Goal: Task Accomplishment & Management: Use online tool/utility

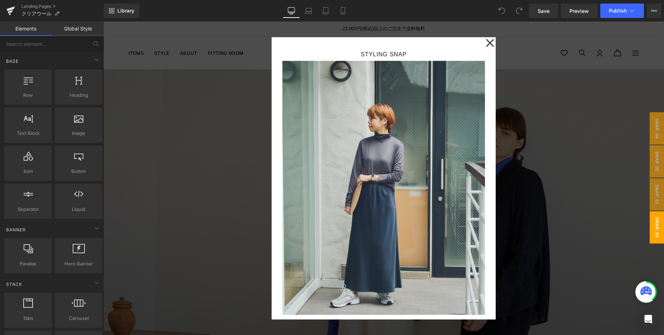
click at [235, 213] on div at bounding box center [384, 177] width 561 height 313
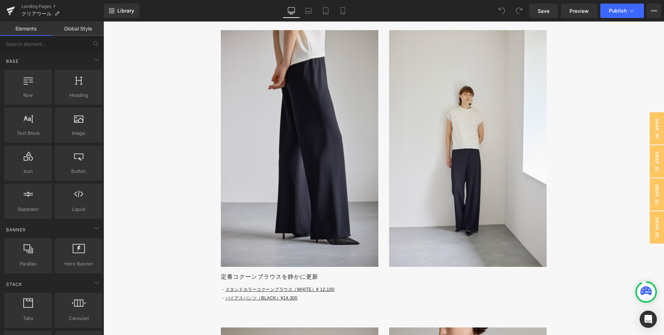
scroll to position [1789, 0]
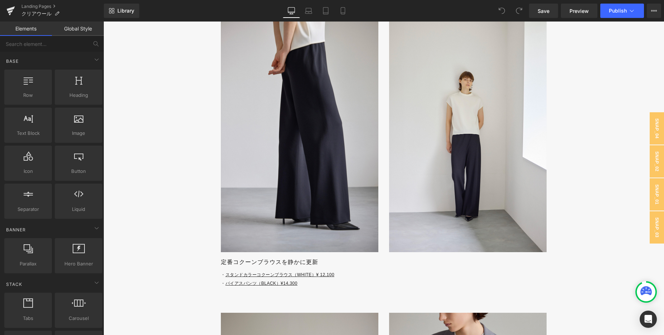
click at [350, 1] on div "Library Desktop Desktop Laptop Tablet Mobile Save Preview Publish Scheduled Vie…" at bounding box center [384, 10] width 561 height 21
click at [343, 14] on icon at bounding box center [343, 11] width 4 height 7
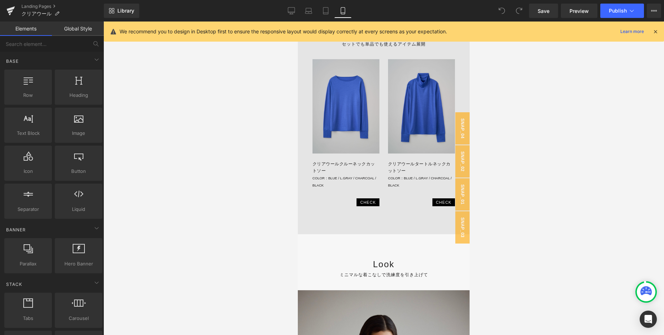
scroll to position [1869, 0]
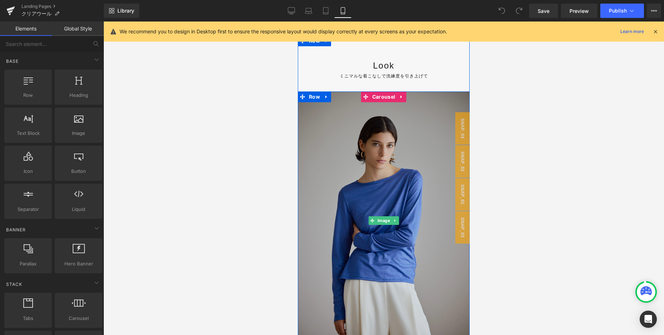
click at [335, 211] on img at bounding box center [384, 220] width 172 height 258
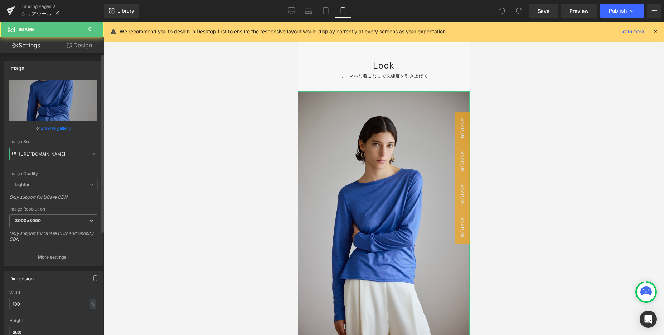
click at [57, 156] on input "[URL][DOMAIN_NAME]" at bounding box center [53, 154] width 88 height 13
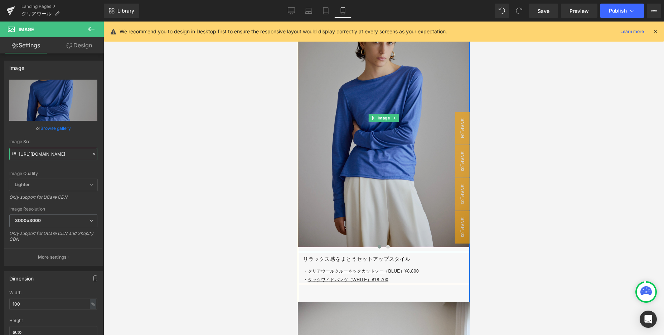
scroll to position [1982, 0]
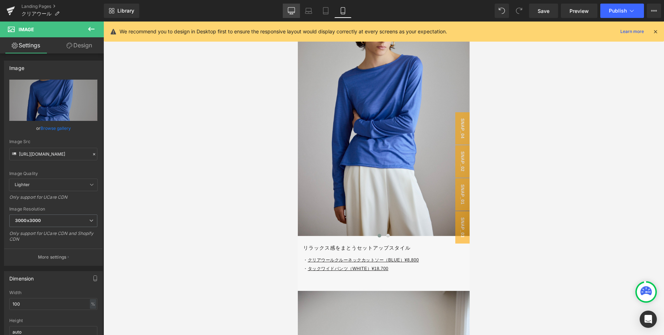
click at [295, 6] on link "Desktop" at bounding box center [291, 11] width 17 height 14
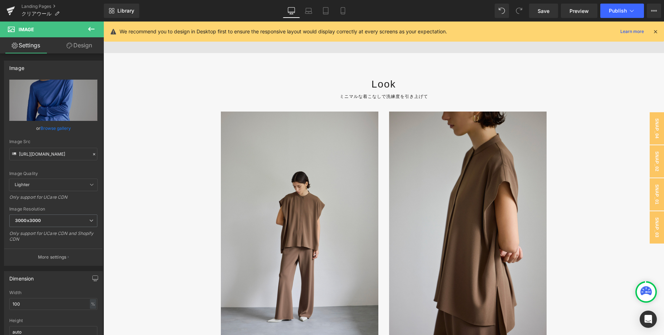
scroll to position [1403, 0]
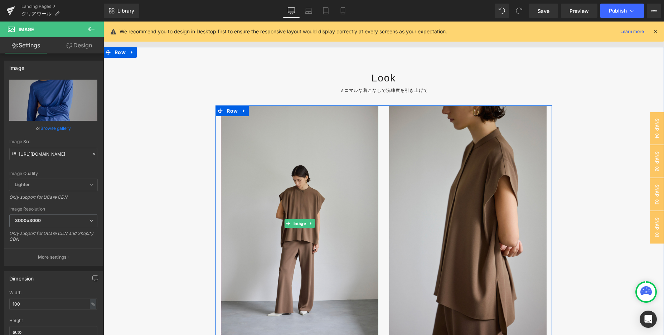
click at [290, 151] on img at bounding box center [300, 223] width 158 height 236
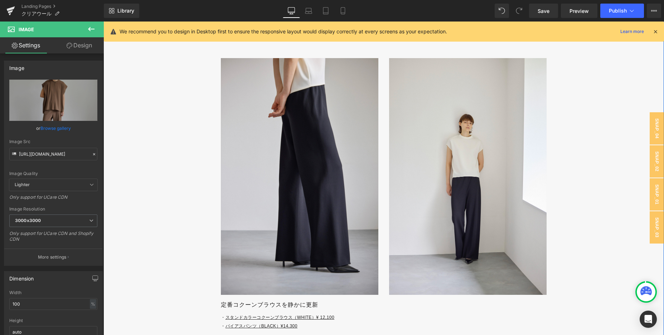
scroll to position [1779, 0]
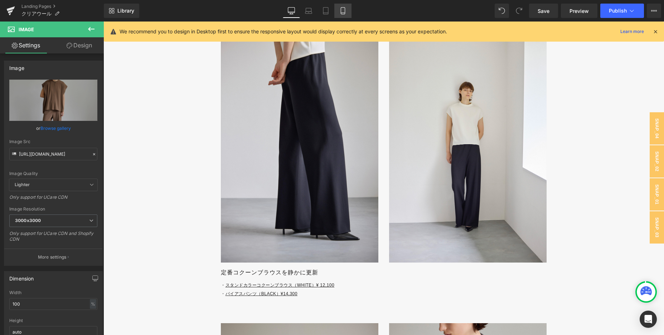
click at [345, 11] on icon at bounding box center [343, 11] width 4 height 7
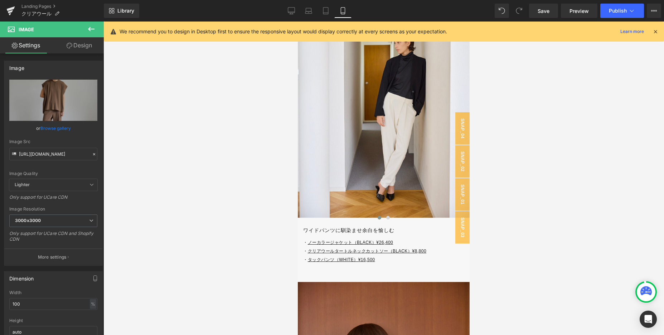
scroll to position [3199, 0]
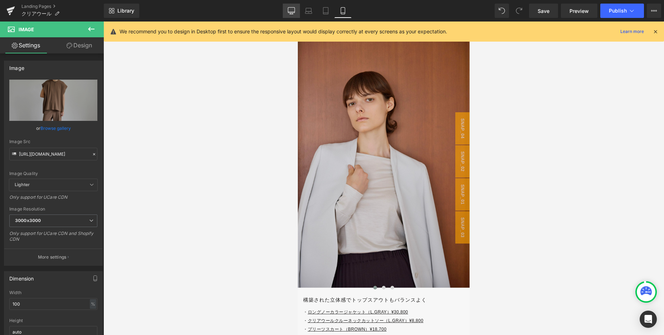
click at [293, 15] on link "Desktop" at bounding box center [291, 11] width 17 height 14
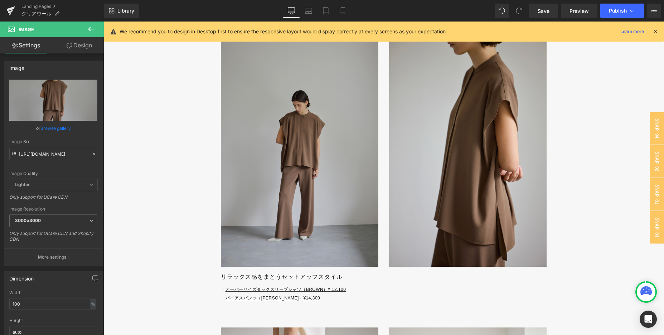
scroll to position [1479, 0]
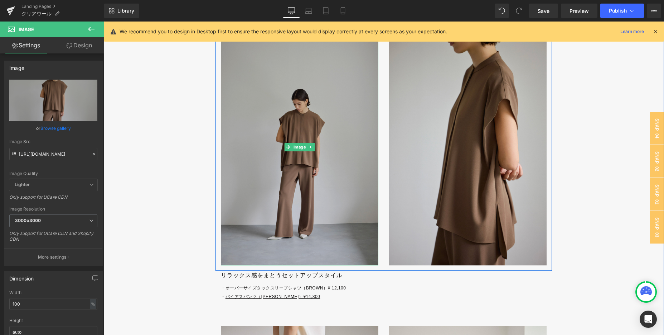
click at [279, 150] on img at bounding box center [300, 147] width 158 height 236
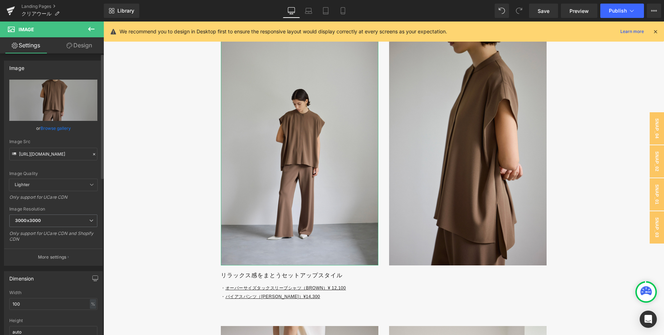
click at [93, 154] on icon at bounding box center [94, 154] width 5 height 5
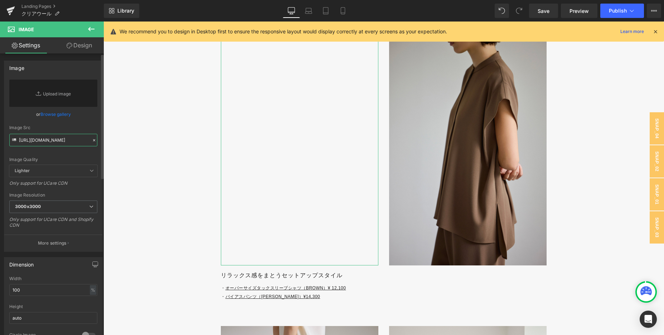
click at [58, 146] on input "[URL][DOMAIN_NAME]" at bounding box center [53, 140] width 88 height 13
paste input "[URL][DOMAIN_NAME]"
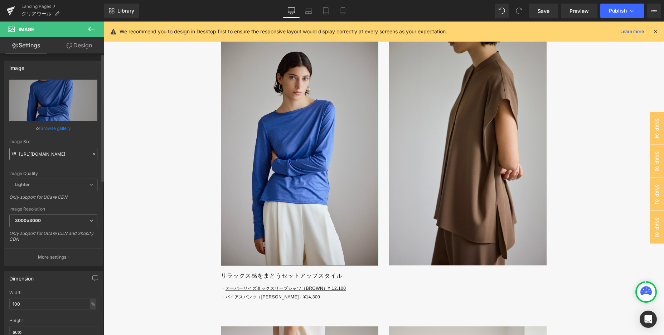
type input "[URL][DOMAIN_NAME]"
click at [81, 131] on div "or Browse gallery" at bounding box center [53, 128] width 88 height 8
click at [342, 9] on icon at bounding box center [343, 10] width 7 height 7
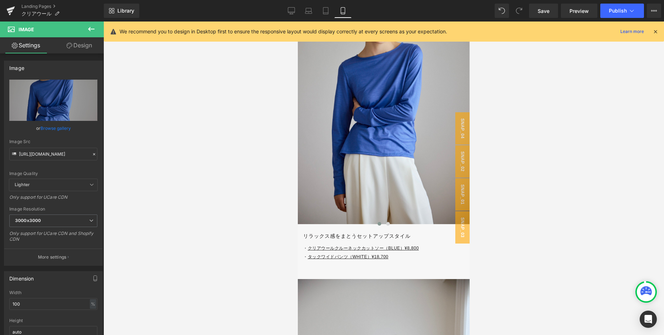
scroll to position [2014, 0]
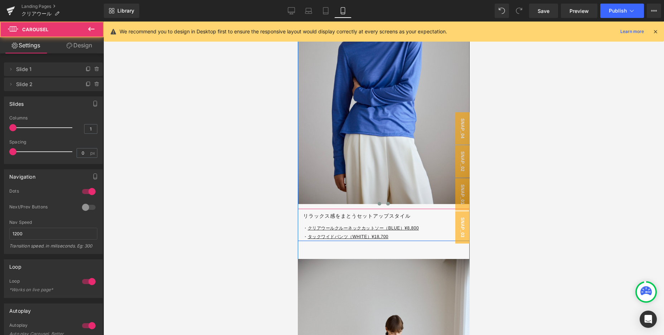
click at [390, 203] on span at bounding box center [388, 204] width 4 height 4
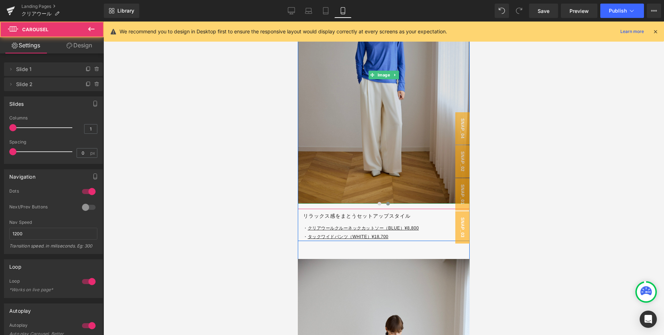
click at [366, 110] on img at bounding box center [384, 75] width 172 height 258
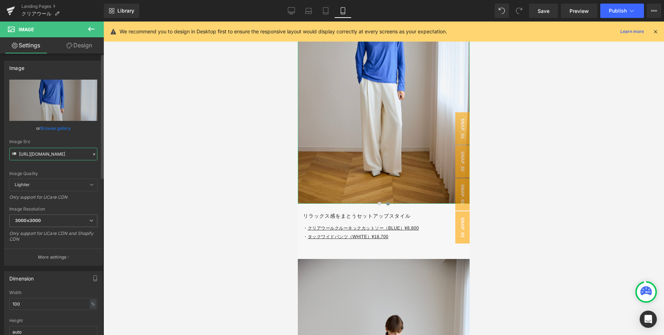
click at [41, 157] on input "[URL][DOMAIN_NAME]" at bounding box center [53, 154] width 88 height 13
click at [294, 15] on link "Desktop" at bounding box center [291, 11] width 17 height 14
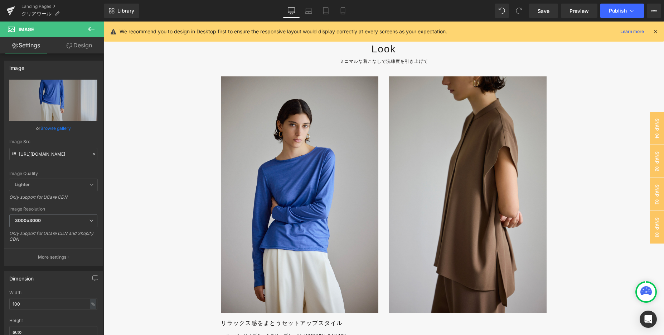
scroll to position [1434, 0]
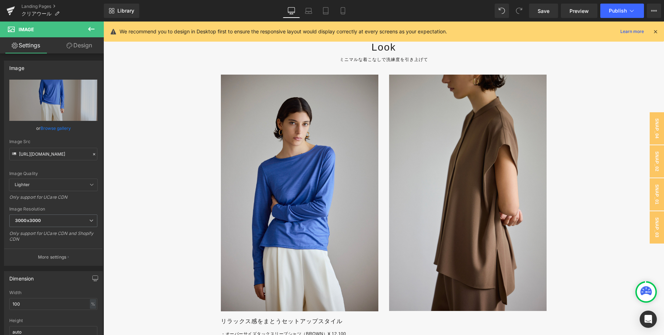
click at [434, 183] on img at bounding box center [468, 192] width 158 height 236
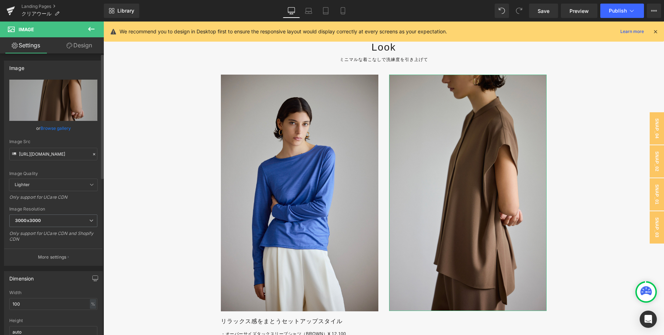
click at [93, 154] on icon at bounding box center [94, 154] width 2 height 2
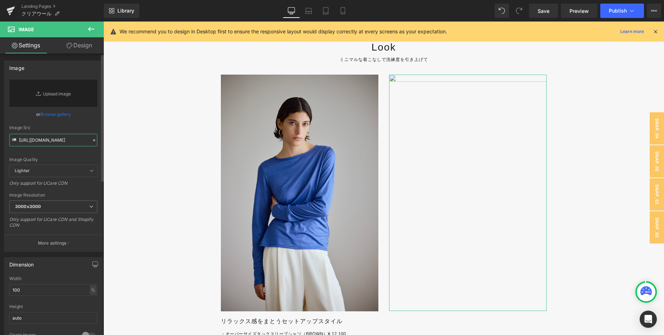
click at [72, 141] on input "[URL][DOMAIN_NAME]" at bounding box center [53, 140] width 88 height 13
paste input "[URL][DOMAIN_NAME]"
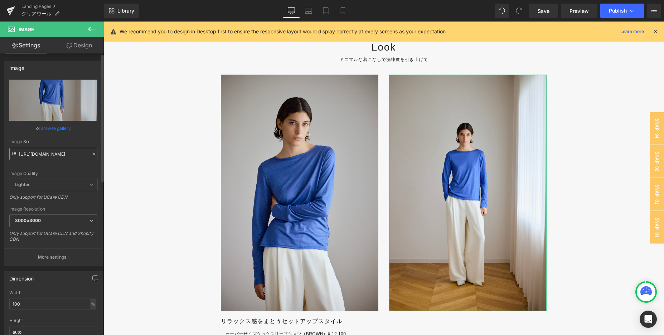
type input "[URL][DOMAIN_NAME]"
click at [86, 133] on div "Image Quality Lighter Lightest Lighter Lighter Lightest Only support for UCare …" at bounding box center [53, 129] width 88 height 99
click at [348, 12] on link "Mobile" at bounding box center [343, 11] width 17 height 14
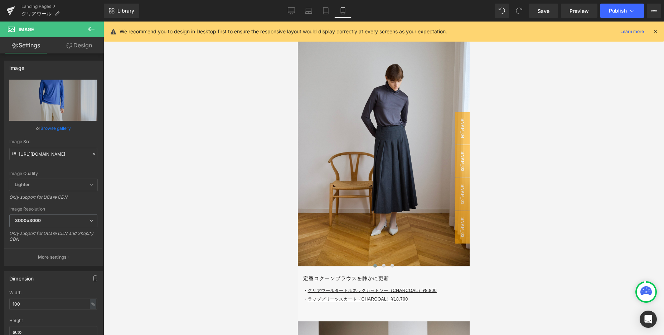
scroll to position [2298, 0]
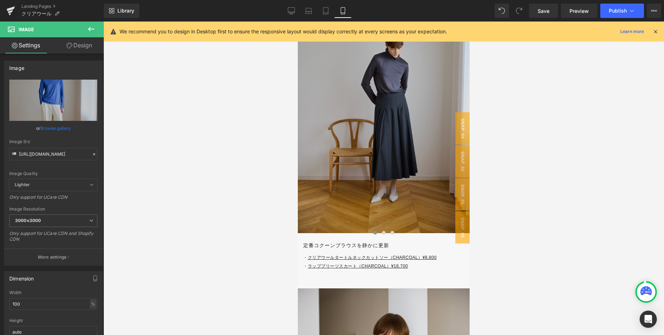
click at [363, 167] on img at bounding box center [384, 104] width 172 height 258
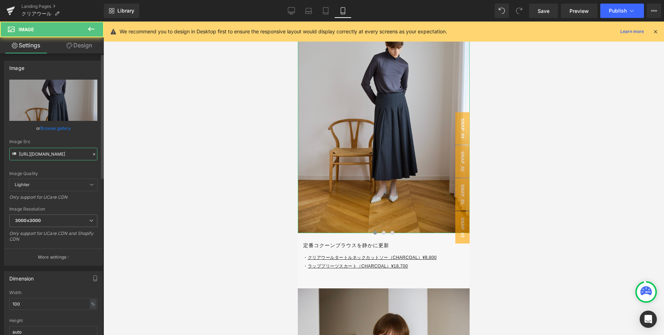
click at [59, 155] on input "[URL][DOMAIN_NAME]" at bounding box center [53, 154] width 88 height 13
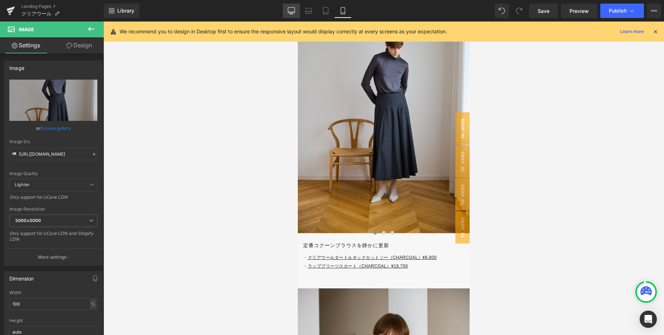
click at [293, 11] on icon at bounding box center [291, 10] width 7 height 7
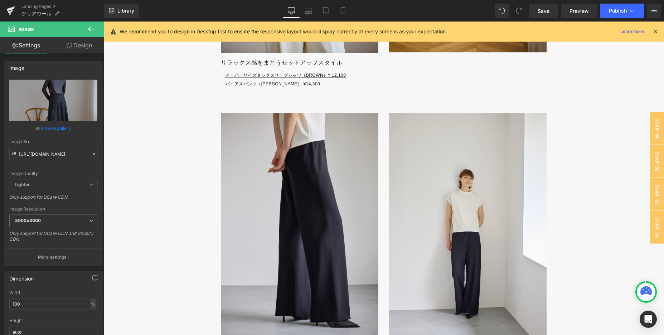
scroll to position [1732, 0]
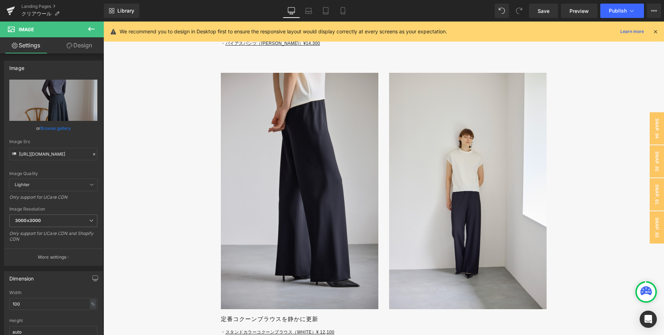
click at [275, 172] on img at bounding box center [300, 191] width 158 height 236
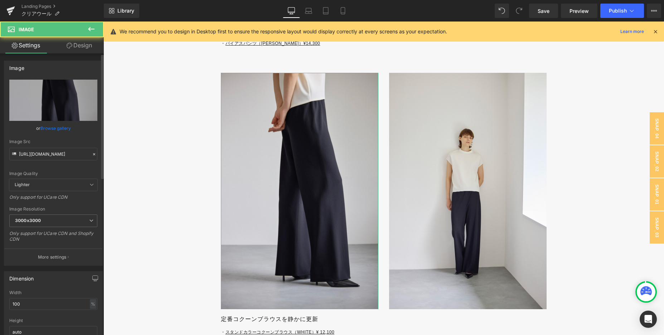
click at [93, 154] on icon at bounding box center [94, 154] width 2 height 2
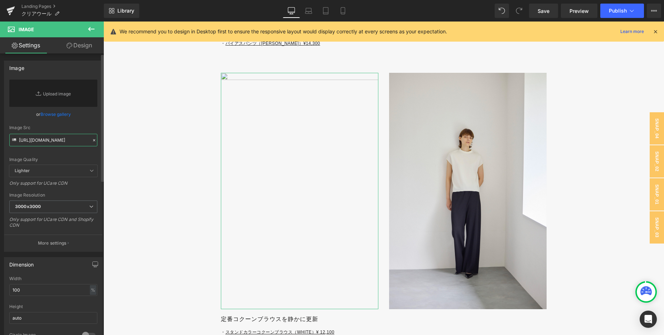
click at [51, 143] on input "[URL][DOMAIN_NAME]" at bounding box center [53, 140] width 88 height 13
paste input "[URL][DOMAIN_NAME]"
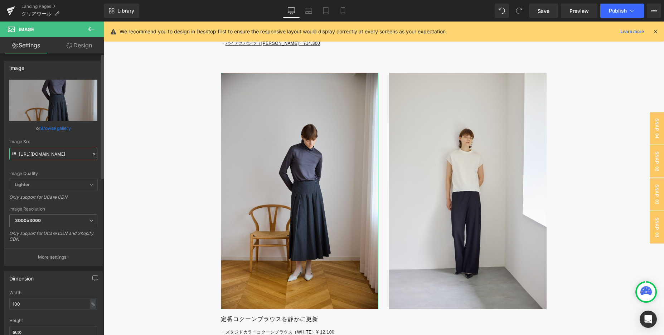
type input "[URL][DOMAIN_NAME]"
click at [84, 132] on div "Image Quality Lighter Lightest Lighter Lighter Lightest Only support for UCare …" at bounding box center [53, 129] width 88 height 99
click at [344, 13] on icon at bounding box center [343, 10] width 7 height 7
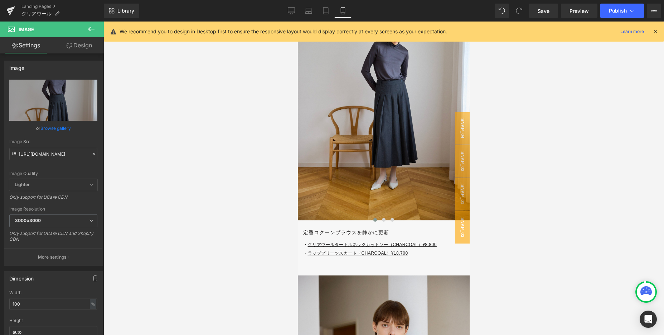
scroll to position [2333, 0]
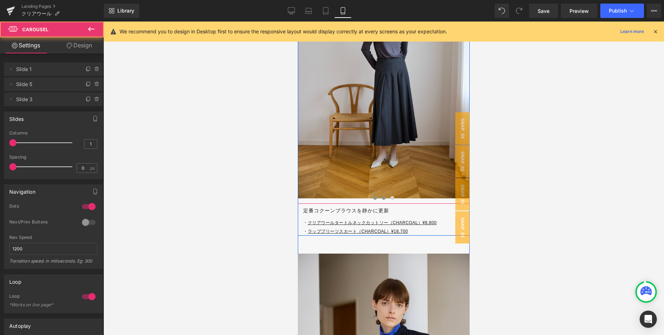
click at [383, 199] on span at bounding box center [384, 198] width 4 height 4
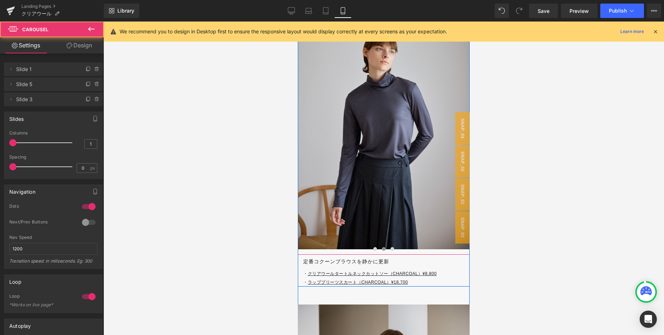
scroll to position [2272, 0]
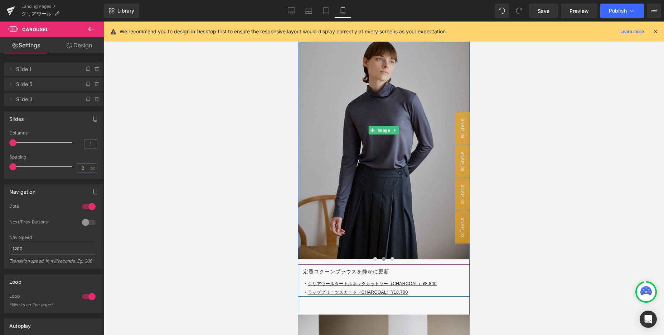
click at [383, 199] on img at bounding box center [384, 130] width 172 height 258
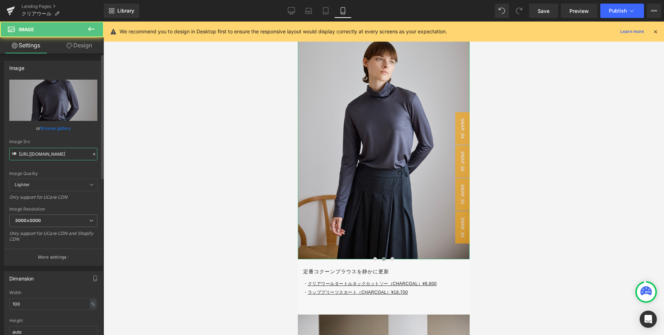
click at [60, 152] on input "[URL][DOMAIN_NAME]" at bounding box center [53, 154] width 88 height 13
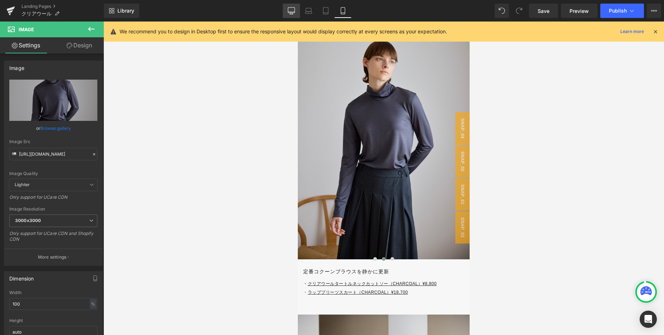
click at [290, 5] on link "Desktop" at bounding box center [291, 11] width 17 height 14
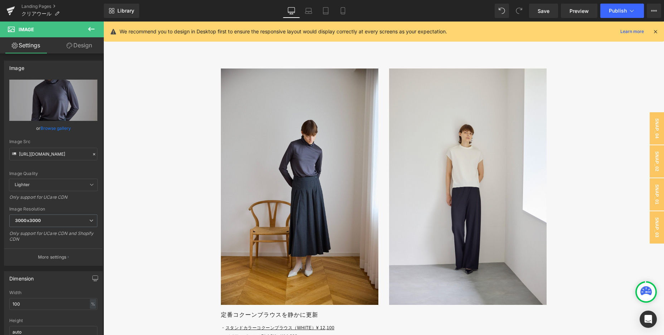
scroll to position [1723, 0]
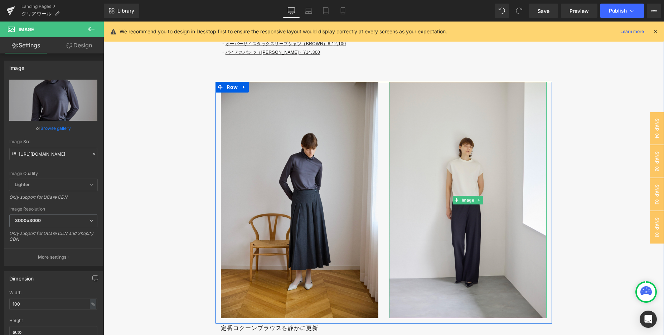
click at [414, 194] on img at bounding box center [468, 200] width 158 height 236
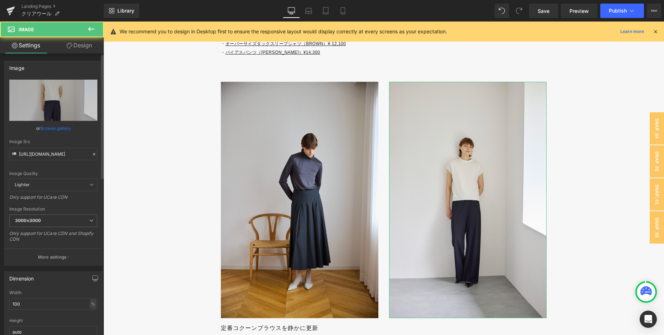
click at [92, 153] on icon at bounding box center [94, 154] width 5 height 5
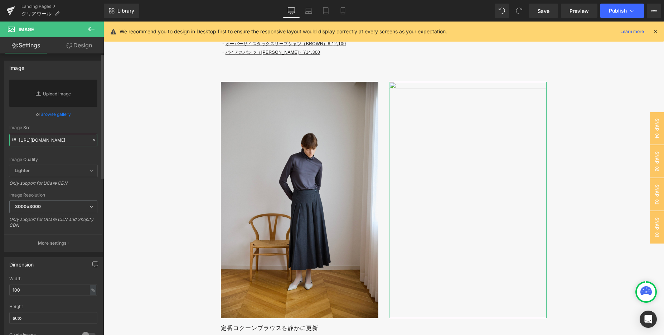
click at [54, 143] on input "[URL][DOMAIN_NAME]" at bounding box center [53, 140] width 88 height 13
paste input "[URL][DOMAIN_NAME]"
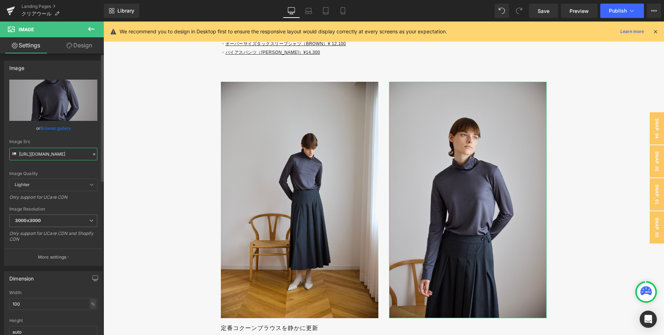
type input "[URL][DOMAIN_NAME]"
click at [82, 133] on div "Image Quality Lighter Lightest Lighter Lighter Lightest Only support for UCare …" at bounding box center [53, 129] width 88 height 99
click at [342, 8] on icon at bounding box center [343, 11] width 4 height 7
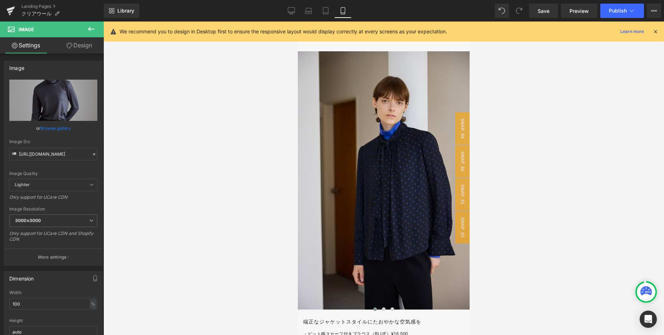
scroll to position [2534, 0]
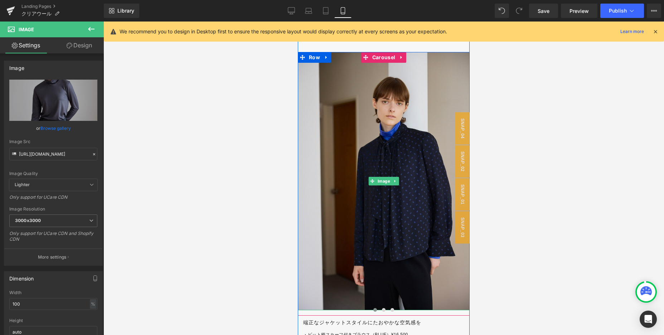
click at [366, 204] on img at bounding box center [384, 181] width 172 height 258
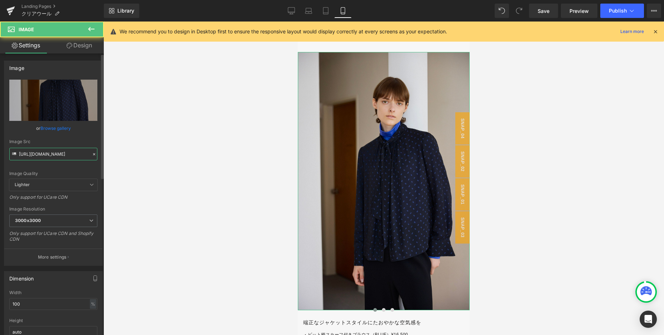
click at [73, 154] on input "[URL][DOMAIN_NAME]" at bounding box center [53, 154] width 88 height 13
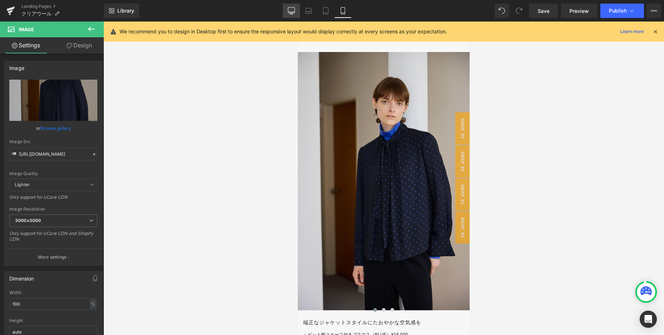
click at [289, 11] on icon at bounding box center [291, 10] width 7 height 7
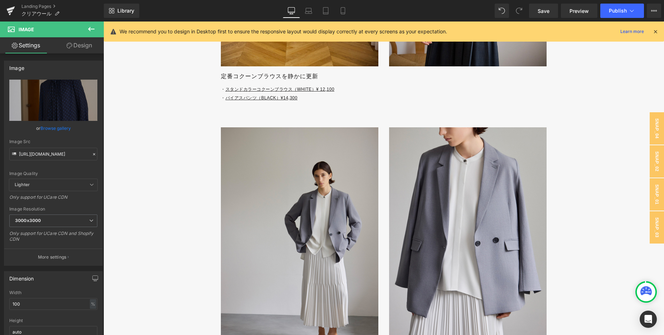
scroll to position [1974, 0]
click at [241, 187] on img at bounding box center [300, 246] width 158 height 236
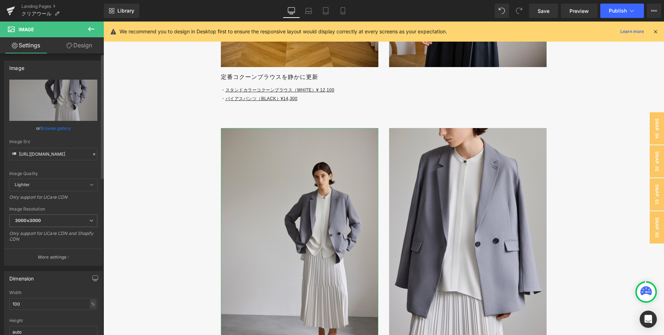
click at [92, 154] on icon at bounding box center [94, 154] width 5 height 5
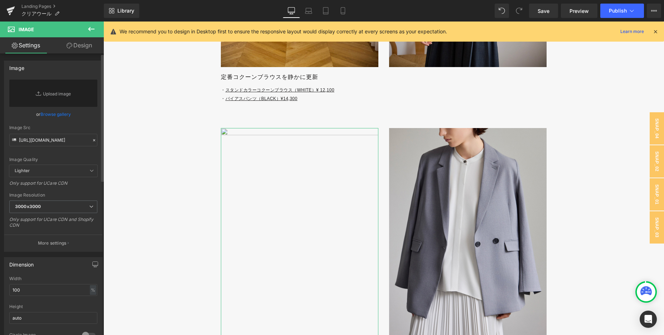
click at [54, 146] on div "Image Quality Lighter Lightest Lighter Lighter Lightest Only support for UCare …" at bounding box center [53, 122] width 88 height 85
click at [39, 139] on input "[URL][DOMAIN_NAME]" at bounding box center [53, 140] width 88 height 13
paste input "[URL][DOMAIN_NAME]"
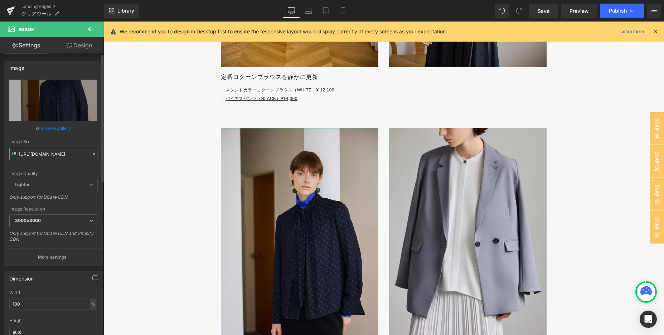
type input "[URL][DOMAIN_NAME]"
click at [79, 132] on div "Image Quality Lighter Lightest Lighter Lighter Lightest Only support for UCare …" at bounding box center [53, 129] width 88 height 99
click at [309, 8] on icon at bounding box center [308, 9] width 5 height 3
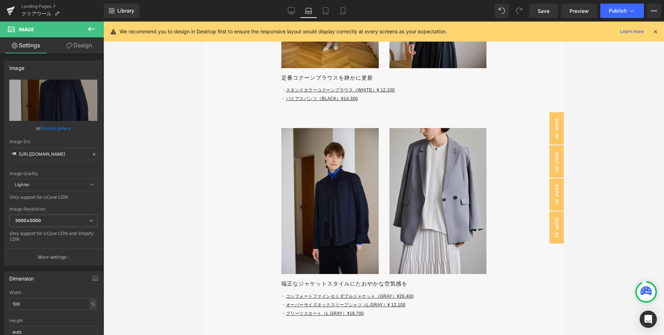
click at [354, 8] on div "Library Laptop Desktop Laptop Tablet Mobile Save Preview Publish Scheduled View…" at bounding box center [384, 11] width 561 height 14
click at [343, 8] on icon at bounding box center [343, 10] width 7 height 7
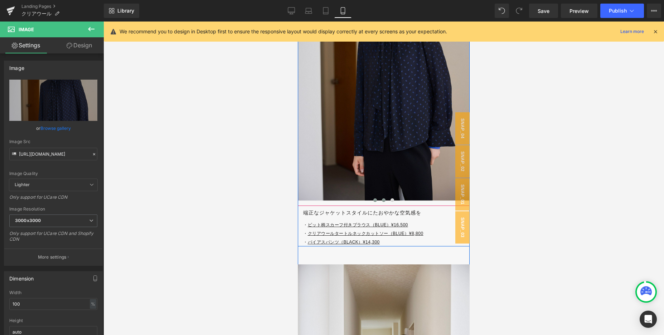
click at [383, 201] on span at bounding box center [384, 200] width 4 height 4
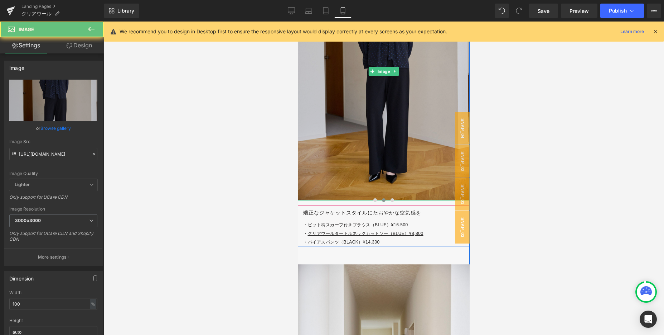
click at [354, 128] on img at bounding box center [384, 71] width 172 height 258
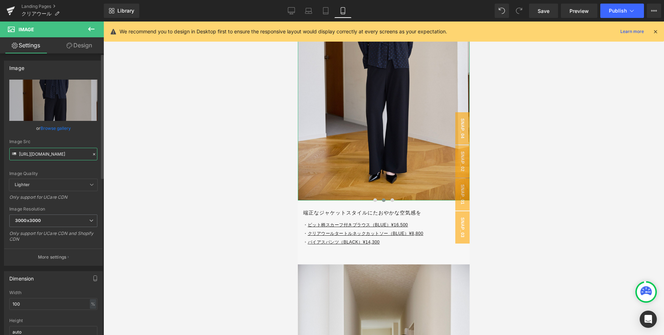
click at [45, 150] on input "[URL][DOMAIN_NAME]" at bounding box center [53, 154] width 88 height 13
click at [293, 10] on icon at bounding box center [291, 10] width 7 height 7
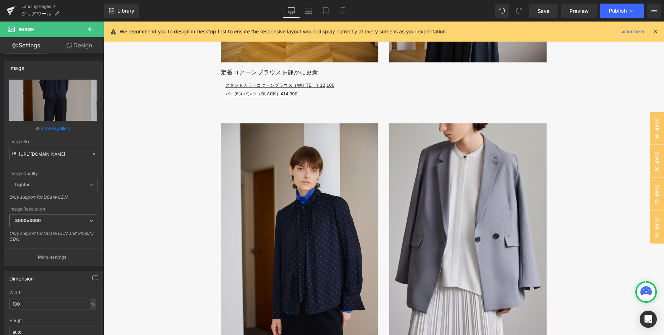
scroll to position [1990, 0]
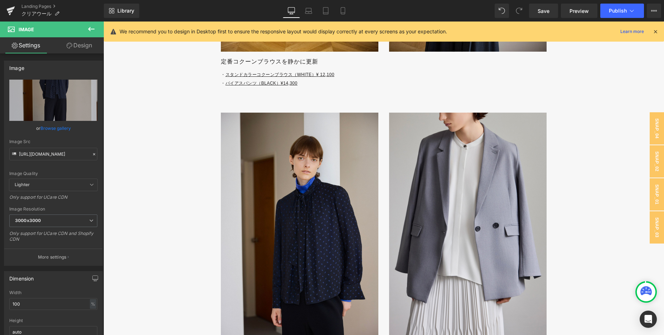
click at [455, 181] on img at bounding box center [468, 230] width 158 height 236
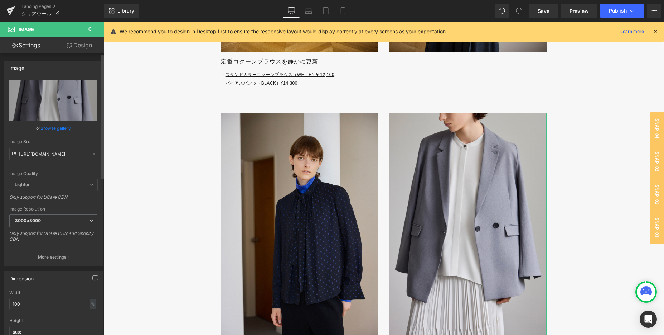
click at [91, 157] on div at bounding box center [94, 154] width 6 height 8
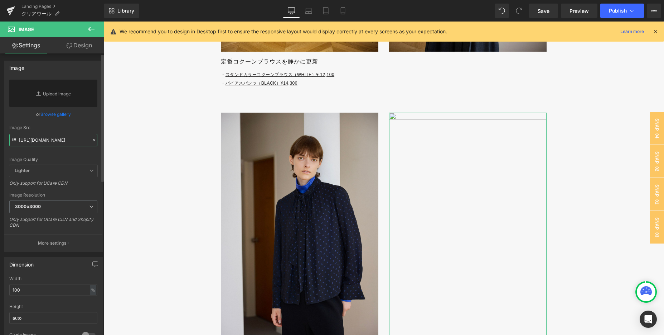
click at [76, 139] on input "[URL][DOMAIN_NAME]" at bounding box center [53, 140] width 88 height 13
paste input "[URL][DOMAIN_NAME]"
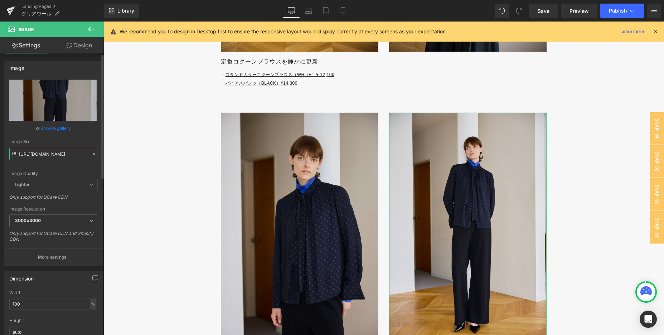
type input "[URL][DOMAIN_NAME]"
click at [77, 138] on div "Image Quality Lighter Lightest Lighter Lighter Lightest Only support for UCare …" at bounding box center [53, 129] width 88 height 99
click at [343, 15] on link "Mobile" at bounding box center [343, 11] width 17 height 14
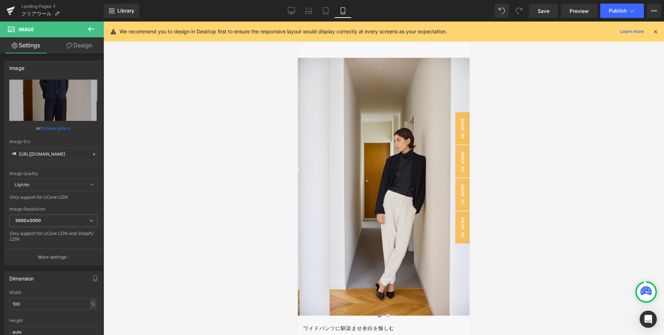
click at [364, 194] on img at bounding box center [384, 187] width 172 height 258
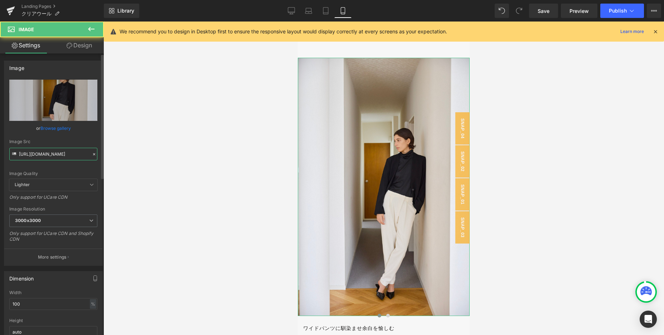
click at [56, 149] on input "[URL][DOMAIN_NAME]" at bounding box center [53, 154] width 88 height 13
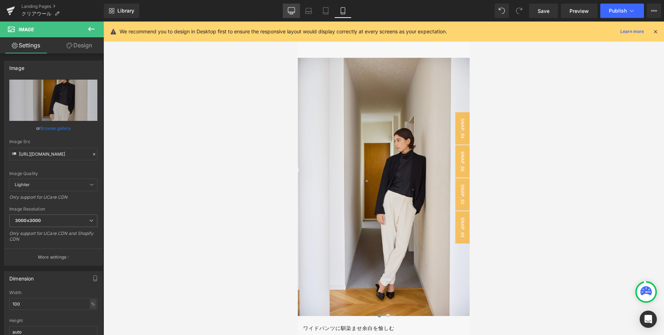
click at [288, 9] on icon at bounding box center [291, 10] width 7 height 5
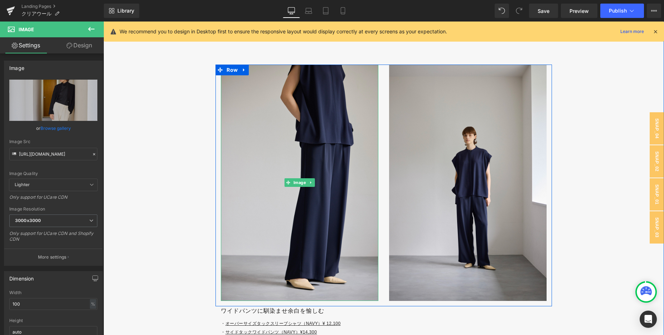
click at [245, 231] on img at bounding box center [300, 182] width 158 height 236
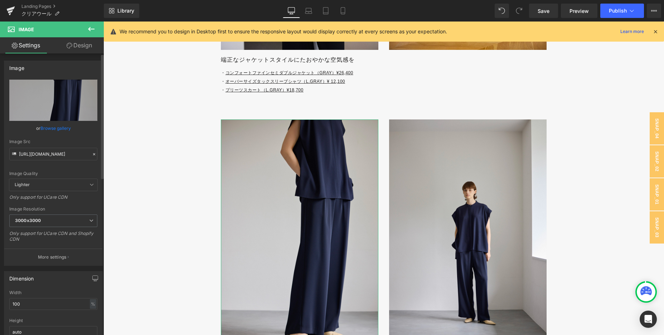
click at [92, 153] on icon at bounding box center [94, 154] width 5 height 5
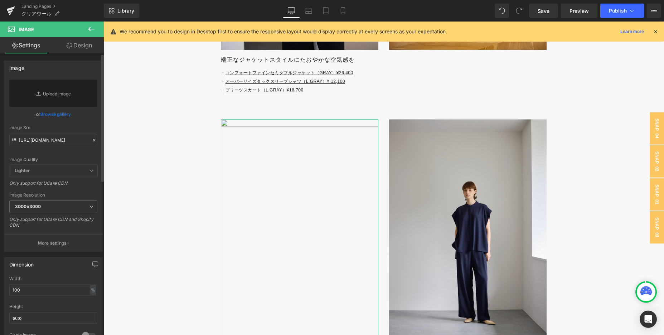
click at [66, 146] on div "Image Quality Lighter Lightest Lighter Lighter Lightest Only support for UCare …" at bounding box center [53, 122] width 88 height 85
click at [57, 140] on input "text" at bounding box center [53, 140] width 88 height 13
paste input "[URL][DOMAIN_NAME]"
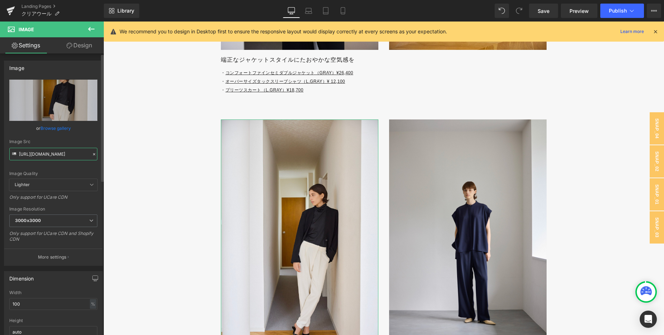
type input "[URL][DOMAIN_NAME]"
click at [82, 130] on div "or Browse gallery" at bounding box center [53, 128] width 88 height 8
click at [339, 9] on link "Mobile" at bounding box center [343, 11] width 17 height 14
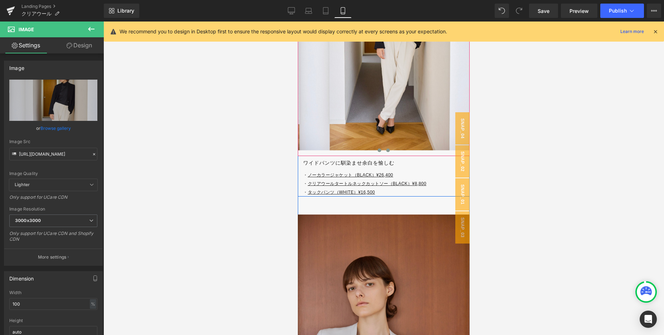
click at [389, 148] on button at bounding box center [388, 149] width 9 height 7
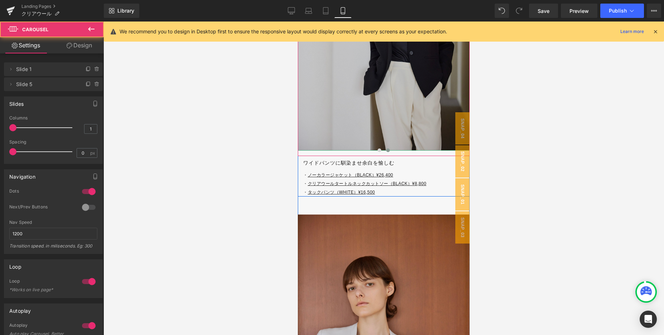
click at [338, 125] on img at bounding box center [384, 22] width 172 height 258
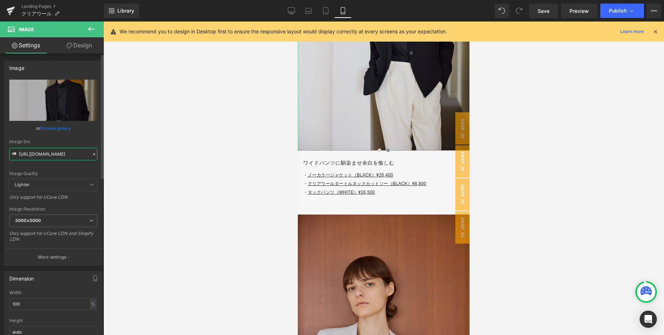
click at [74, 154] on input "[URL][DOMAIN_NAME]" at bounding box center [53, 154] width 88 height 13
click at [286, 10] on link "Desktop" at bounding box center [291, 11] width 17 height 14
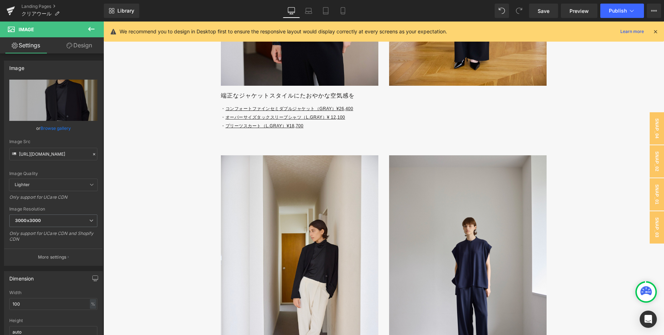
scroll to position [2251, 0]
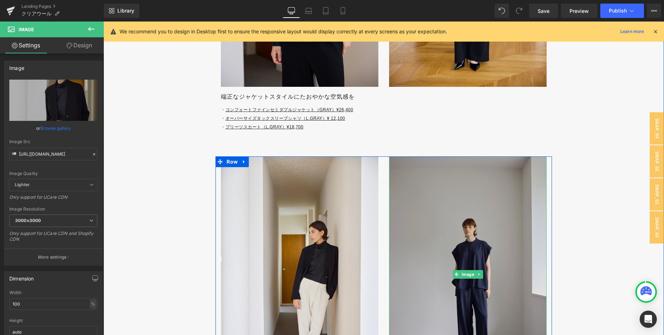
click at [449, 229] on img at bounding box center [468, 274] width 158 height 236
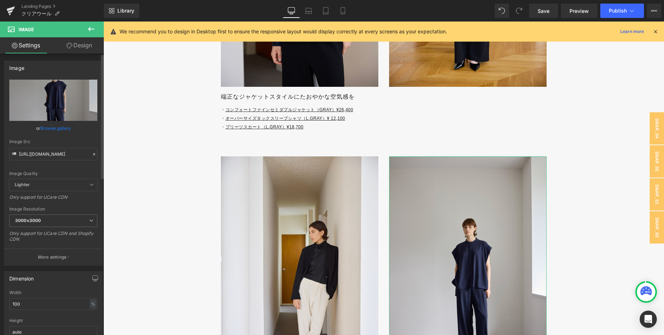
click at [93, 154] on icon at bounding box center [94, 154] width 2 height 2
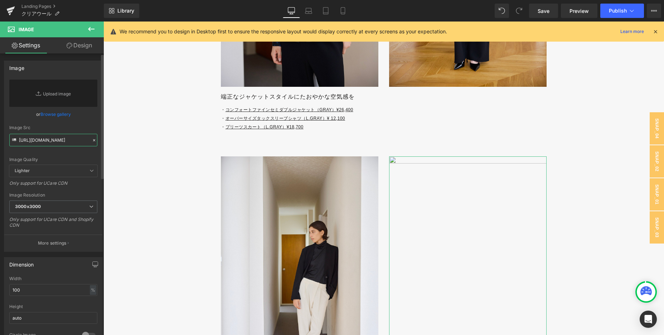
click at [59, 138] on input "[URL][DOMAIN_NAME]" at bounding box center [53, 140] width 88 height 13
paste input "[URL][DOMAIN_NAME]"
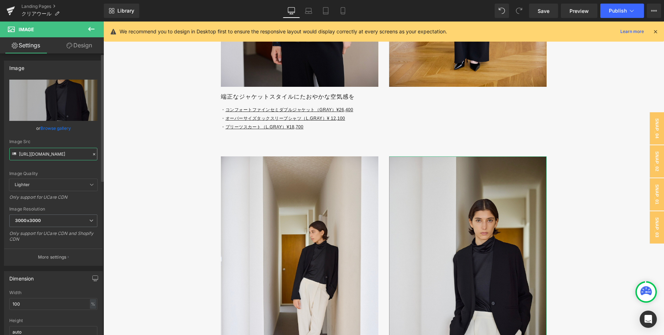
type input "[URL][DOMAIN_NAME]"
click at [77, 135] on div "Image Quality Lighter Lightest Lighter Lighter Lightest Only support for UCare …" at bounding box center [53, 129] width 88 height 99
click at [337, 8] on link "Mobile" at bounding box center [343, 11] width 17 height 14
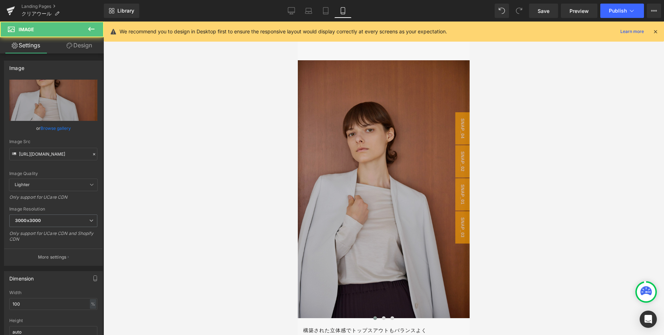
click at [352, 188] on img at bounding box center [384, 189] width 172 height 258
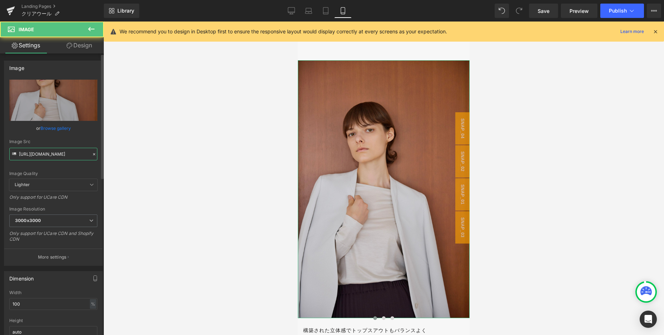
click at [75, 155] on input "[URL][DOMAIN_NAME]" at bounding box center [53, 154] width 88 height 13
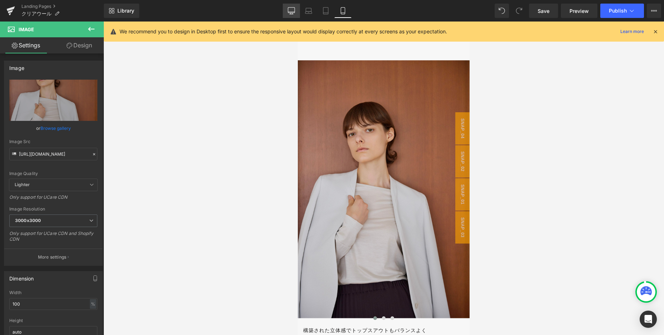
click at [289, 6] on link "Desktop" at bounding box center [291, 11] width 17 height 14
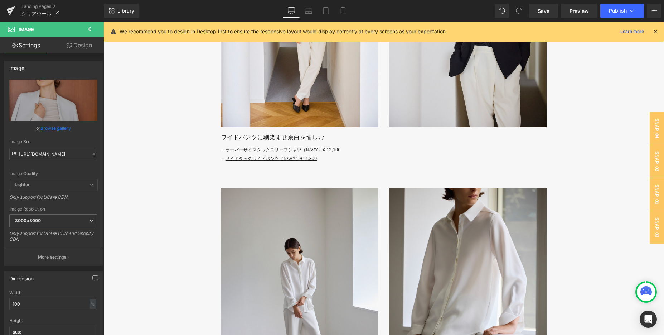
scroll to position [2475, 0]
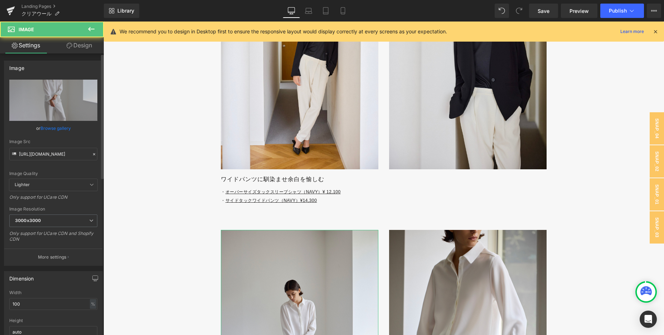
click at [93, 154] on icon at bounding box center [94, 154] width 2 height 2
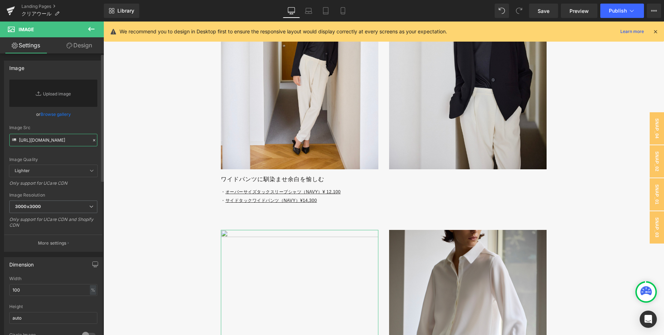
click at [67, 143] on input "[URL][DOMAIN_NAME]" at bounding box center [53, 140] width 88 height 13
paste input "[URL][DOMAIN_NAME]"
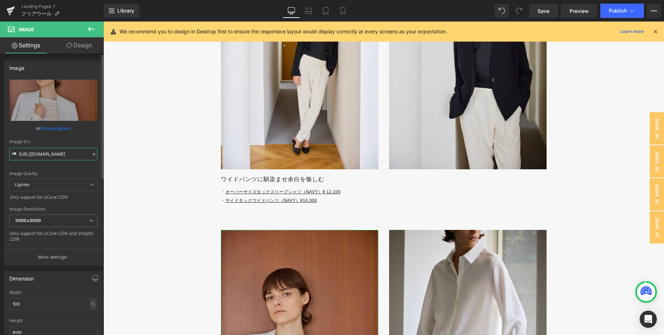
type input "[URL][DOMAIN_NAME]"
click at [84, 130] on div "or Browse gallery" at bounding box center [53, 128] width 88 height 8
click at [345, 12] on icon at bounding box center [343, 10] width 7 height 7
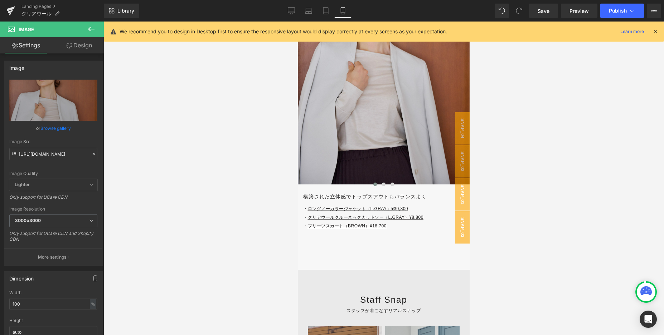
scroll to position [3302, 0]
click at [381, 184] on button at bounding box center [384, 184] width 9 height 7
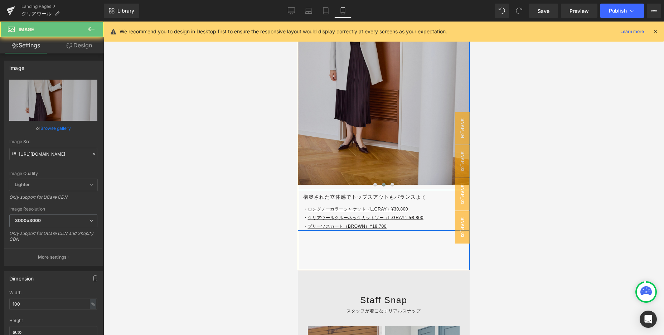
click at [370, 132] on img at bounding box center [384, 56] width 172 height 258
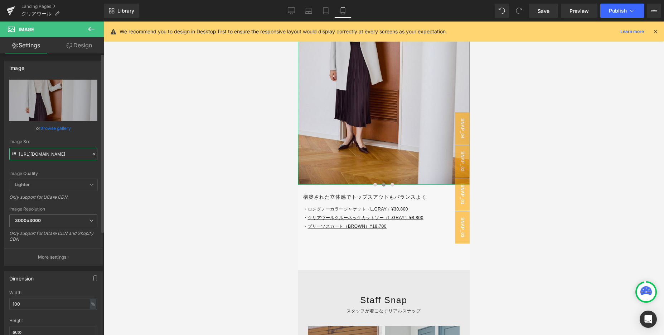
click at [56, 155] on input "[URL][DOMAIN_NAME]" at bounding box center [53, 154] width 88 height 13
click at [286, 12] on link "Desktop" at bounding box center [291, 11] width 17 height 14
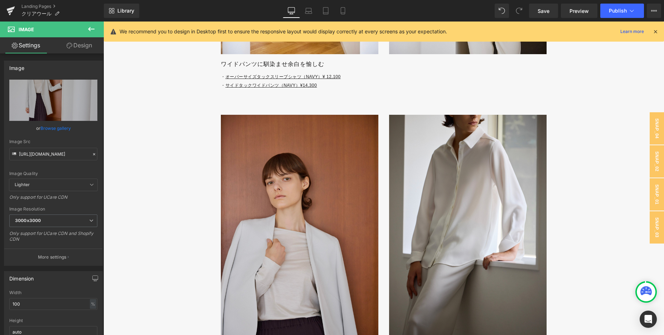
scroll to position [2589, 0]
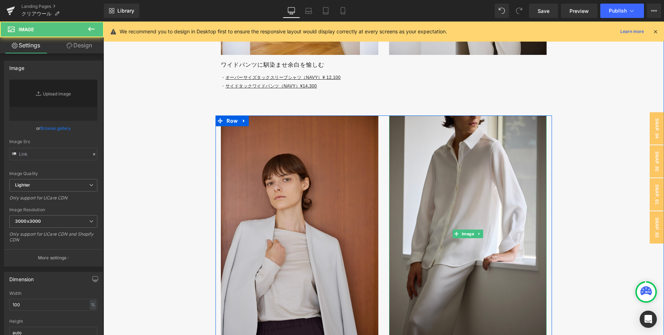
click at [439, 188] on img at bounding box center [468, 233] width 158 height 236
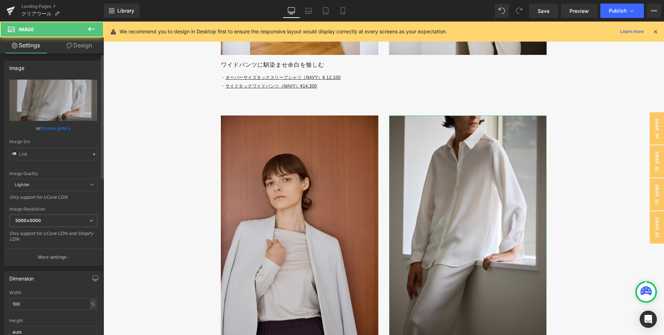
click at [92, 152] on icon at bounding box center [94, 154] width 5 height 5
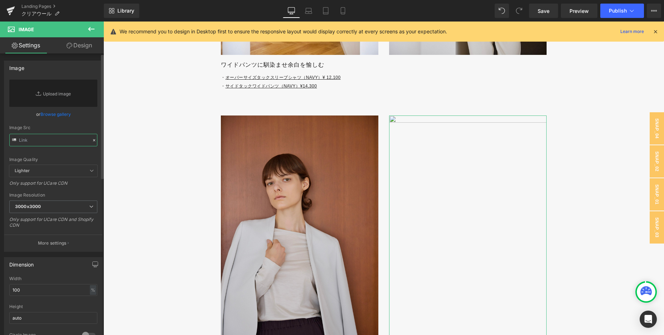
click at [48, 140] on input "text" at bounding box center [53, 140] width 88 height 13
paste input "[URL][DOMAIN_NAME]"
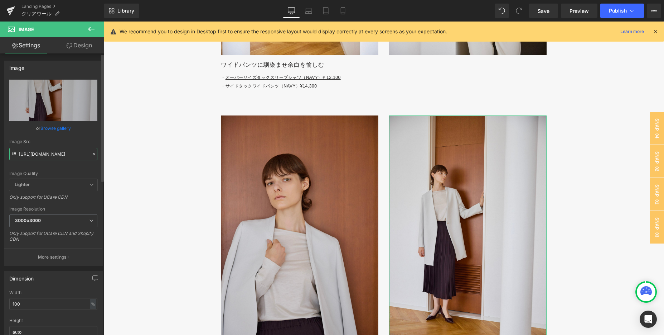
type input "[URL][DOMAIN_NAME]"
click at [80, 134] on div "Image Quality Lighter Lightest Lighter Lighter Lightest Only support for UCare …" at bounding box center [53, 129] width 88 height 99
click at [563, 8] on link "Preview" at bounding box center [579, 11] width 37 height 14
click at [540, 9] on span "Save" at bounding box center [544, 11] width 12 height 8
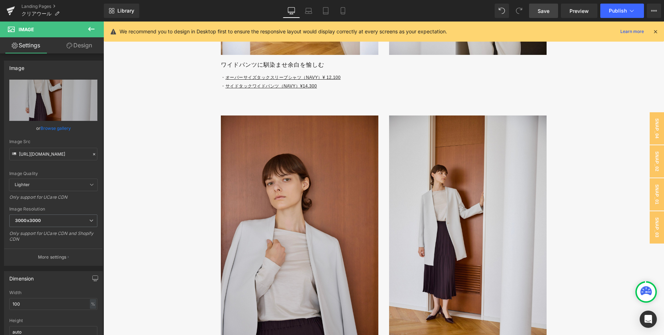
scroll to position [2837, 0]
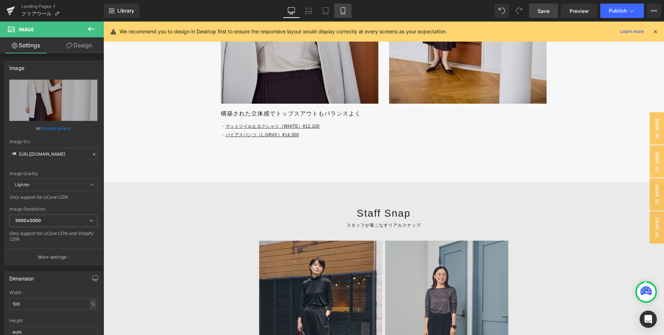
click at [345, 8] on icon at bounding box center [343, 11] width 4 height 7
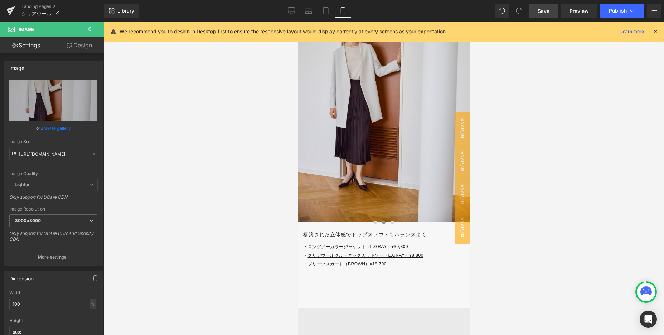
scroll to position [3265, 0]
click at [402, 255] on icon at bounding box center [402, 255] width 1 height 3
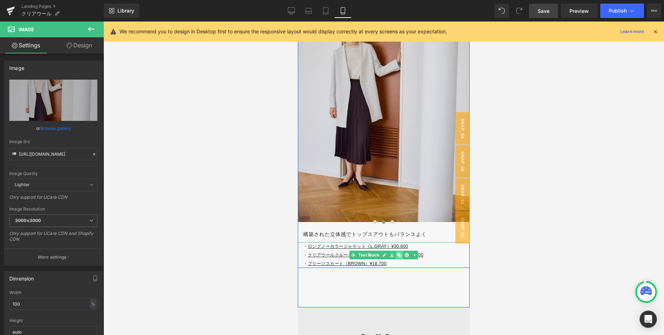
click at [399, 255] on icon at bounding box center [400, 255] width 4 height 4
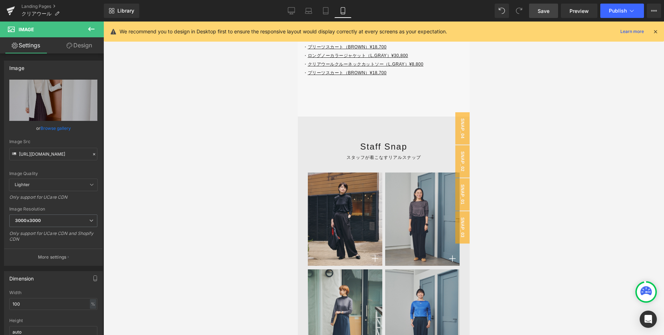
scroll to position [3482, 0]
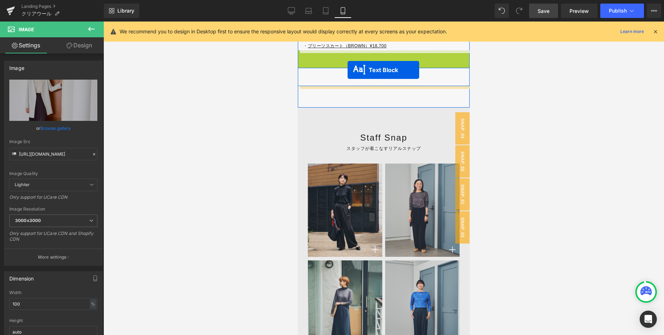
drag, startPoint x: 372, startPoint y: 62, endPoint x: 347, endPoint y: 70, distance: 26.9
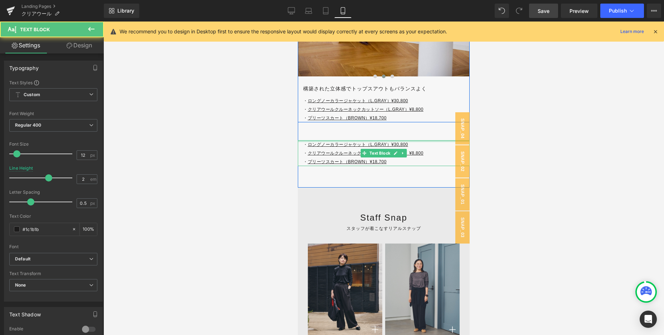
scroll to position [3403, 0]
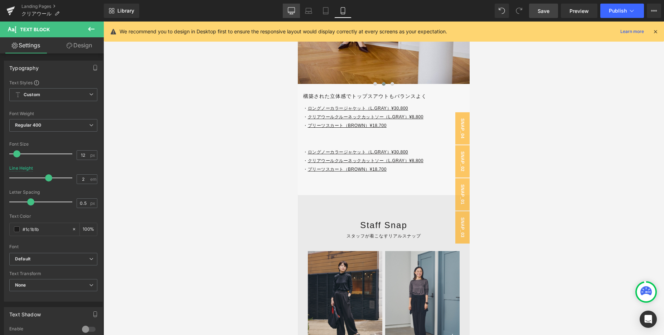
click at [296, 15] on link "Desktop" at bounding box center [291, 11] width 17 height 14
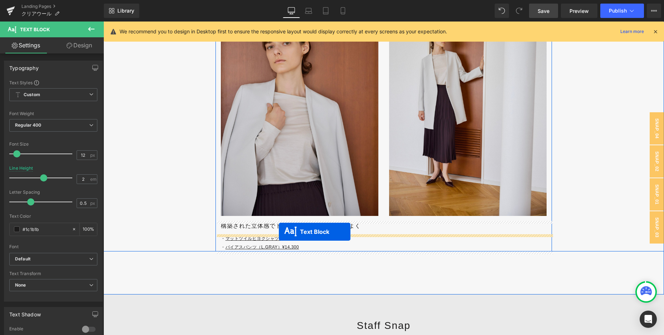
drag, startPoint x: 382, startPoint y: 158, endPoint x: 279, endPoint y: 232, distance: 126.6
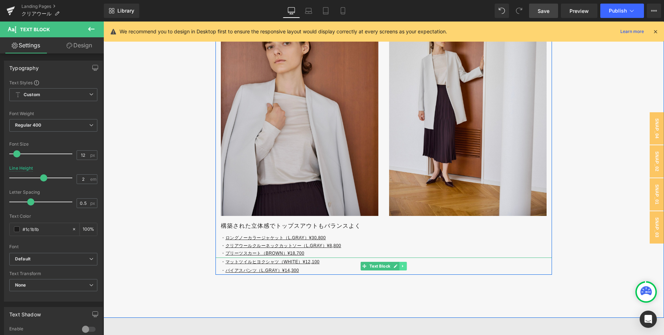
click at [402, 266] on icon at bounding box center [403, 266] width 4 height 4
click at [405, 266] on icon at bounding box center [407, 266] width 4 height 4
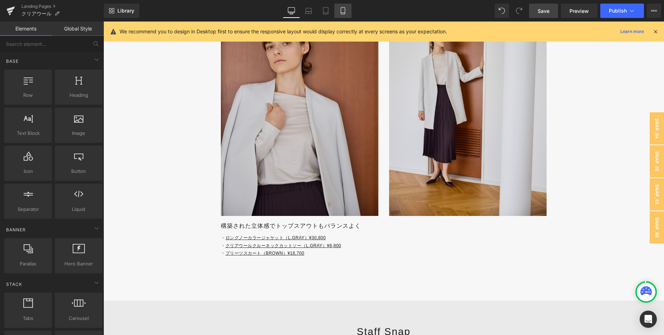
click at [342, 9] on icon at bounding box center [343, 10] width 7 height 7
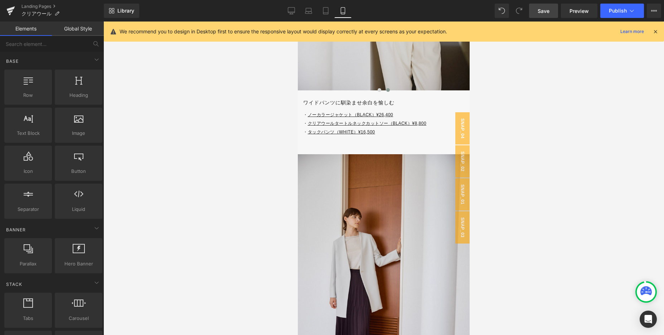
scroll to position [3074, 0]
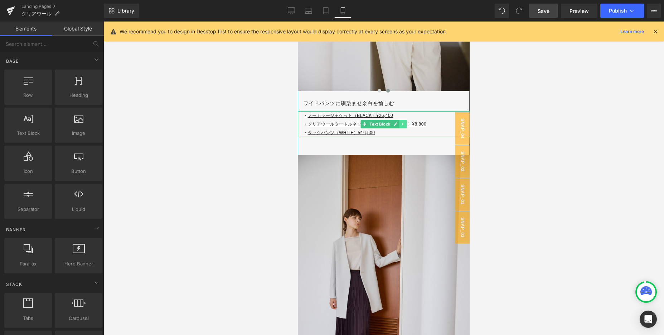
click at [405, 125] on link at bounding box center [404, 124] width 8 height 9
click at [399, 124] on icon at bounding box center [400, 124] width 4 height 4
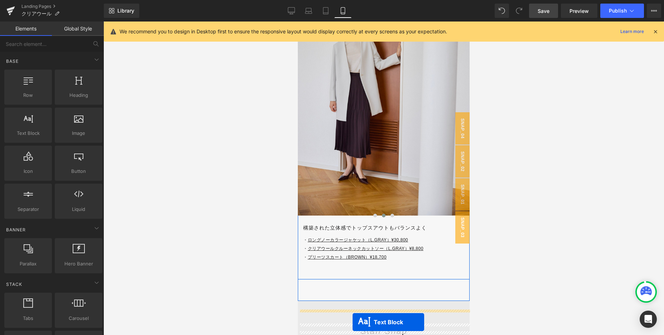
scroll to position [3318, 0]
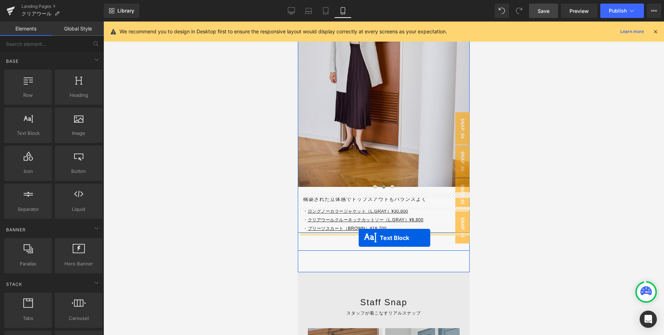
drag, startPoint x: 375, startPoint y: 148, endPoint x: 359, endPoint y: 237, distance: 91.0
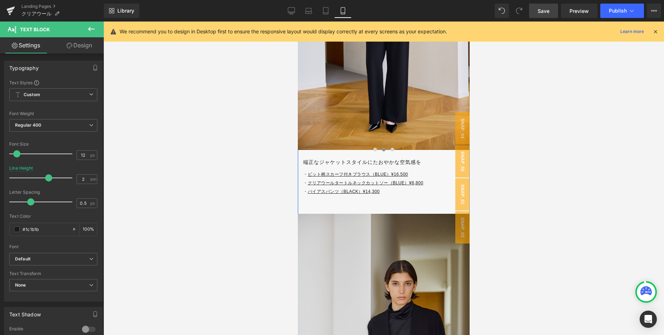
scroll to position [2669, 0]
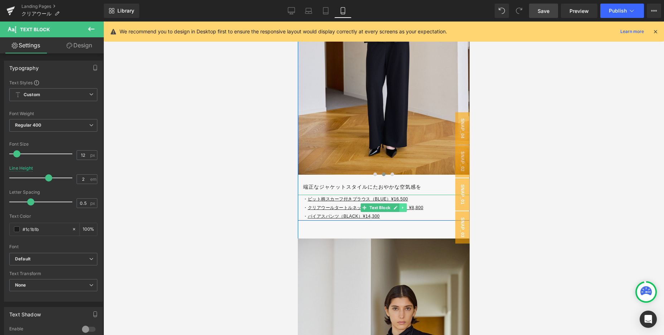
click at [403, 208] on icon at bounding box center [402, 207] width 1 height 3
click at [399, 208] on icon at bounding box center [400, 207] width 4 height 4
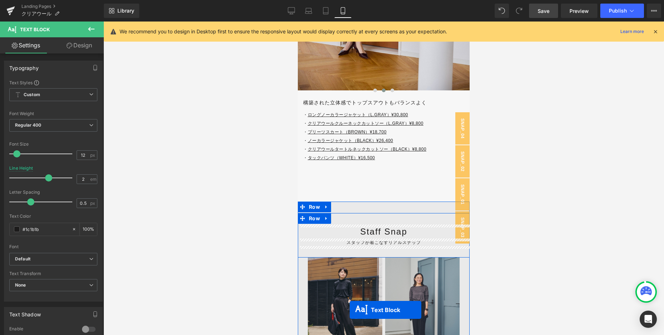
scroll to position [3422, 0]
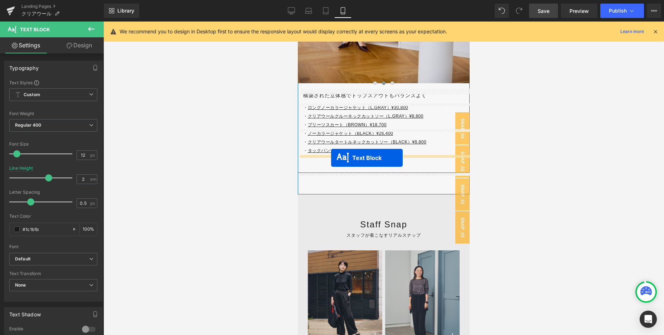
drag, startPoint x: 374, startPoint y: 232, endPoint x: 331, endPoint y: 158, distance: 86.1
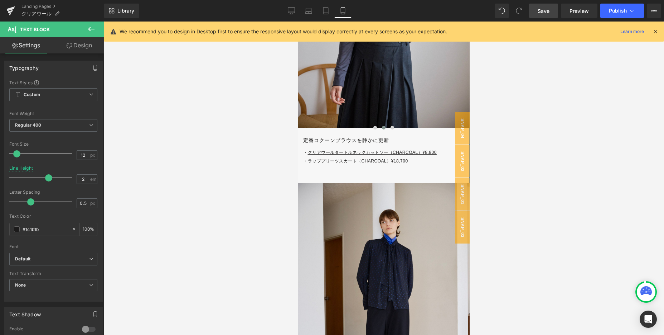
scroll to position [2401, 0]
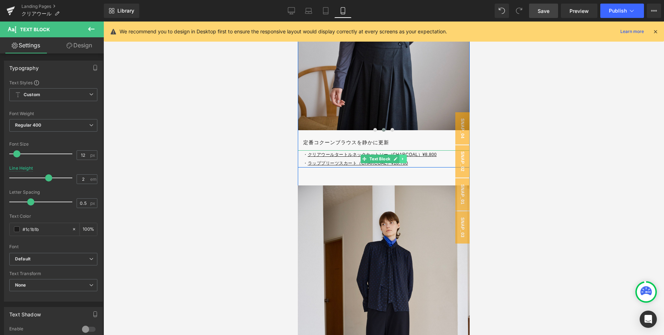
click at [402, 160] on icon at bounding box center [403, 159] width 4 height 4
click at [401, 160] on icon at bounding box center [400, 159] width 4 height 4
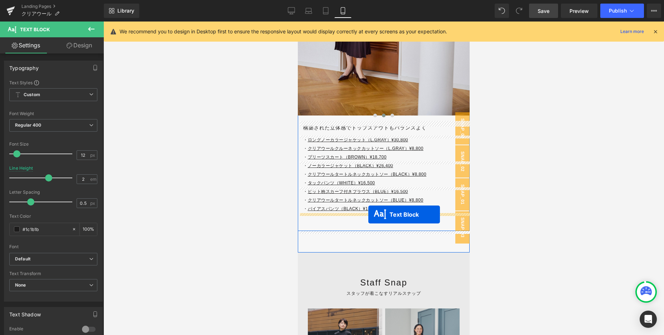
drag, startPoint x: 376, startPoint y: 174, endPoint x: 369, endPoint y: 214, distance: 40.5
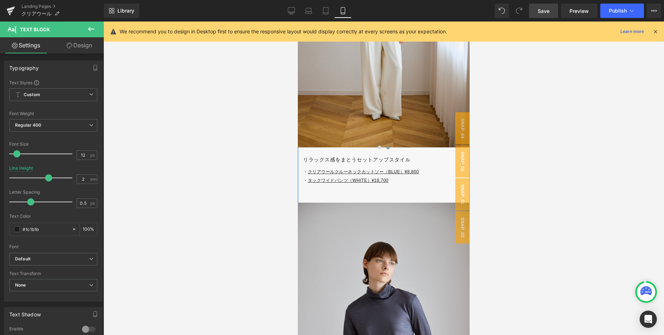
scroll to position [2074, 0]
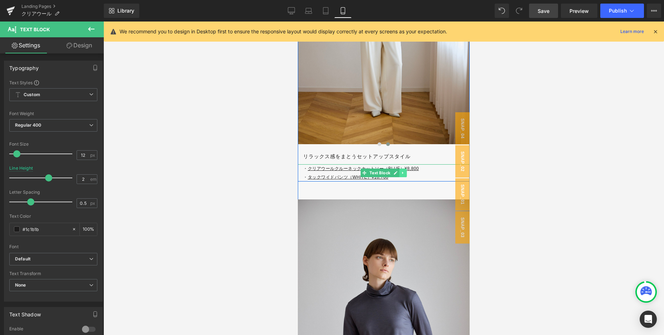
click at [401, 172] on link at bounding box center [404, 172] width 8 height 9
click at [399, 172] on icon at bounding box center [400, 173] width 4 height 4
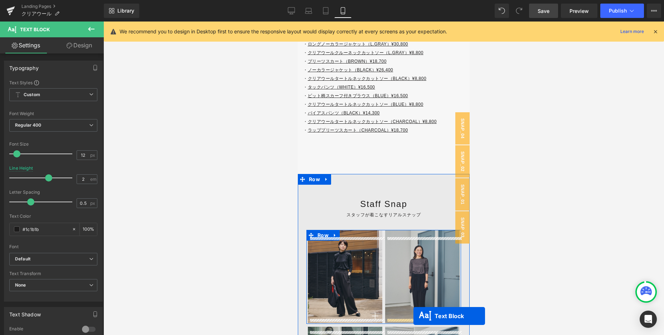
scroll to position [3499, 0]
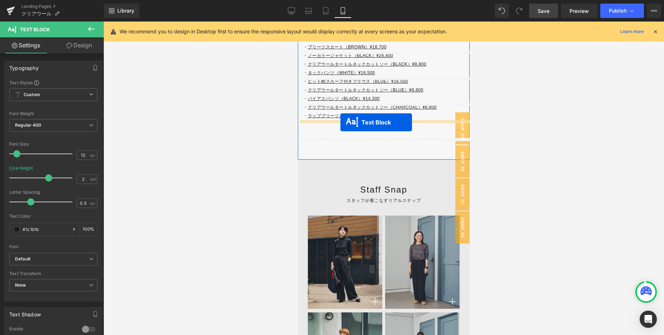
drag, startPoint x: 375, startPoint y: 191, endPoint x: 341, endPoint y: 122, distance: 76.6
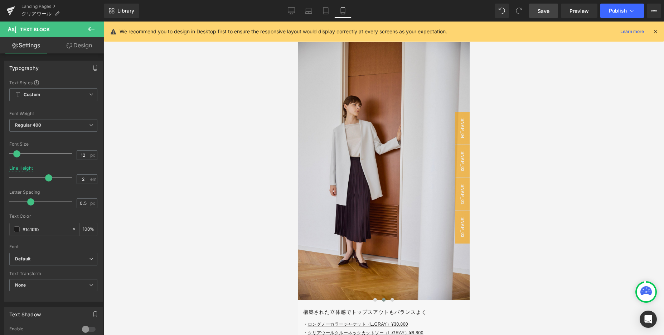
scroll to position [4571, 0]
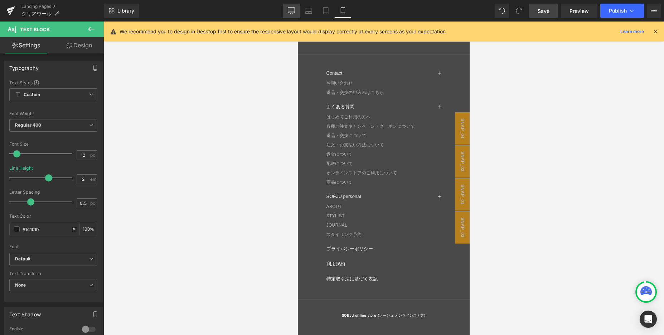
click at [291, 16] on link "Desktop" at bounding box center [291, 11] width 17 height 14
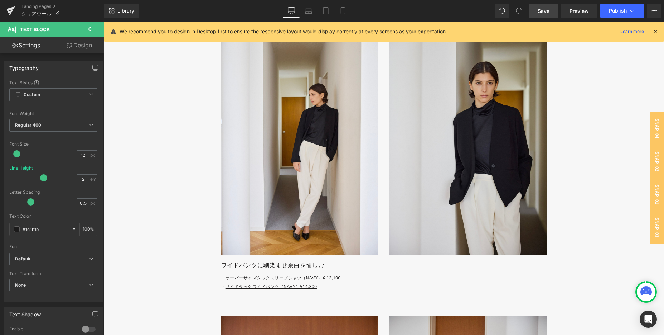
scroll to position [2389, 0]
click at [341, 13] on icon at bounding box center [343, 10] width 7 height 7
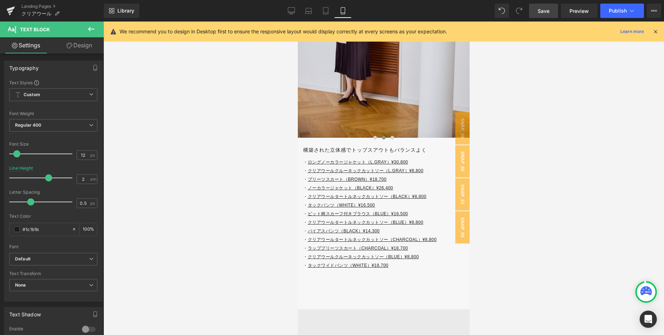
scroll to position [3384, 0]
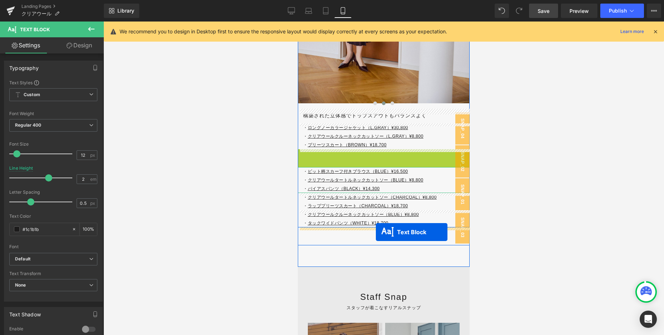
drag, startPoint x: 376, startPoint y: 164, endPoint x: 376, endPoint y: 232, distance: 68.1
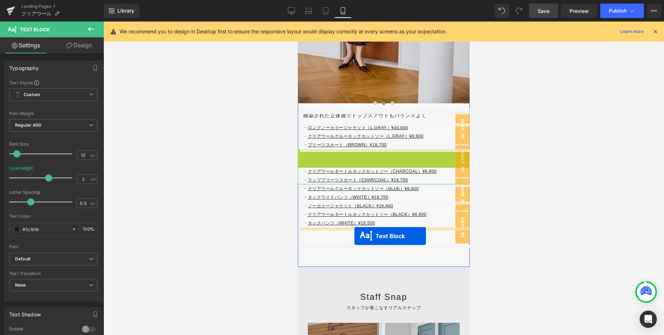
drag, startPoint x: 376, startPoint y: 163, endPoint x: 355, endPoint y: 236, distance: 75.6
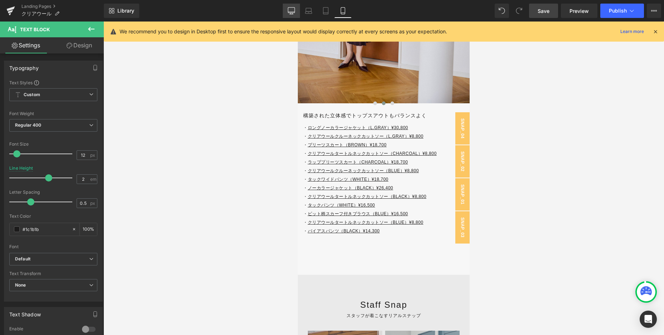
click at [291, 14] on icon at bounding box center [292, 14] width 4 height 0
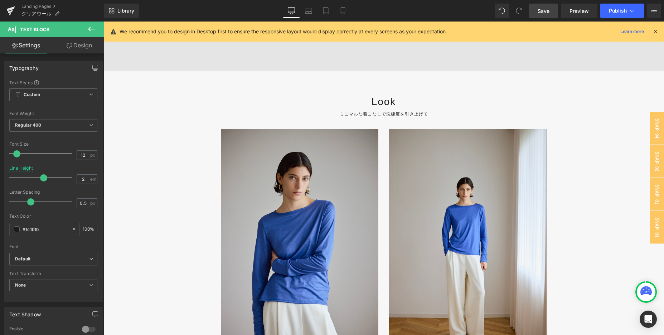
scroll to position [1390, 0]
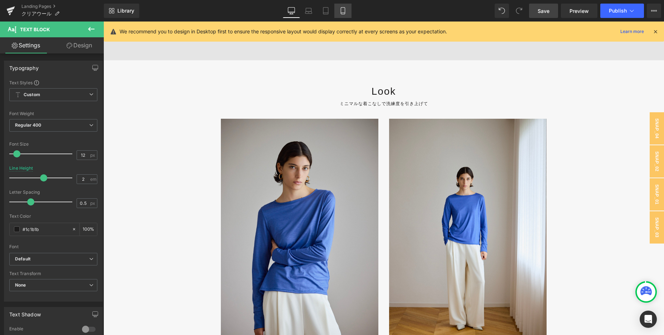
click at [341, 11] on icon at bounding box center [343, 10] width 7 height 7
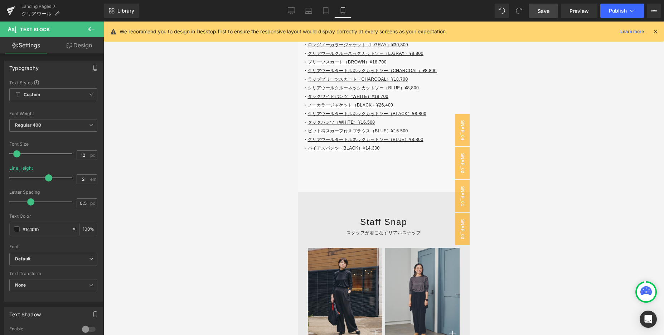
scroll to position [3466, 0]
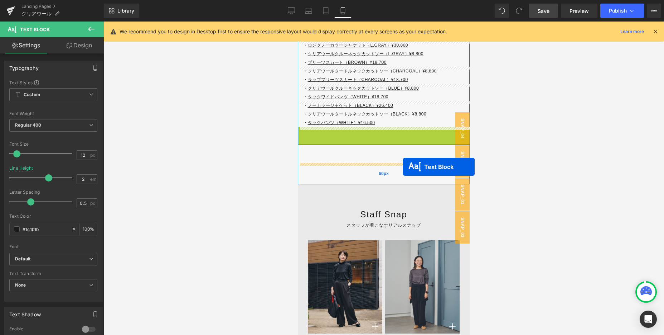
drag, startPoint x: 379, startPoint y: 139, endPoint x: 403, endPoint y: 167, distance: 36.5
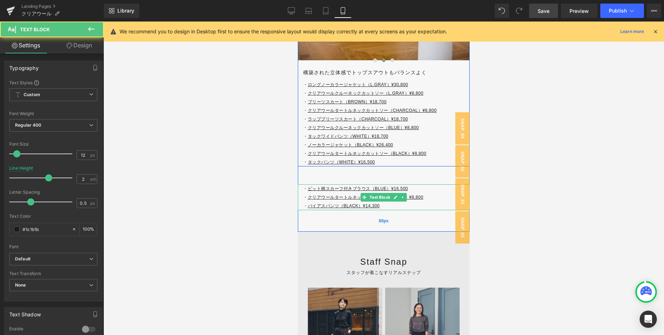
scroll to position [3426, 0]
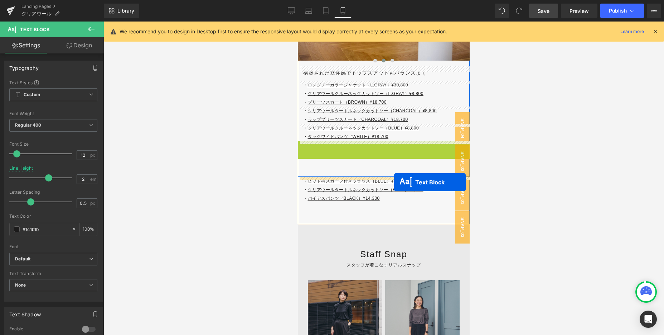
drag, startPoint x: 374, startPoint y: 155, endPoint x: 394, endPoint y: 182, distance: 34.0
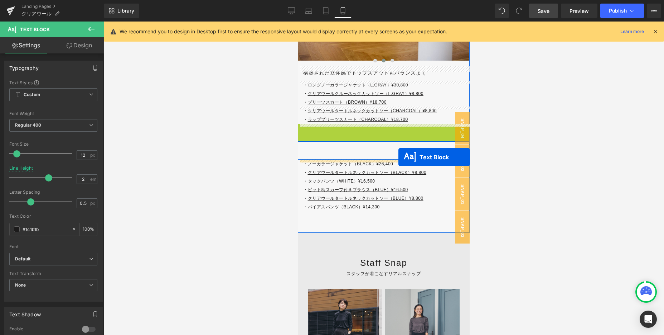
drag, startPoint x: 375, startPoint y: 132, endPoint x: 399, endPoint y: 157, distance: 34.4
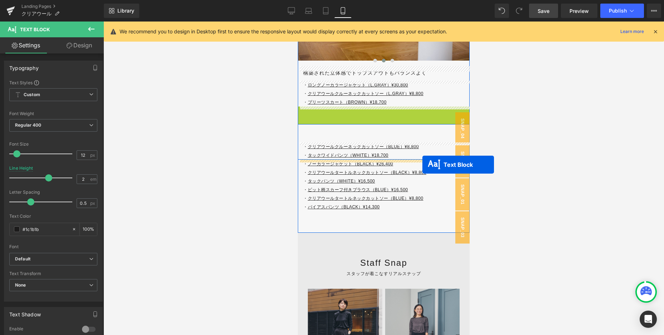
drag, startPoint x: 369, startPoint y: 113, endPoint x: 423, endPoint y: 164, distance: 74.5
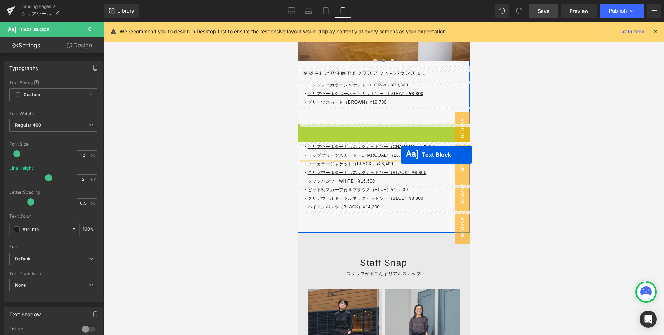
drag, startPoint x: 375, startPoint y: 131, endPoint x: 401, endPoint y: 154, distance: 35.0
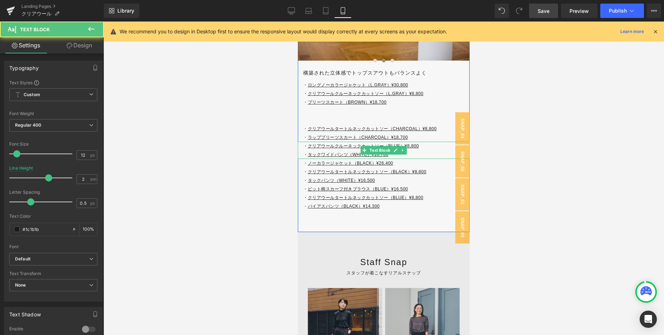
scroll to position [3328, 0]
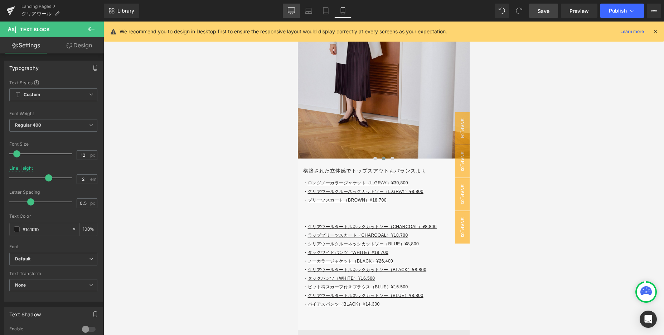
click at [288, 17] on link "Desktop" at bounding box center [291, 11] width 17 height 14
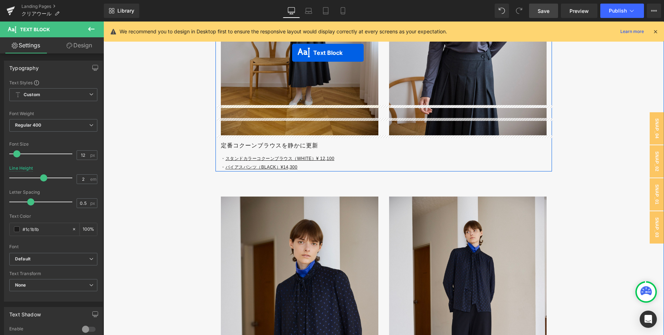
scroll to position [1891, 0]
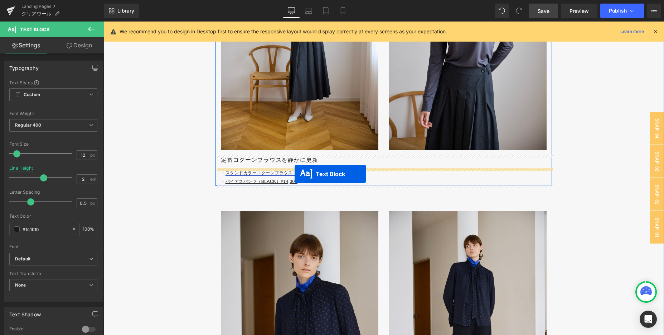
drag, startPoint x: 378, startPoint y: 229, endPoint x: 295, endPoint y: 174, distance: 99.5
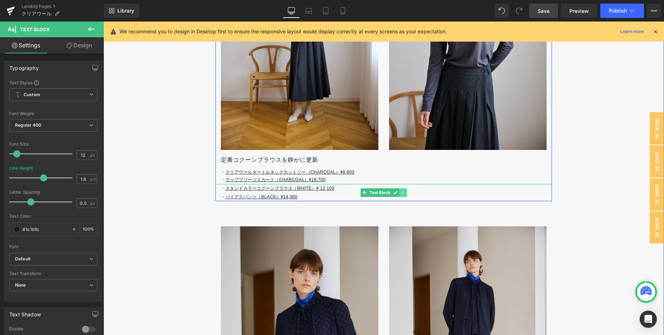
click at [405, 193] on icon at bounding box center [403, 192] width 4 height 4
click at [405, 193] on icon at bounding box center [407, 192] width 4 height 4
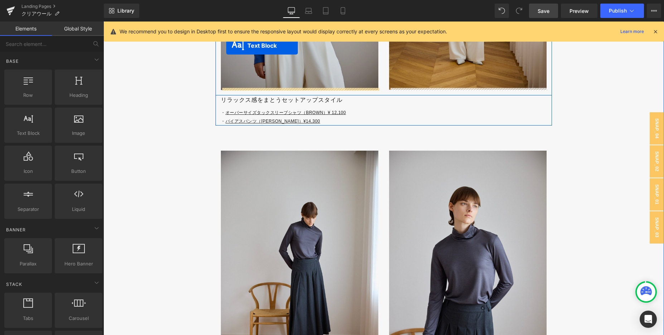
scroll to position [1633, 0]
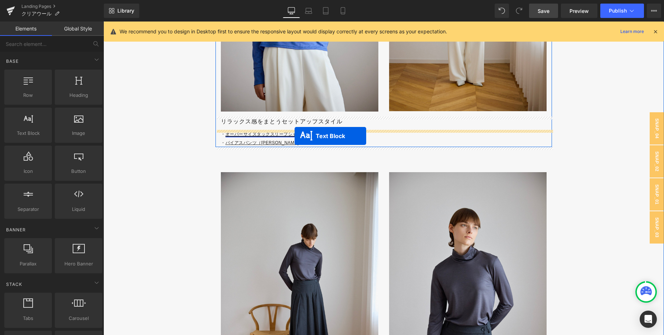
drag, startPoint x: 376, startPoint y: 227, endPoint x: 295, endPoint y: 136, distance: 122.3
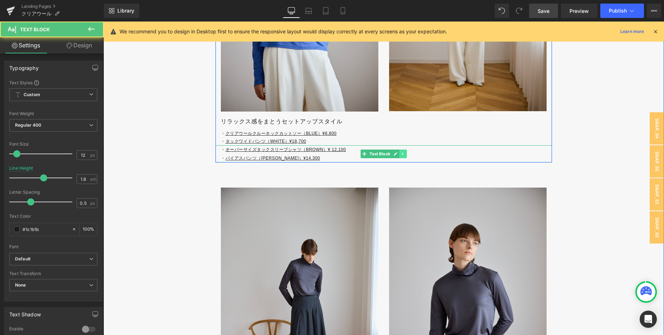
click at [406, 155] on link at bounding box center [404, 153] width 8 height 9
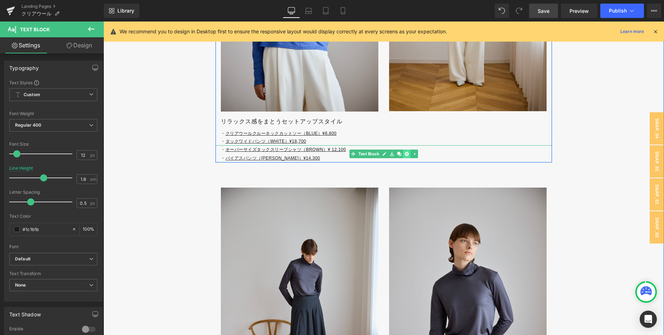
click at [406, 155] on icon at bounding box center [407, 154] width 4 height 4
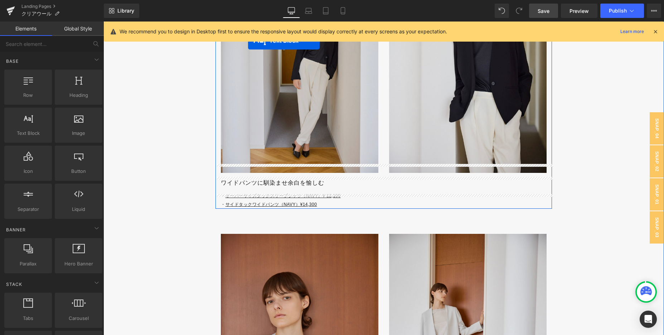
scroll to position [2453, 0]
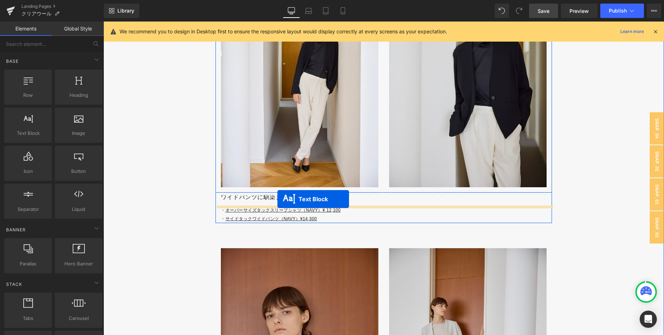
drag, startPoint x: 383, startPoint y: 216, endPoint x: 278, endPoint y: 199, distance: 106.3
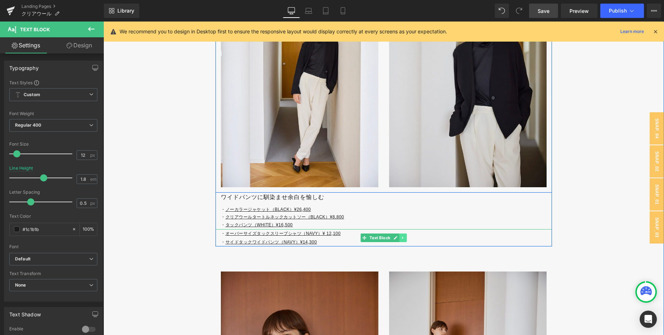
click at [406, 235] on link at bounding box center [404, 237] width 8 height 9
click at [406, 235] on icon at bounding box center [407, 237] width 4 height 4
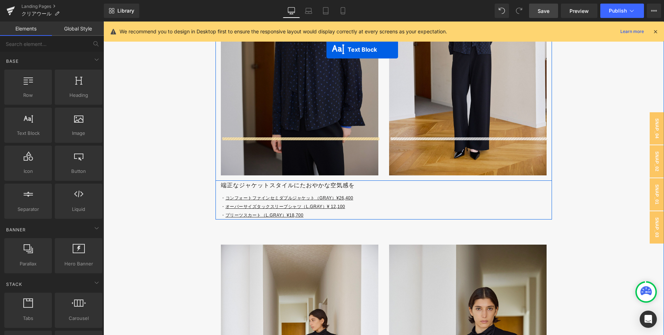
scroll to position [2124, 0]
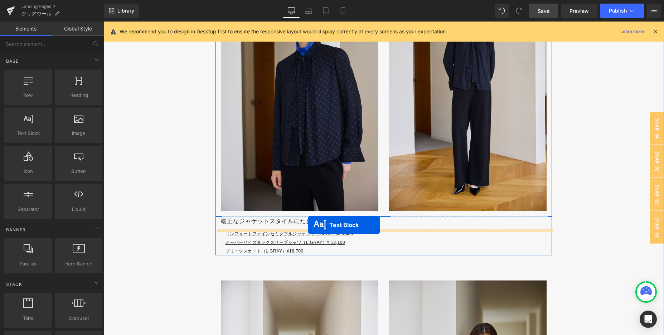
drag, startPoint x: 376, startPoint y: 139, endPoint x: 308, endPoint y: 225, distance: 109.1
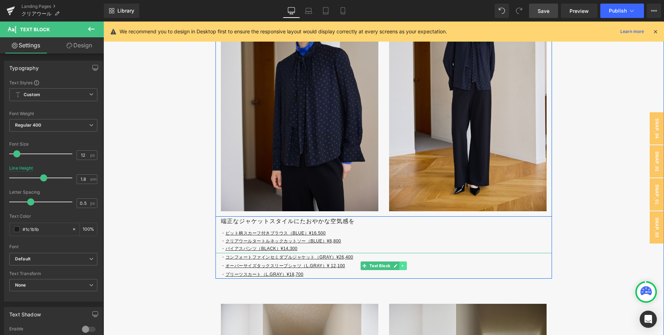
click at [406, 269] on link at bounding box center [404, 265] width 8 height 9
click at [406, 268] on link at bounding box center [407, 265] width 8 height 9
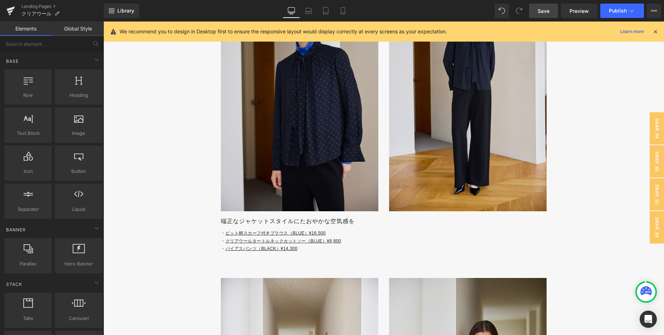
click at [545, 10] on span "Save" at bounding box center [544, 11] width 12 height 8
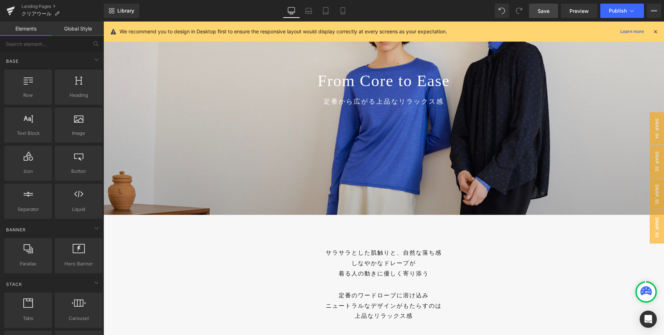
scroll to position [0, 0]
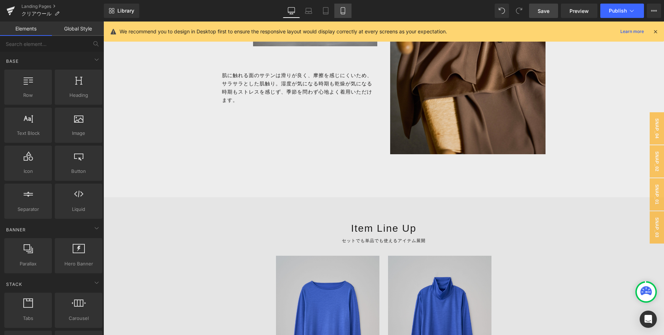
click at [345, 9] on icon at bounding box center [343, 11] width 4 height 7
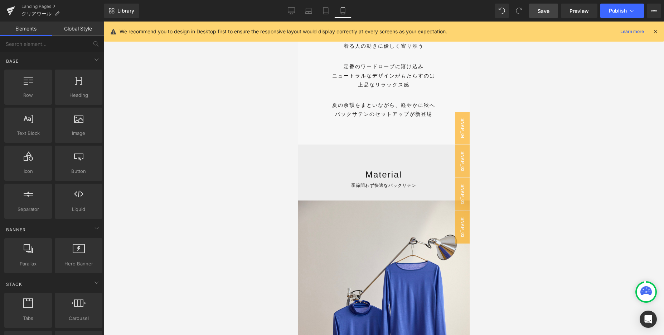
scroll to position [325, 0]
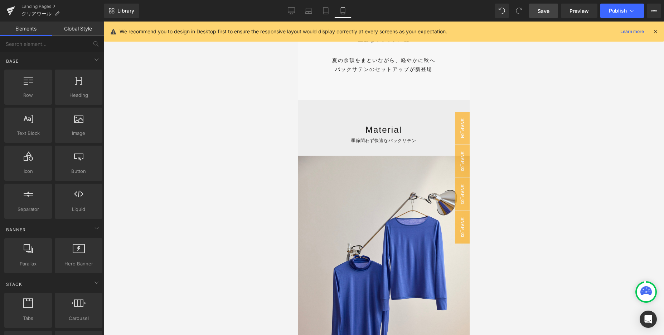
click at [330, 226] on img at bounding box center [384, 284] width 172 height 258
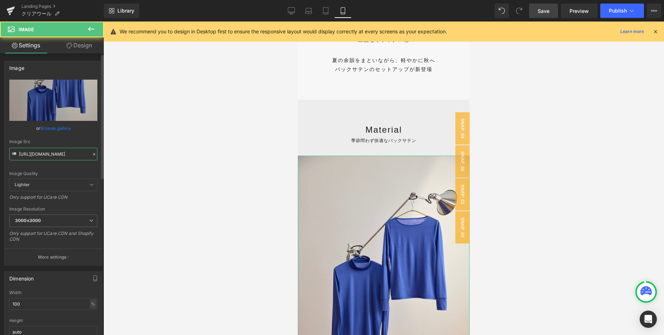
click at [68, 158] on input "[URL][DOMAIN_NAME]" at bounding box center [53, 154] width 88 height 13
click at [64, 155] on input "[URL][DOMAIN_NAME]" at bounding box center [53, 154] width 88 height 13
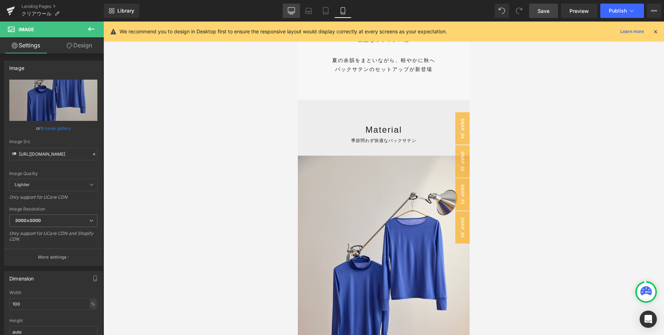
click at [289, 13] on icon at bounding box center [291, 10] width 7 height 5
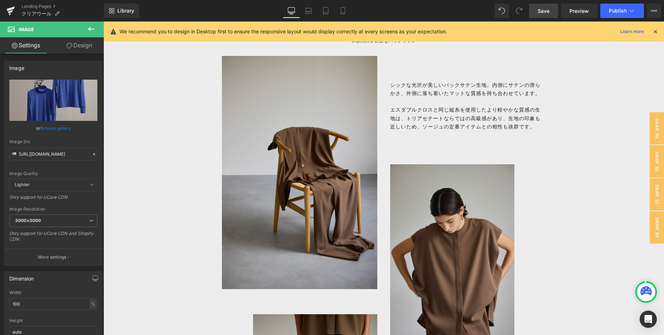
scroll to position [516, 0]
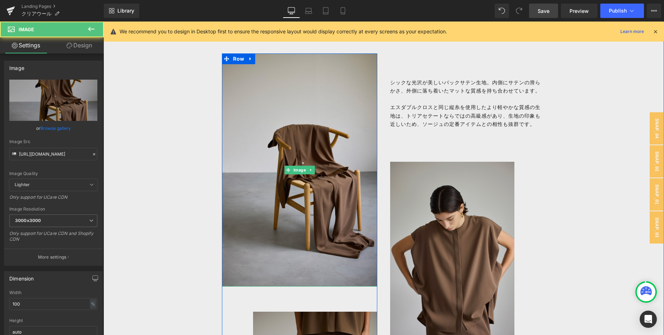
click at [330, 185] on img at bounding box center [299, 169] width 155 height 233
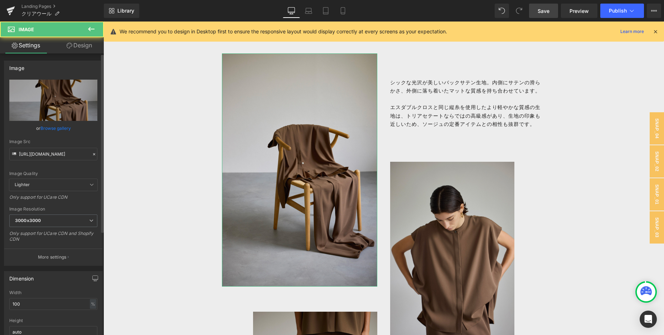
click at [92, 155] on icon at bounding box center [94, 154] width 5 height 5
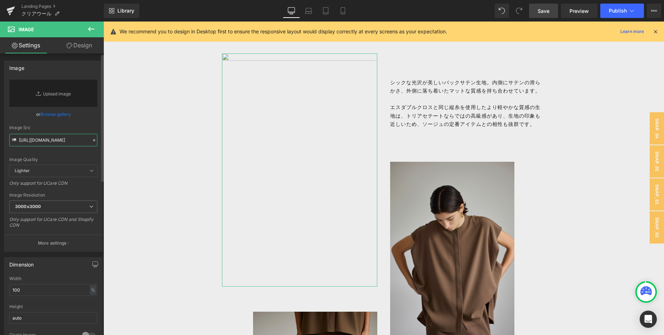
click at [50, 142] on input "[URL][DOMAIN_NAME]" at bounding box center [53, 140] width 88 height 13
paste input "[URL][DOMAIN_NAME]"
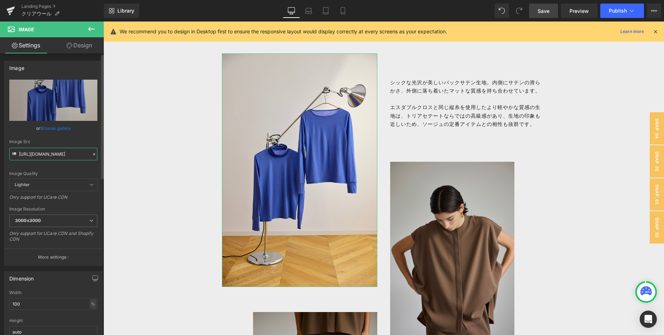
type input "[URL][DOMAIN_NAME]"
click at [76, 136] on div "Image Quality Lighter Lightest Lighter Lighter Lightest Only support for UCare …" at bounding box center [53, 129] width 88 height 99
click at [343, 9] on icon at bounding box center [343, 10] width 7 height 7
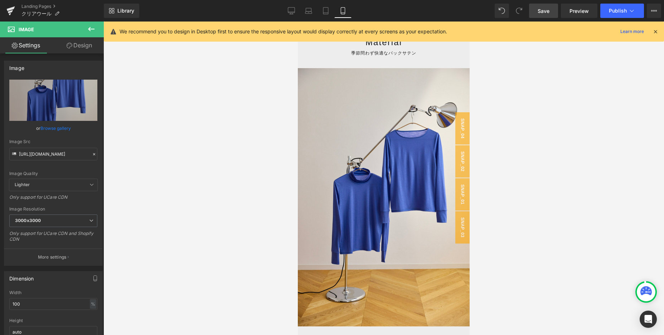
scroll to position [733, 0]
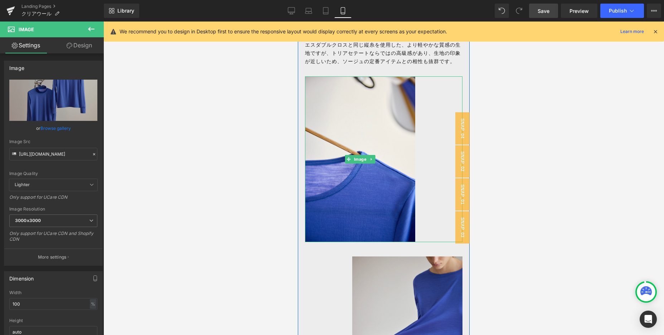
click at [356, 190] on img at bounding box center [360, 158] width 110 height 165
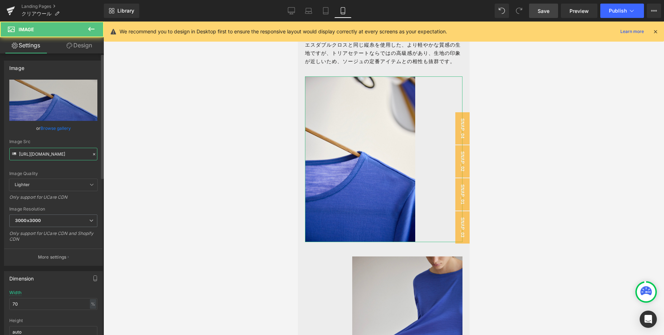
click at [71, 155] on input "[URL][DOMAIN_NAME]" at bounding box center [53, 154] width 88 height 13
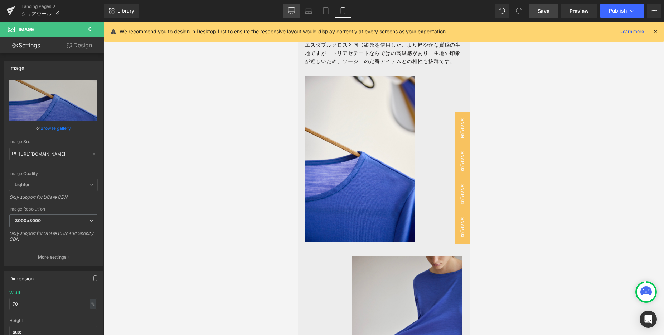
click at [292, 11] on icon at bounding box center [291, 10] width 7 height 7
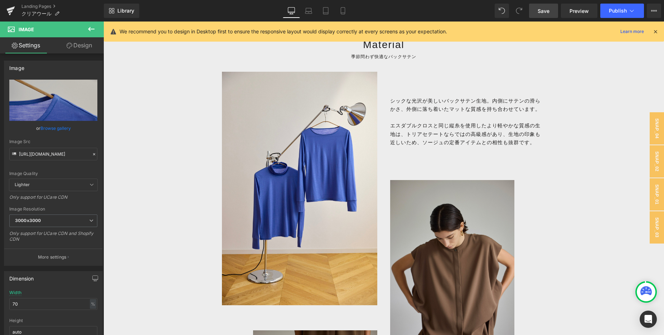
scroll to position [502, 0]
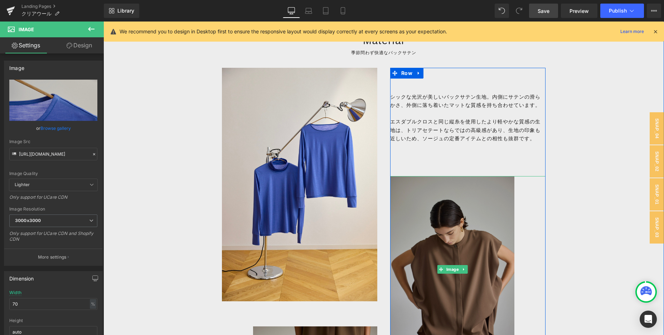
click at [407, 201] on img at bounding box center [452, 269] width 124 height 186
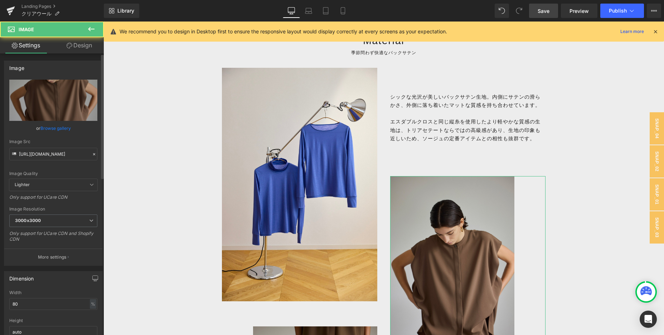
click at [92, 156] on icon at bounding box center [94, 154] width 5 height 5
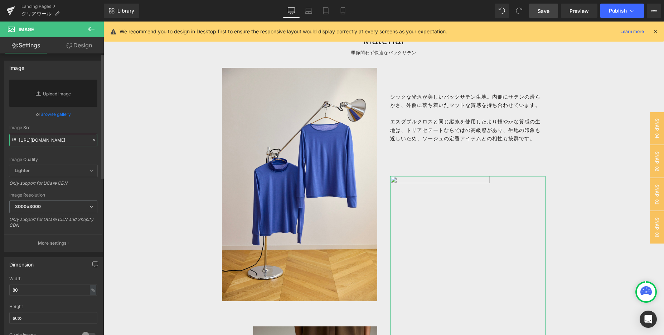
click at [53, 136] on input "[URL][DOMAIN_NAME]" at bounding box center [53, 140] width 88 height 13
paste input "[URL][DOMAIN_NAME]"
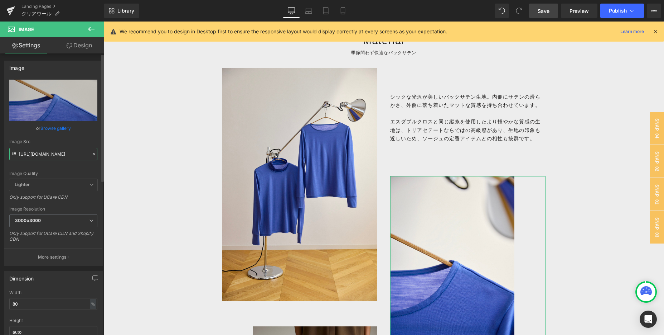
type input "[URL][DOMAIN_NAME]"
click at [82, 135] on div "Image Quality Lighter Lightest Lighter Lighter Lightest Only support for UCare …" at bounding box center [53, 129] width 88 height 99
click at [349, 4] on link "Mobile" at bounding box center [343, 11] width 17 height 14
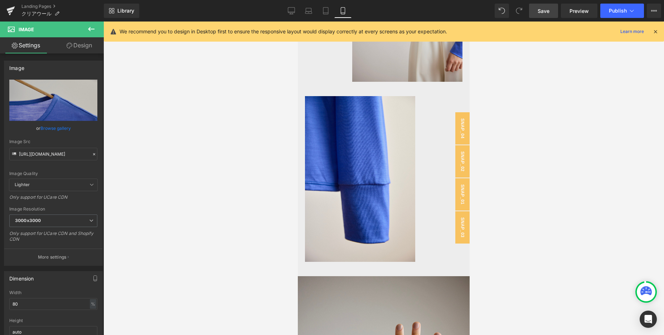
scroll to position [1083, 0]
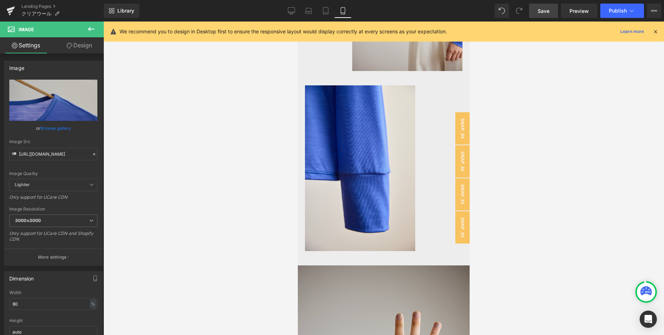
click at [340, 203] on img at bounding box center [360, 167] width 110 height 165
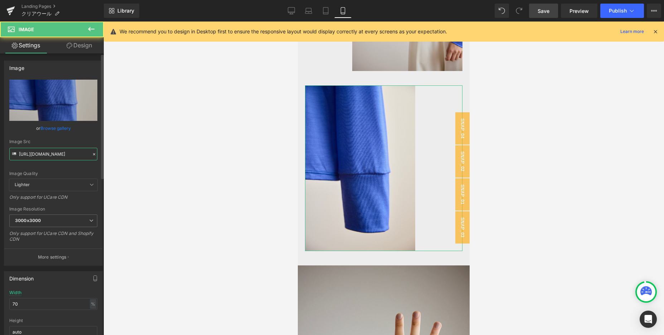
click at [46, 155] on input "[URL][DOMAIN_NAME]" at bounding box center [53, 154] width 88 height 13
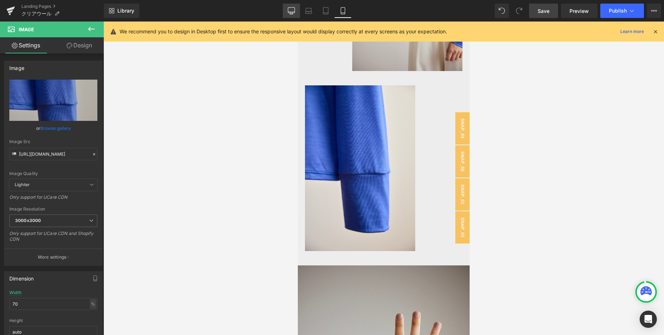
click at [286, 14] on link "Desktop" at bounding box center [291, 11] width 17 height 14
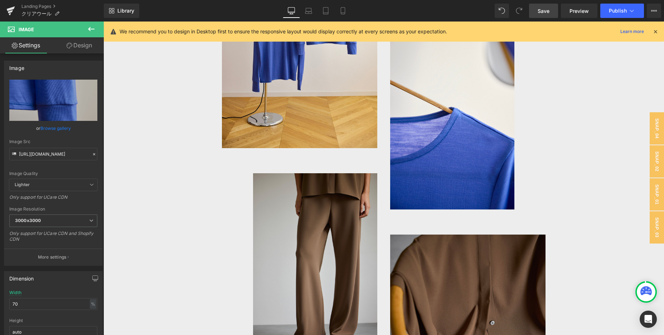
scroll to position [739, 0]
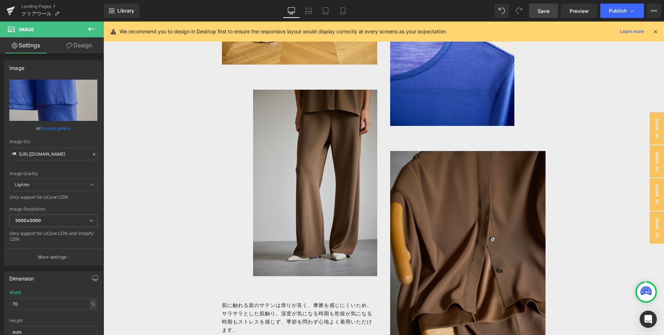
click at [287, 249] on img at bounding box center [315, 183] width 124 height 186
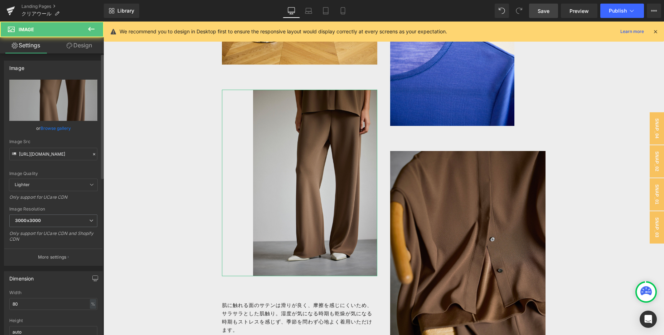
click at [92, 156] on icon at bounding box center [94, 154] width 5 height 5
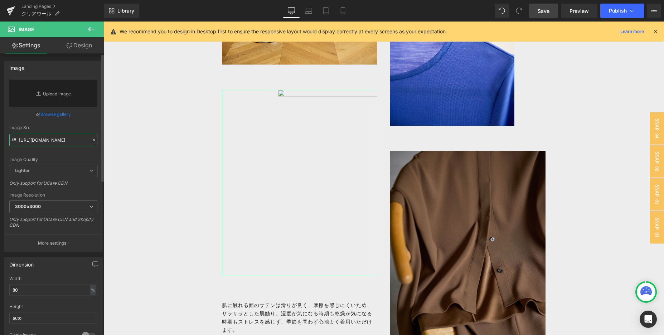
click at [61, 142] on input "[URL][DOMAIN_NAME]" at bounding box center [53, 140] width 88 height 13
paste input "[URL][DOMAIN_NAME]"
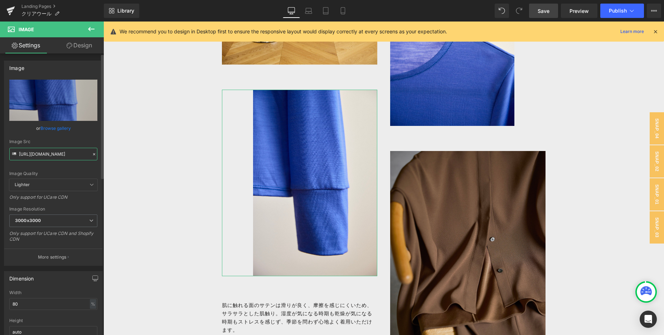
type input "[URL][DOMAIN_NAME]"
click at [82, 137] on div "Image Quality Lighter Lightest Lighter Lighter Lightest Only support for UCare …" at bounding box center [53, 129] width 88 height 99
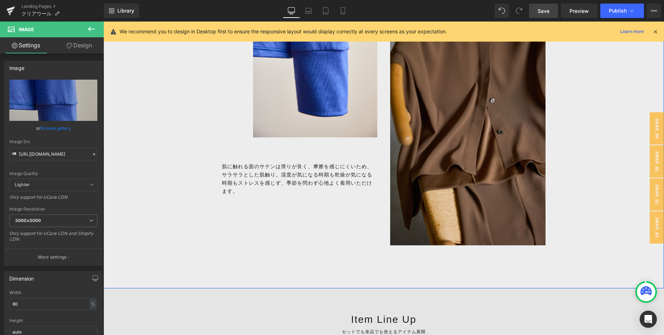
scroll to position [849, 0]
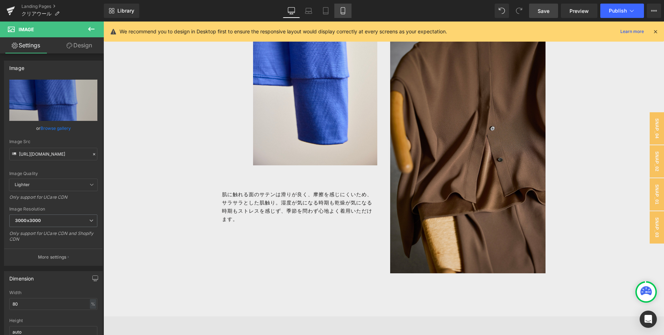
click at [340, 14] on icon at bounding box center [343, 10] width 7 height 7
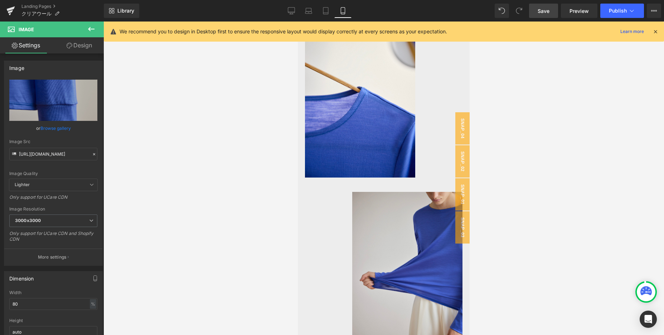
scroll to position [812, 0]
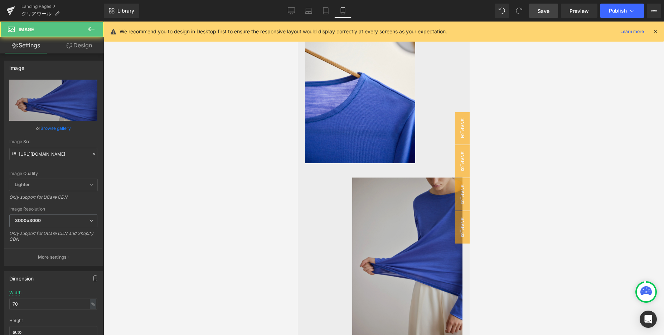
click at [393, 220] on img at bounding box center [407, 259] width 110 height 165
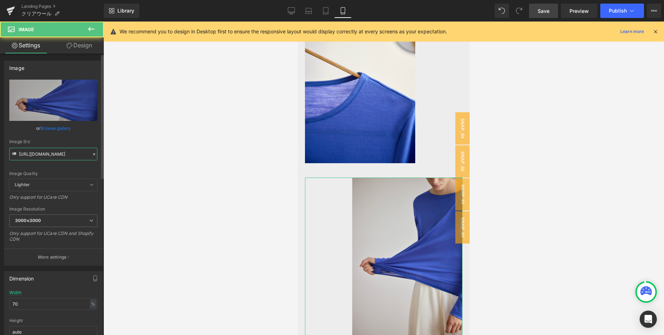
click at [65, 153] on input "[URL][DOMAIN_NAME]" at bounding box center [53, 154] width 88 height 13
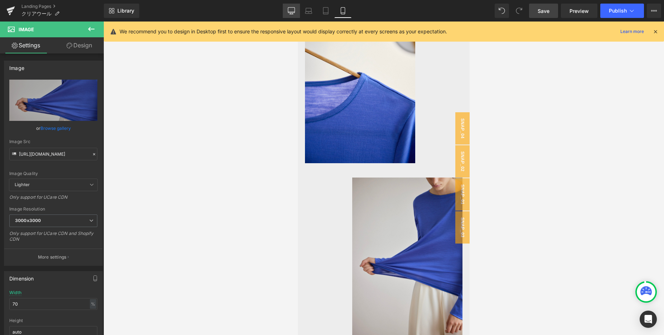
click at [289, 15] on link "Desktop" at bounding box center [291, 11] width 17 height 14
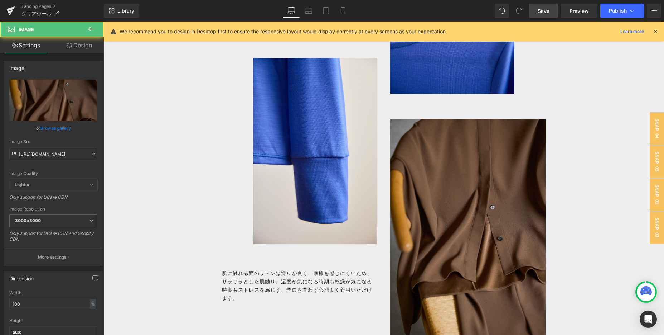
click at [399, 172] on img at bounding box center [467, 235] width 155 height 233
click at [94, 155] on div at bounding box center [94, 154] width 6 height 8
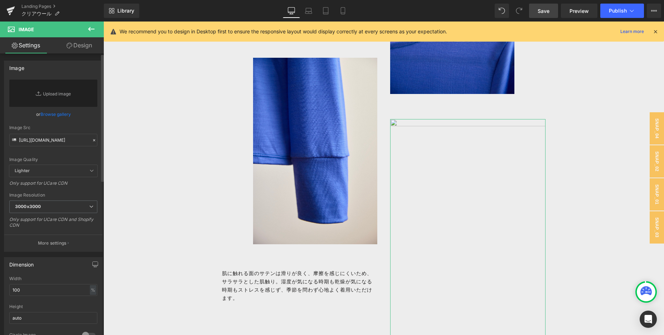
click at [45, 133] on div "Image Src [URL][DOMAIN_NAME]" at bounding box center [53, 135] width 88 height 21
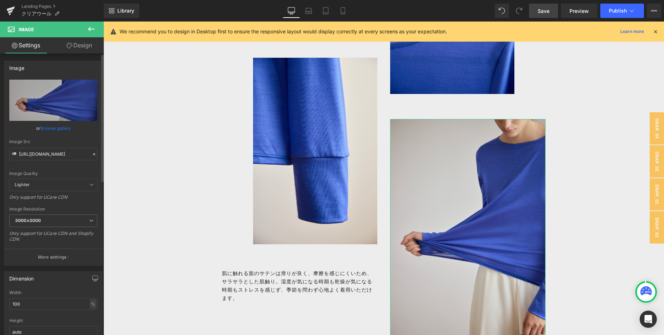
click at [35, 139] on div "Image Src" at bounding box center [53, 141] width 88 height 5
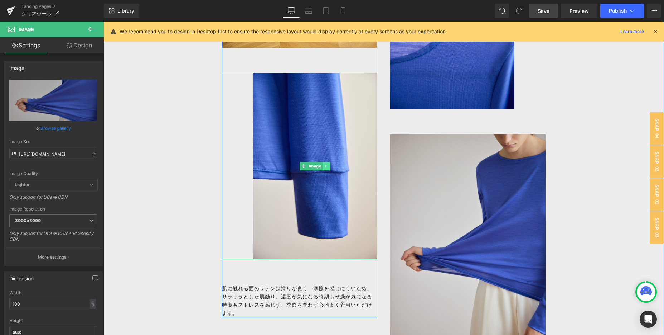
click at [329, 167] on link at bounding box center [327, 166] width 8 height 9
click at [320, 165] on link at bounding box center [323, 166] width 8 height 9
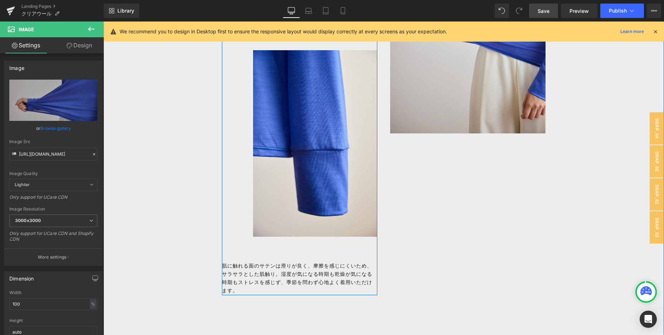
click at [320, 165] on img at bounding box center [315, 143] width 124 height 186
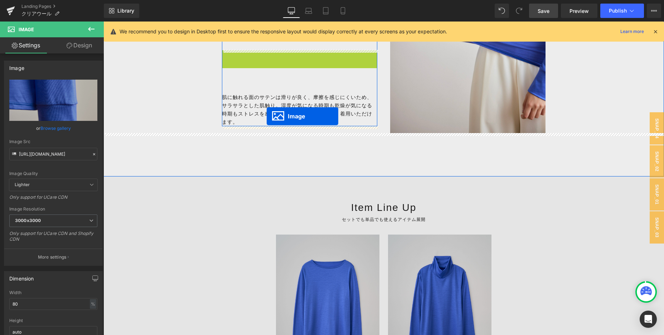
drag, startPoint x: 312, startPoint y: 146, endPoint x: 267, endPoint y: 116, distance: 54.0
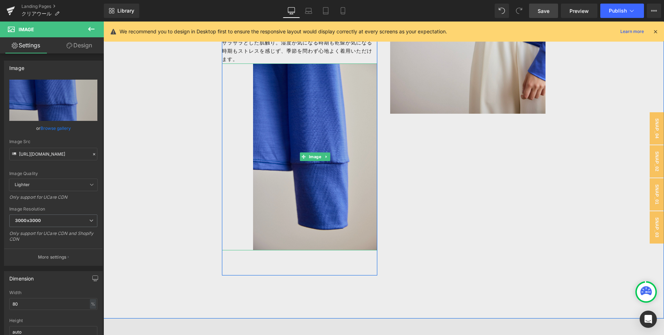
scroll to position [1024, 0]
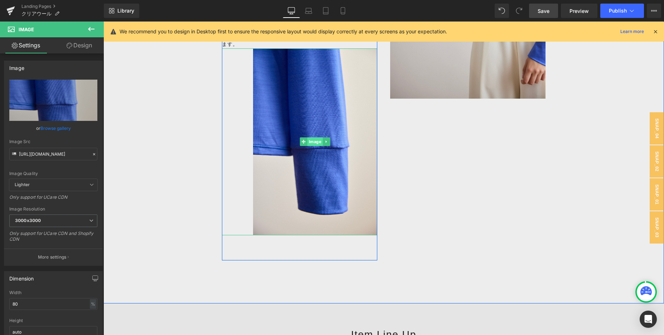
click at [311, 141] on span "Image" at bounding box center [315, 141] width 15 height 9
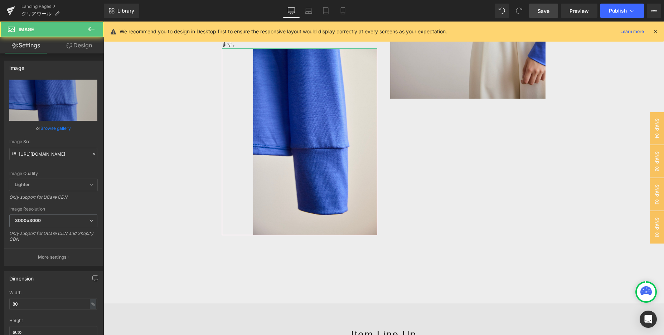
click at [82, 46] on link "Design" at bounding box center [79, 45] width 52 height 16
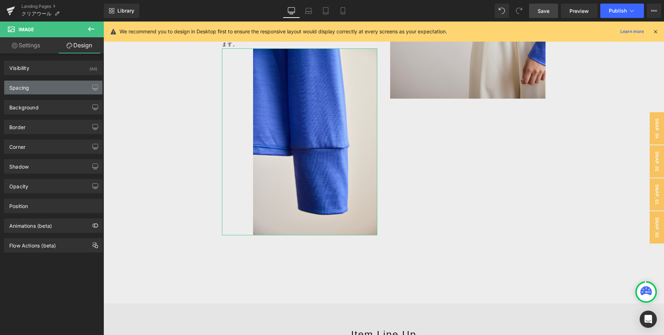
click at [56, 83] on div "Spacing" at bounding box center [53, 88] width 98 height 14
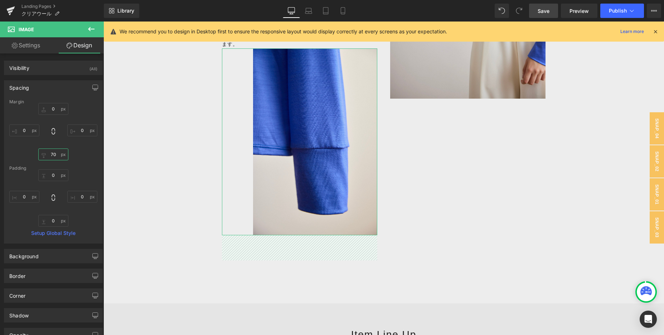
click at [59, 158] on input "70" at bounding box center [53, 154] width 30 height 12
click at [53, 106] on input "0" at bounding box center [53, 109] width 30 height 12
paste input "7"
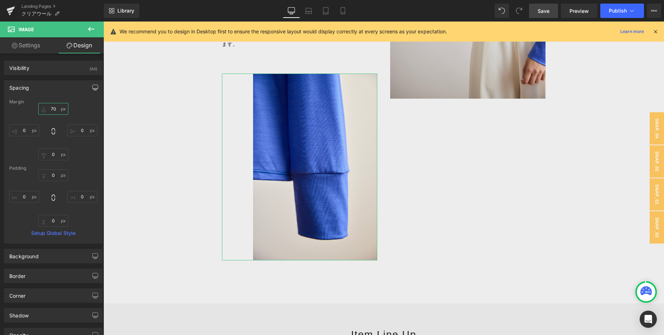
type input "70"
click at [92, 90] on icon "button" at bounding box center [95, 88] width 6 height 6
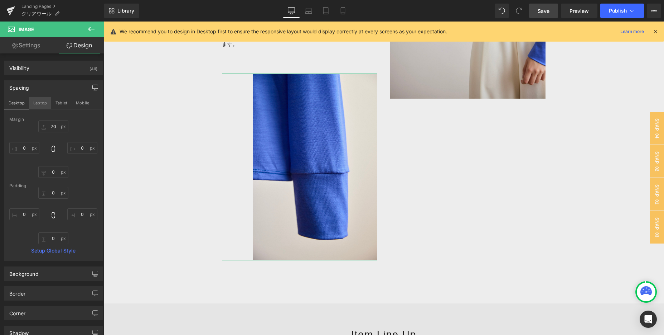
click at [42, 102] on button "Laptop" at bounding box center [40, 103] width 22 height 12
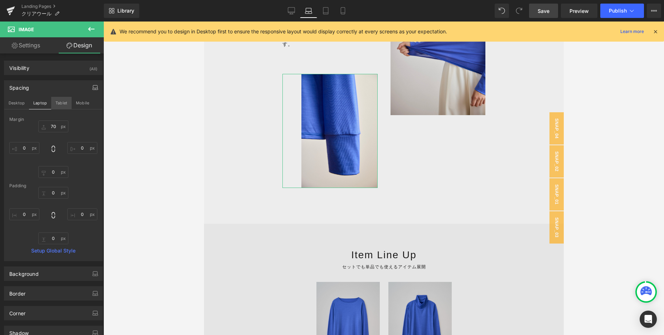
click at [62, 102] on button "Tablet" at bounding box center [61, 103] width 20 height 12
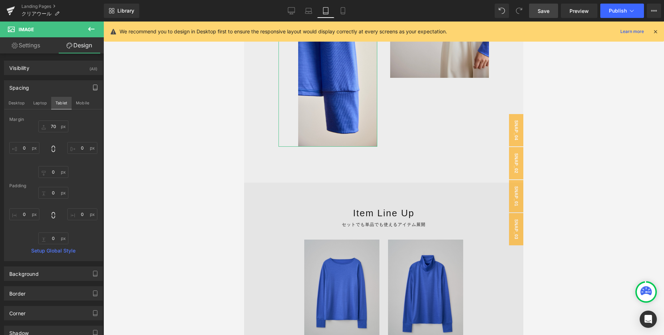
scroll to position [770, 0]
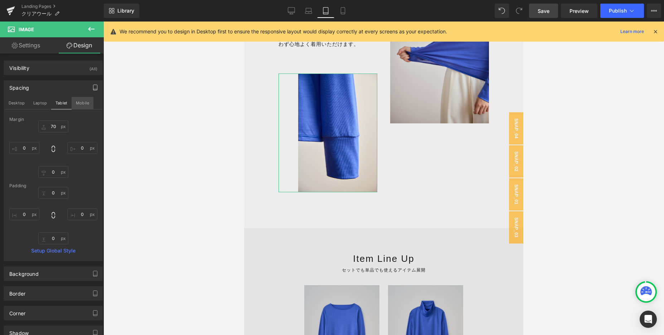
click at [86, 103] on button "Mobile" at bounding box center [83, 103] width 22 height 12
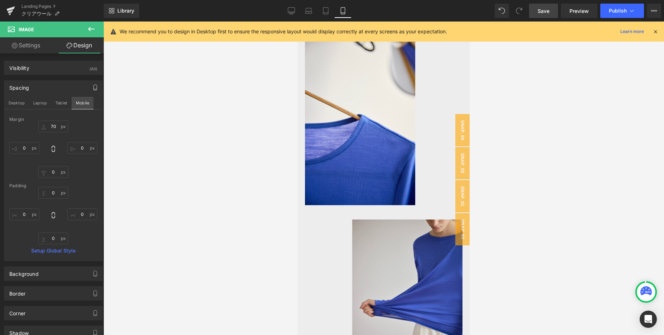
scroll to position [0, 0]
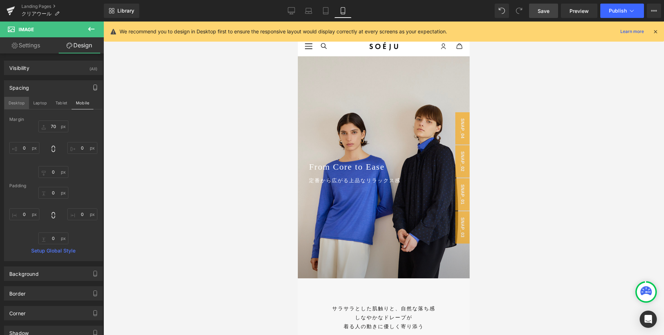
click at [10, 102] on button "Desktop" at bounding box center [16, 103] width 25 height 12
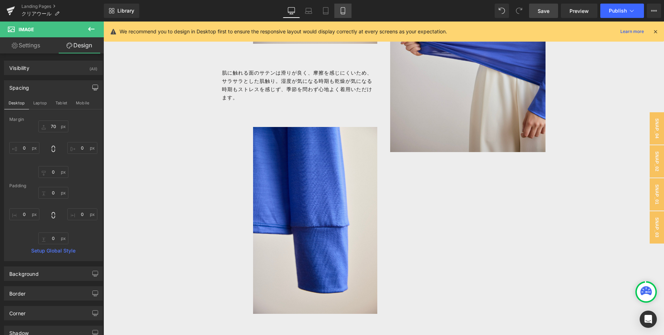
click at [342, 10] on icon at bounding box center [343, 10] width 7 height 7
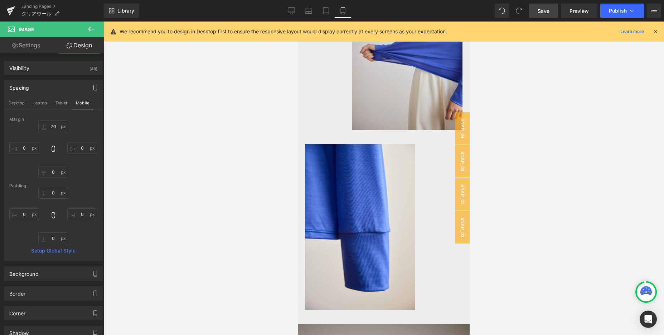
scroll to position [1170, 0]
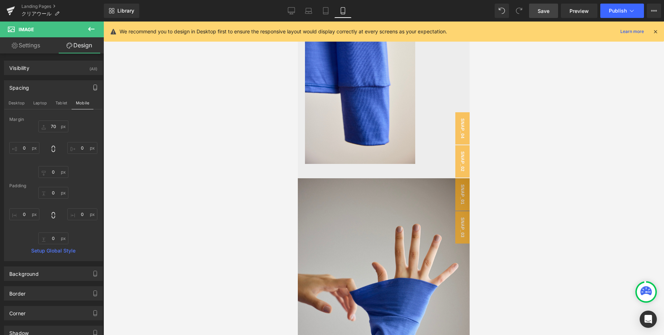
click at [350, 216] on img at bounding box center [384, 307] width 172 height 258
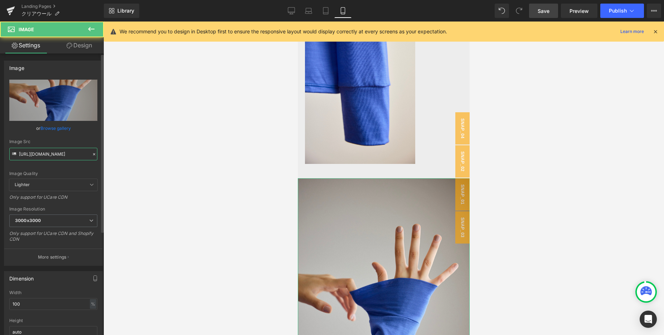
click at [76, 159] on input "[URL][DOMAIN_NAME]" at bounding box center [53, 154] width 88 height 13
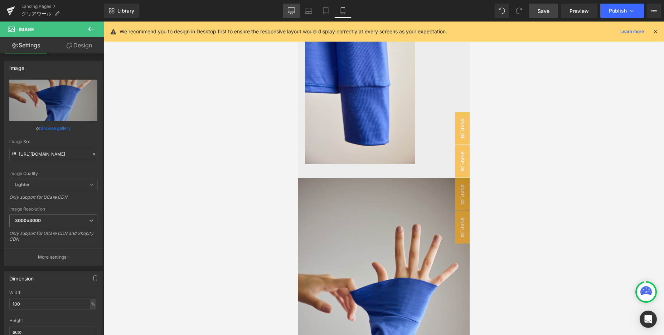
click at [290, 14] on link "Desktop" at bounding box center [291, 11] width 17 height 14
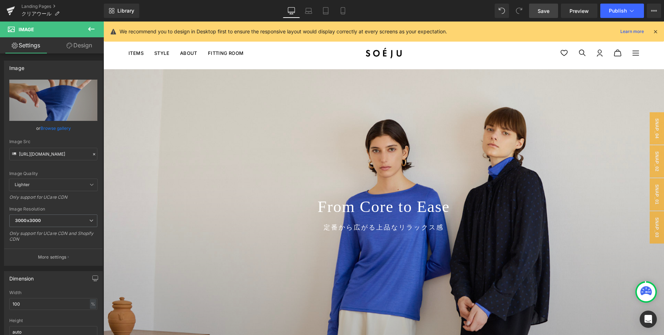
scroll to position [901, 0]
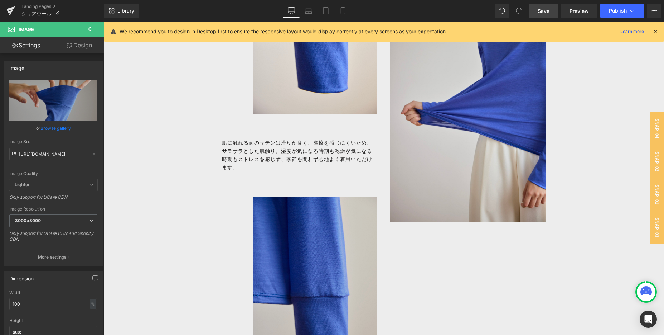
click at [273, 258] on img at bounding box center [315, 290] width 124 height 186
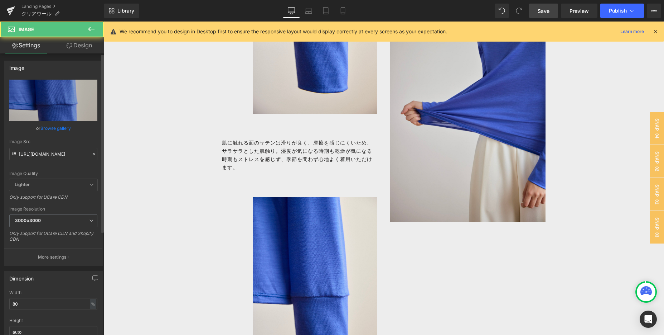
click at [92, 154] on icon at bounding box center [94, 154] width 5 height 5
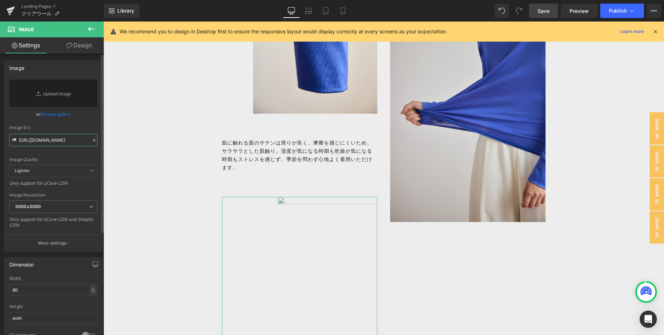
click at [59, 142] on input "[URL][DOMAIN_NAME]" at bounding box center [53, 140] width 88 height 13
paste input "[URL][DOMAIN_NAME]"
type input "[URL][DOMAIN_NAME]"
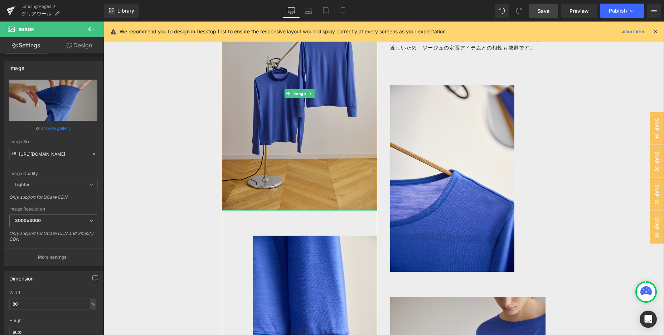
click at [264, 126] on img at bounding box center [299, 93] width 155 height 233
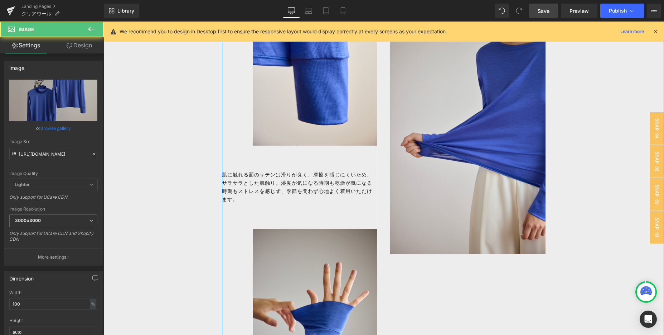
scroll to position [869, 0]
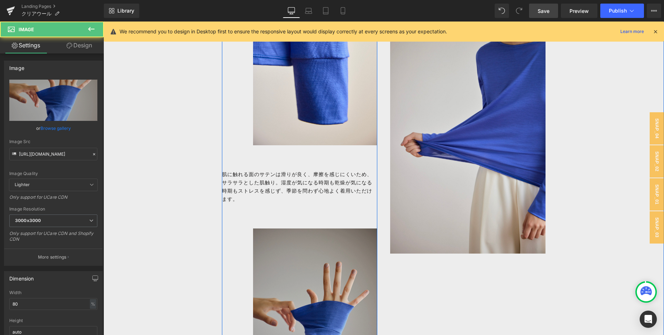
click at [269, 259] on img at bounding box center [315, 321] width 124 height 186
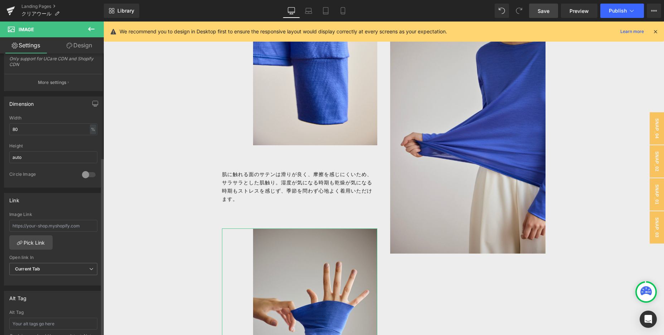
scroll to position [186, 0]
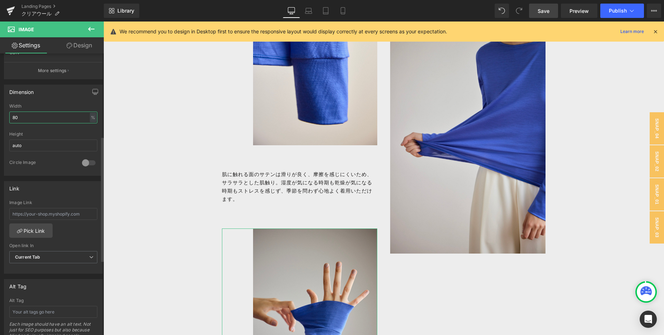
drag, startPoint x: 23, startPoint y: 120, endPoint x: 9, endPoint y: 120, distance: 14.7
click at [9, 120] on div "80% Width 80 % % px auto Height auto 0 Circle Image" at bounding box center [53, 140] width 98 height 72
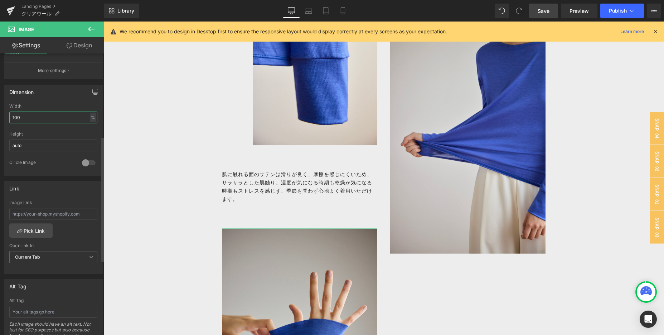
type input "100"
click at [71, 90] on div "Dimension" at bounding box center [53, 92] width 98 height 14
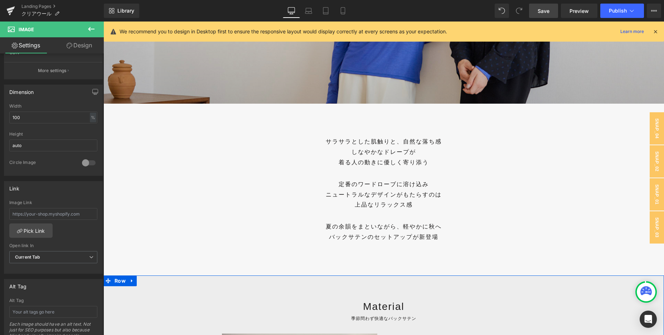
scroll to position [235, 0]
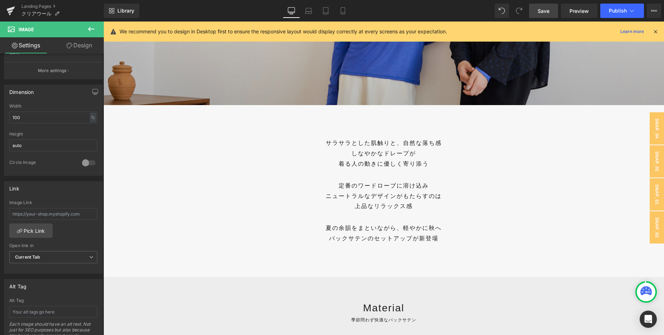
click at [542, 10] on span "Save" at bounding box center [544, 11] width 12 height 8
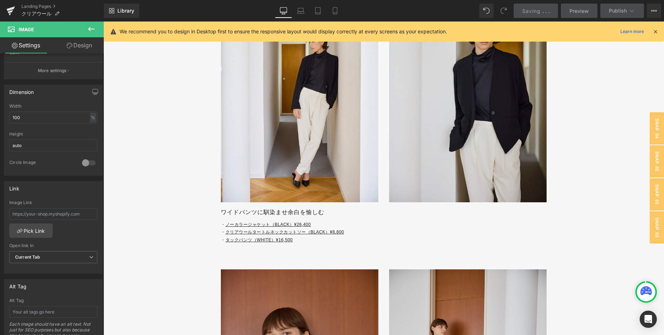
scroll to position [2443, 0]
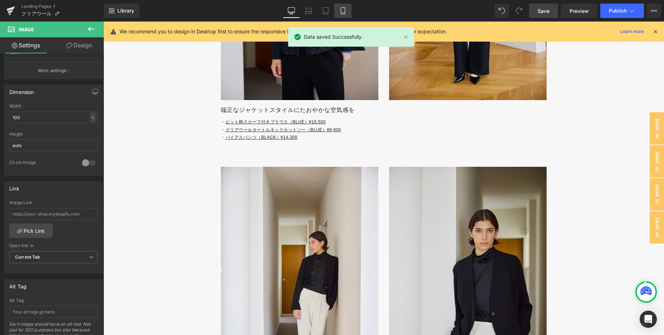
click at [347, 13] on link "Mobile" at bounding box center [343, 11] width 17 height 14
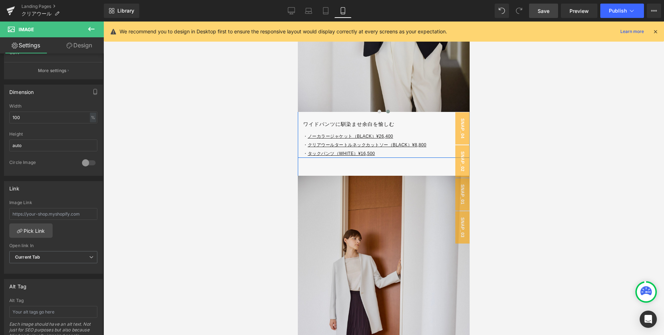
scroll to position [3276, 0]
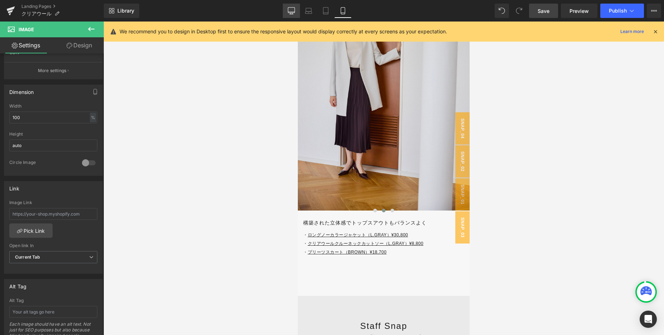
click at [290, 15] on link "Desktop" at bounding box center [291, 11] width 17 height 14
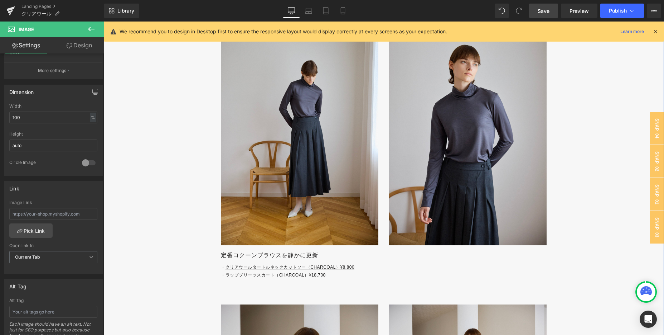
scroll to position [2002, 0]
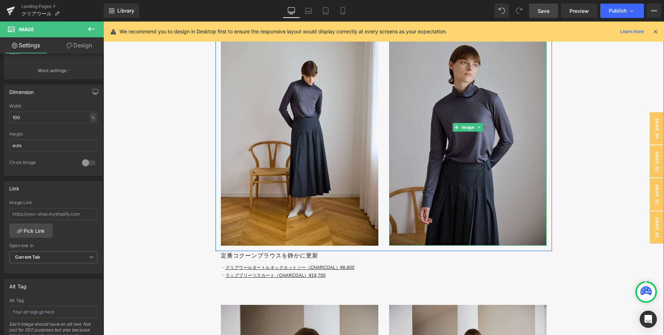
click at [443, 105] on img at bounding box center [468, 127] width 158 height 236
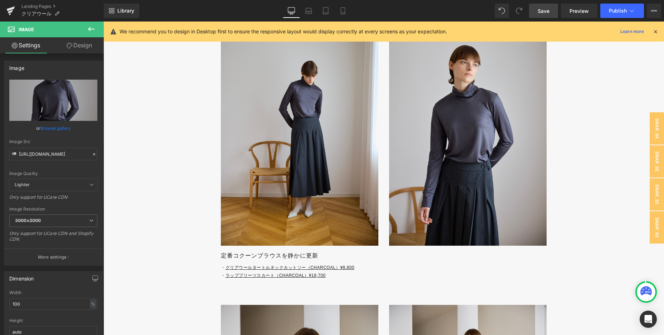
click at [95, 32] on icon at bounding box center [91, 29] width 9 height 9
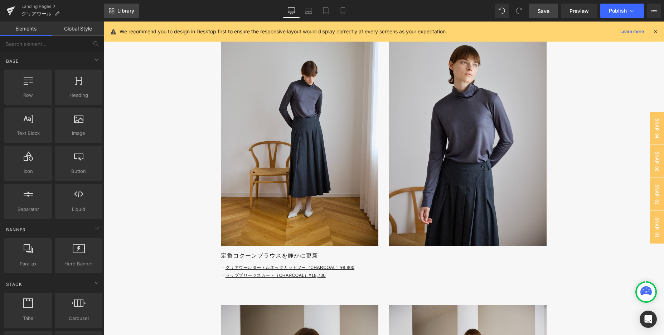
click at [126, 14] on link "Library" at bounding box center [121, 11] width 35 height 14
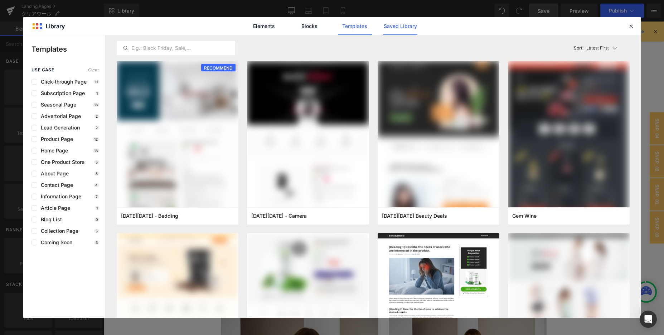
click at [388, 30] on link "Saved Library" at bounding box center [401, 26] width 34 height 18
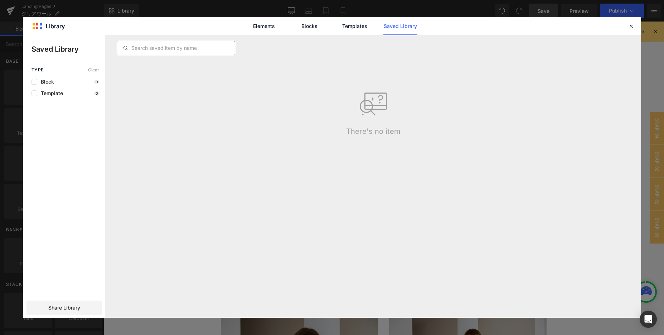
click at [193, 42] on div at bounding box center [176, 48] width 119 height 14
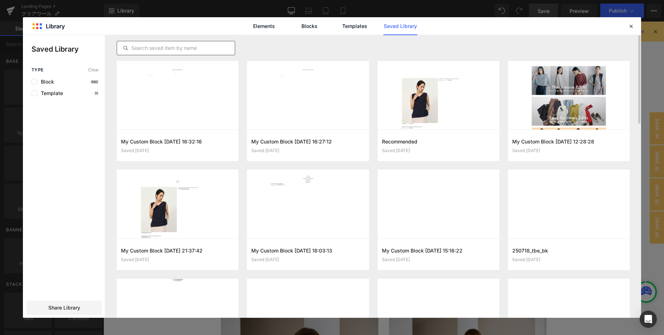
click at [170, 46] on input "text" at bounding box center [176, 48] width 118 height 9
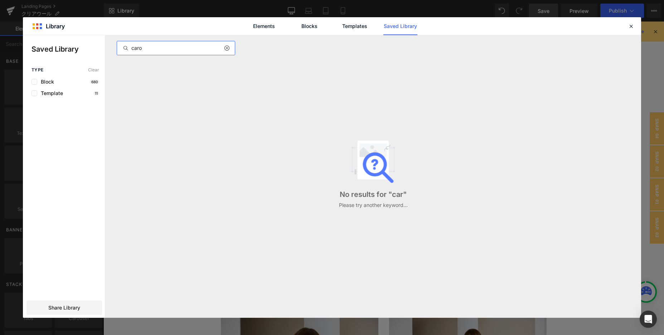
type input "carou"
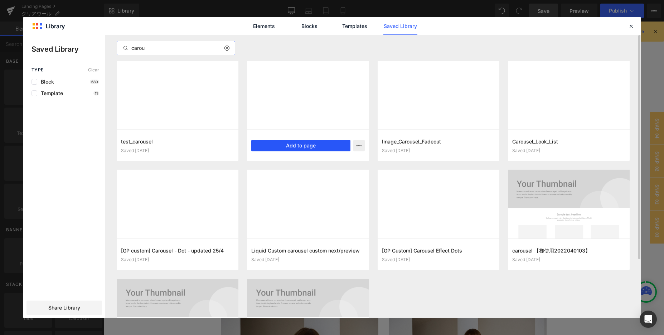
click at [263, 143] on button "Add to page" at bounding box center [300, 145] width 99 height 11
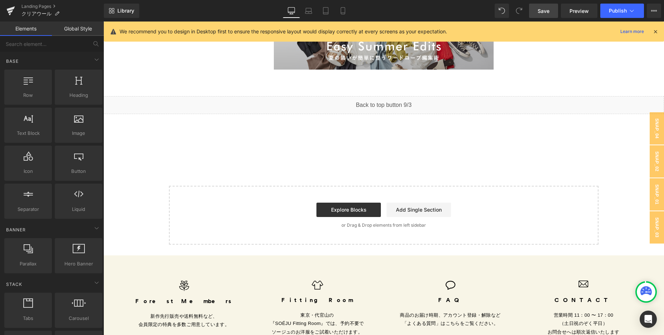
scroll to position [3985, 0]
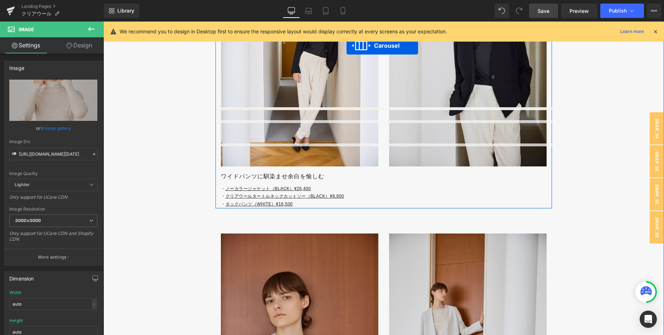
scroll to position [2658, 0]
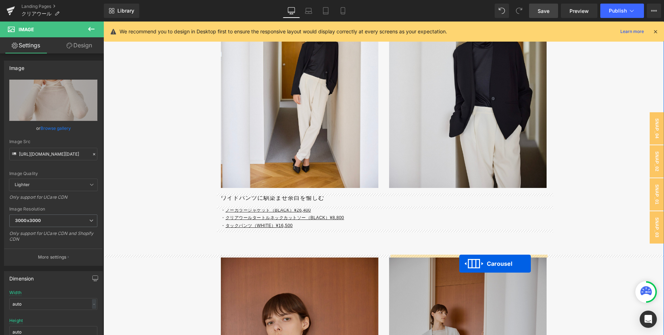
drag, startPoint x: 378, startPoint y: 217, endPoint x: 460, endPoint y: 263, distance: 94.1
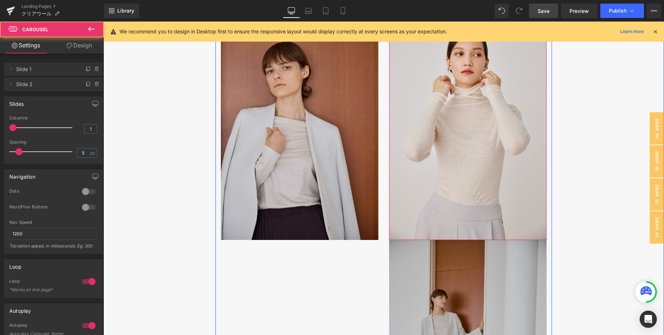
scroll to position [2936, 0]
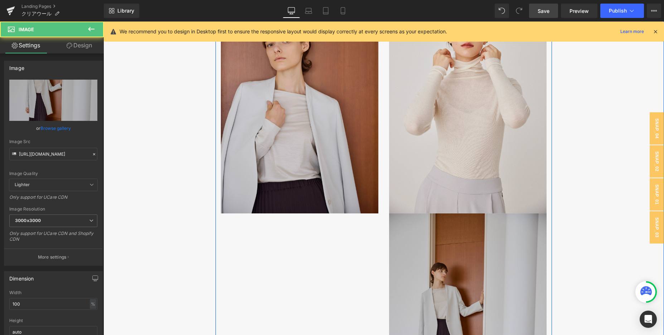
click at [460, 263] on img at bounding box center [468, 331] width 158 height 236
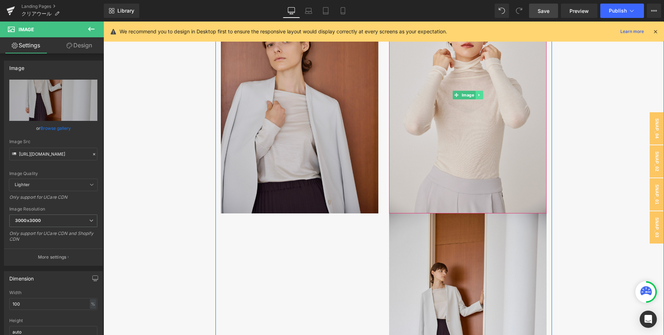
click at [480, 97] on link at bounding box center [480, 95] width 8 height 9
click at [480, 97] on link at bounding box center [484, 95] width 8 height 9
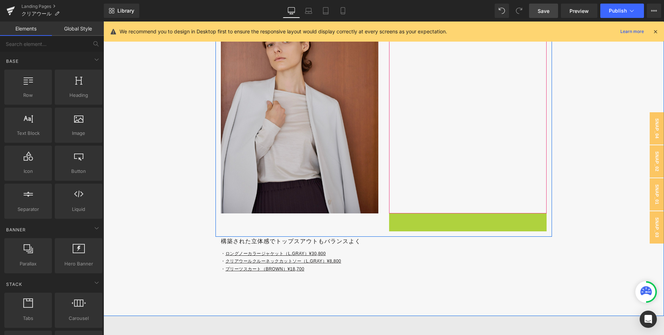
scroll to position [2943, 0]
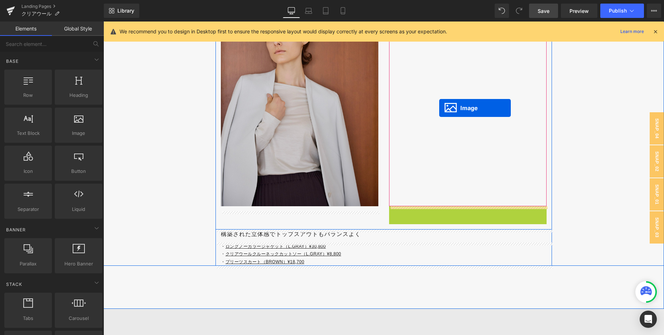
drag, startPoint x: 463, startPoint y: 329, endPoint x: 439, endPoint y: 107, distance: 223.3
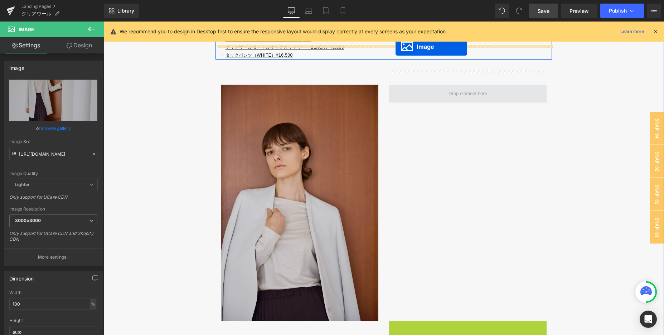
scroll to position [2792, 0]
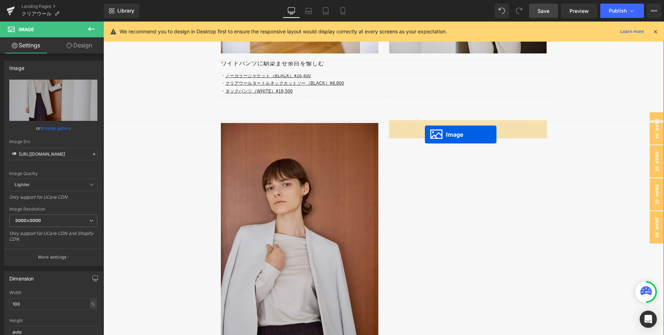
drag, startPoint x: 466, startPoint y: 327, endPoint x: 425, endPoint y: 134, distance: 196.9
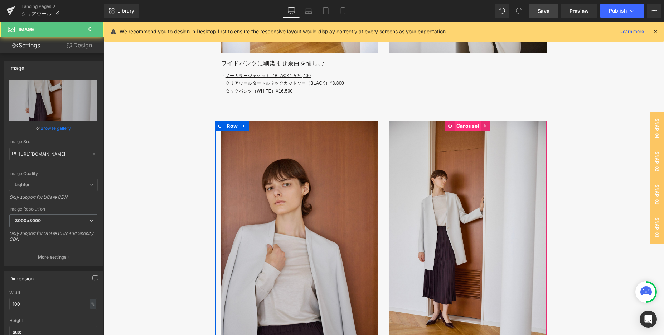
click at [461, 127] on span "Carousel" at bounding box center [468, 125] width 27 height 11
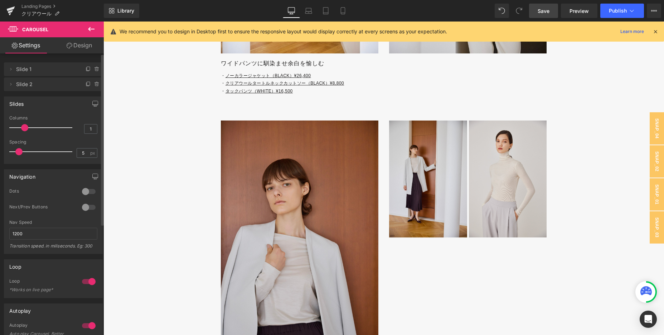
drag, startPoint x: 13, startPoint y: 130, endPoint x: 19, endPoint y: 130, distance: 5.7
click at [19, 130] on div at bounding box center [42, 127] width 59 height 14
click at [342, 16] on link "Mobile" at bounding box center [343, 11] width 17 height 14
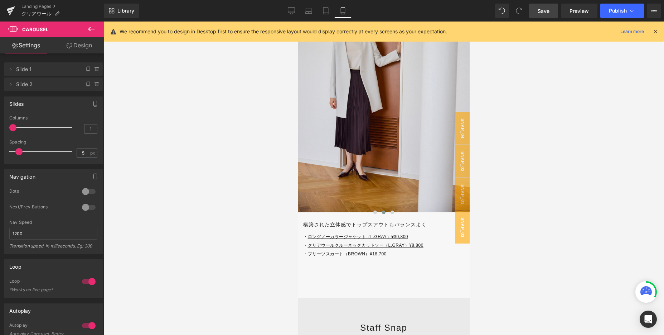
scroll to position [3273, 0]
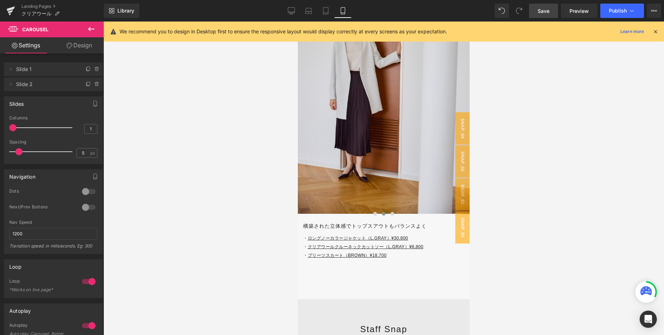
click at [367, 197] on img at bounding box center [384, 85] width 172 height 258
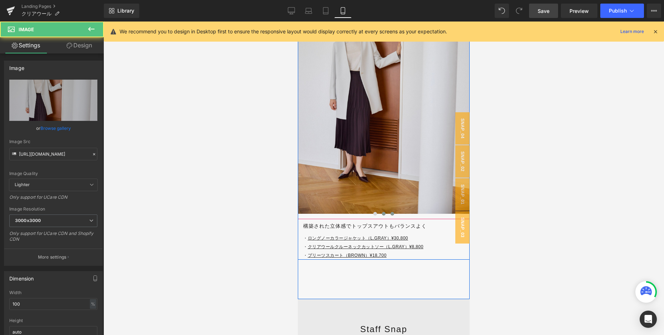
click at [393, 212] on span at bounding box center [393, 214] width 4 height 4
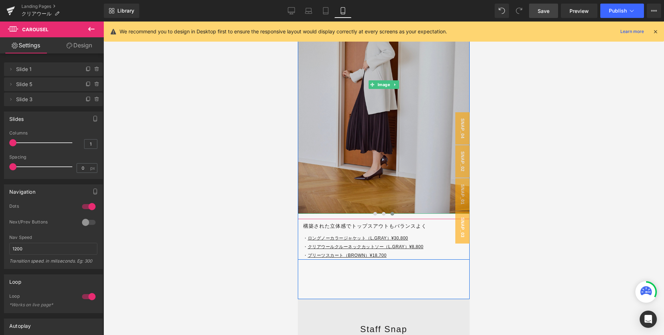
click at [370, 169] on img at bounding box center [384, 85] width 172 height 258
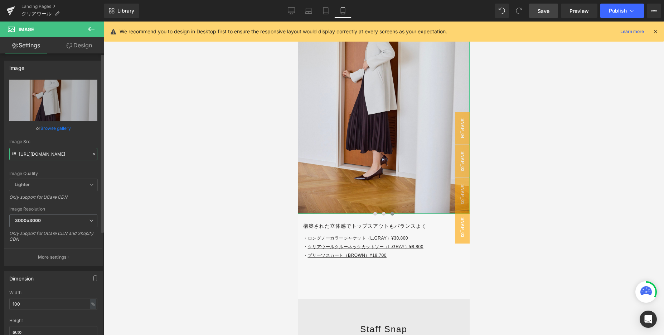
click at [71, 153] on input "[URL][DOMAIN_NAME]" at bounding box center [53, 154] width 88 height 13
click at [292, 7] on icon at bounding box center [291, 10] width 7 height 7
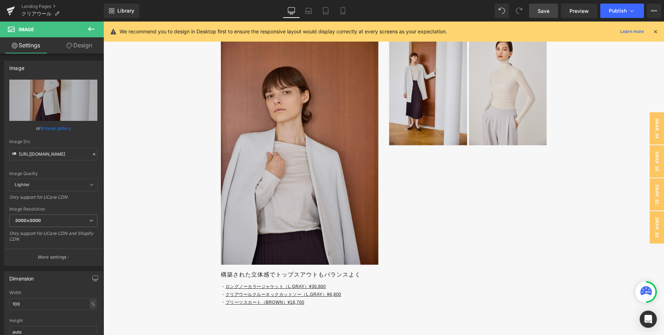
scroll to position [2847, 0]
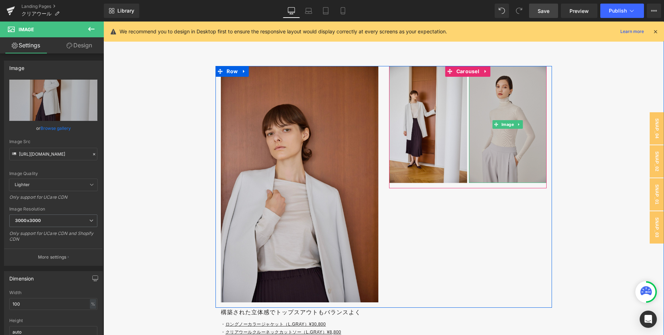
click at [500, 153] on img at bounding box center [508, 124] width 78 height 117
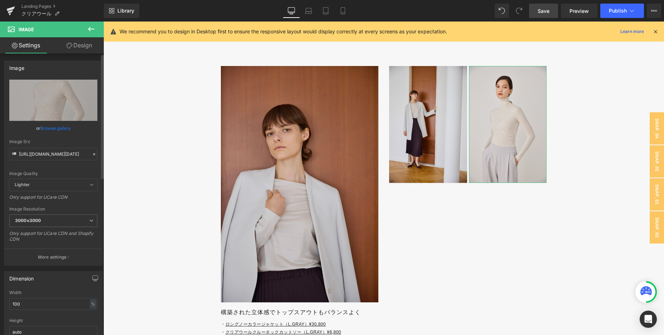
click at [91, 153] on div at bounding box center [94, 154] width 6 height 8
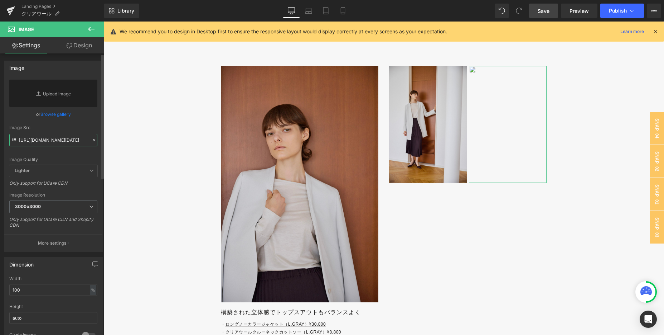
click at [57, 140] on input "[URL][DOMAIN_NAME][DATE]" at bounding box center [53, 140] width 88 height 13
paste input "[URL][DOMAIN_NAME]"
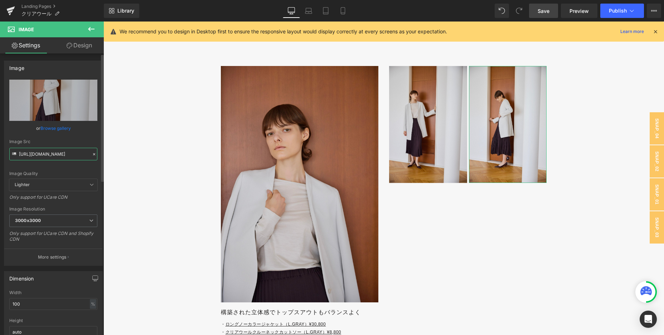
type input "[URL][DOMAIN_NAME]"
click at [83, 130] on div "or Browse gallery" at bounding box center [53, 128] width 88 height 8
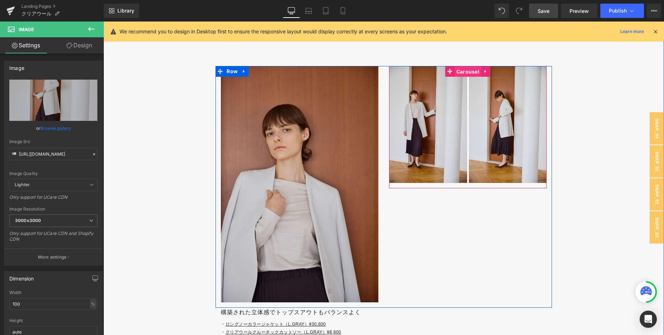
click at [472, 72] on span "Carousel" at bounding box center [468, 71] width 27 height 11
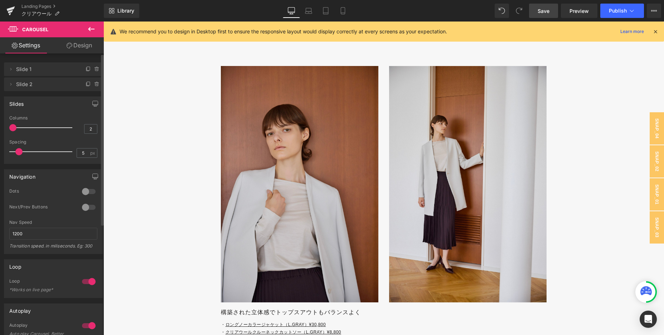
drag, startPoint x: 24, startPoint y: 128, endPoint x: 7, endPoint y: 128, distance: 16.8
click at [7, 128] on div "2 Columns 2 1 Columns 1 1 Columns 1 1 Columns 1 5px Spacing 5 px 5px Spacing 5 …" at bounding box center [53, 139] width 98 height 48
click at [537, 13] on link "Save" at bounding box center [543, 11] width 29 height 14
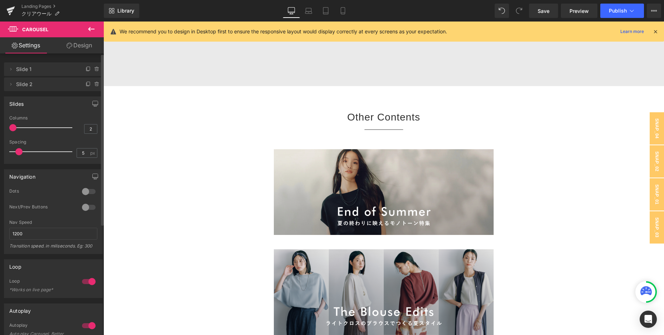
scroll to position [3633, 0]
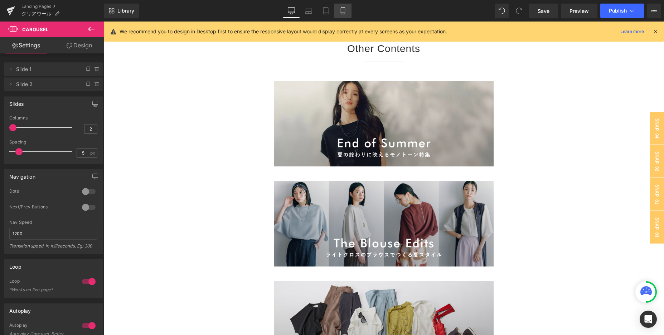
click at [342, 16] on link "Mobile" at bounding box center [343, 11] width 17 height 14
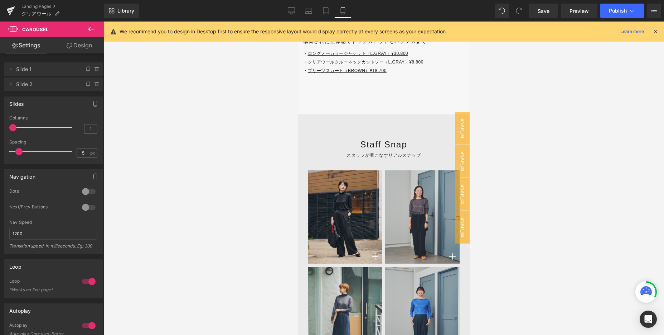
scroll to position [4485, 0]
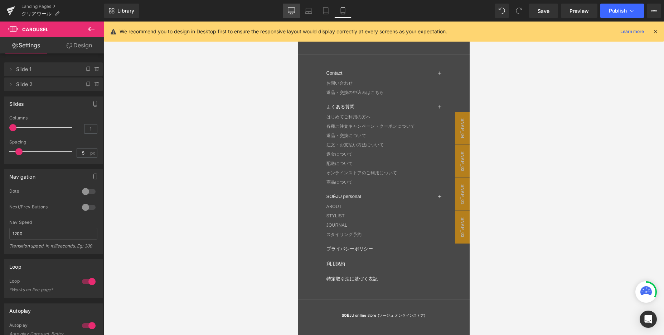
click at [290, 11] on icon at bounding box center [291, 10] width 7 height 7
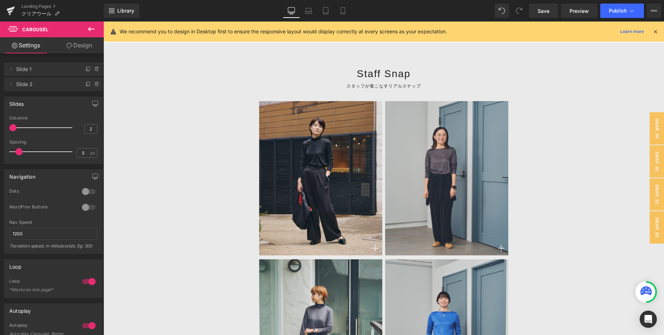
scroll to position [4129, 0]
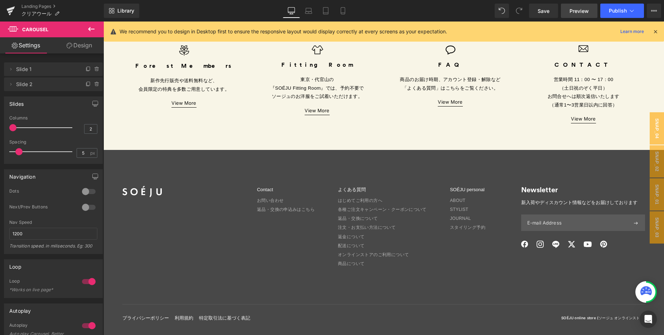
click at [584, 5] on link "Preview" at bounding box center [579, 11] width 37 height 14
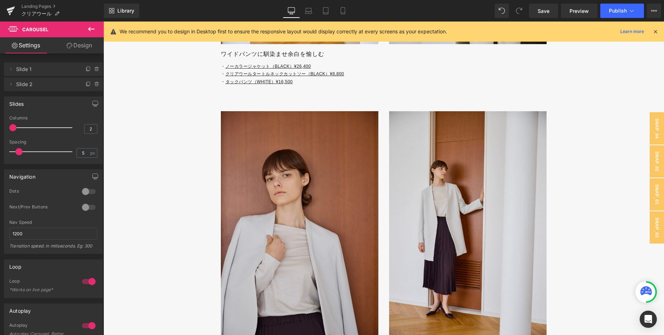
scroll to position [2801, 0]
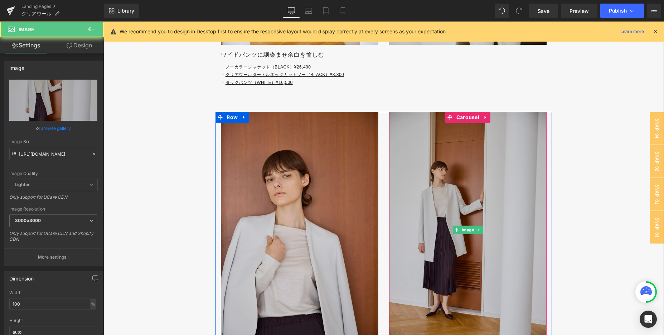
click at [490, 124] on img at bounding box center [468, 230] width 158 height 236
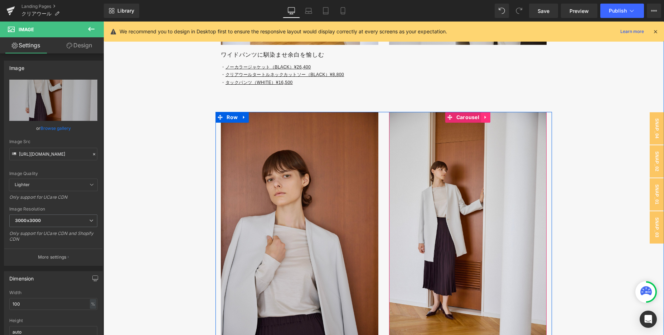
click at [487, 119] on icon at bounding box center [486, 116] width 5 height 5
click at [482, 119] on icon at bounding box center [481, 117] width 5 height 5
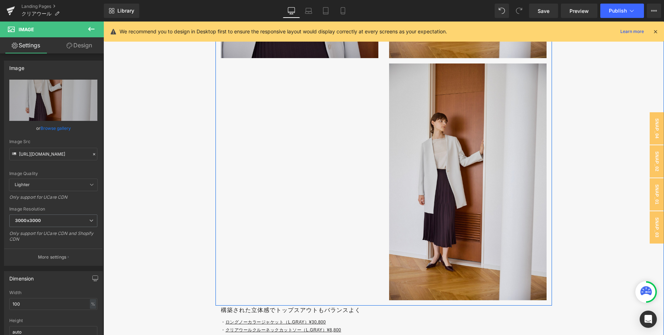
scroll to position [3116, 0]
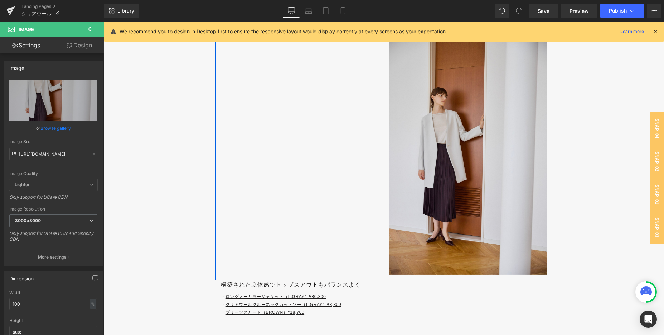
click at [482, 119] on img at bounding box center [468, 156] width 158 height 236
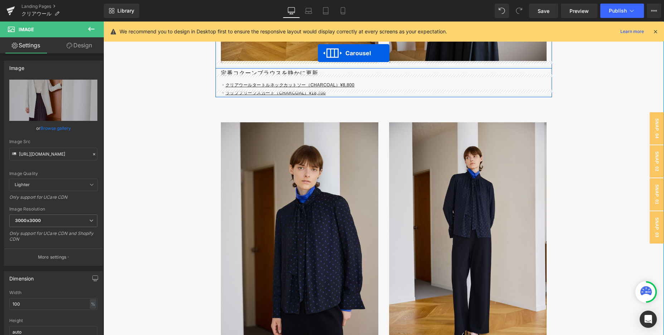
scroll to position [2170, 0]
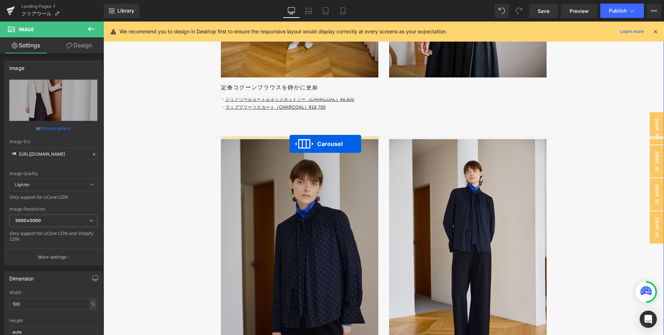
drag, startPoint x: 469, startPoint y: 45, endPoint x: 290, endPoint y: 144, distance: 204.9
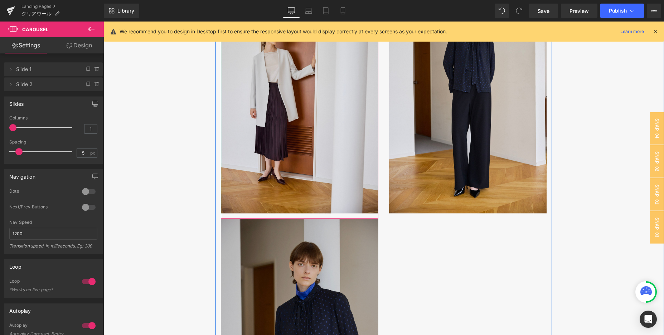
scroll to position [2331, 0]
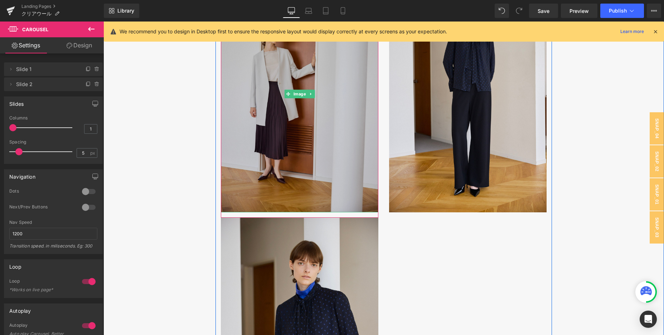
click at [296, 144] on img at bounding box center [300, 94] width 158 height 236
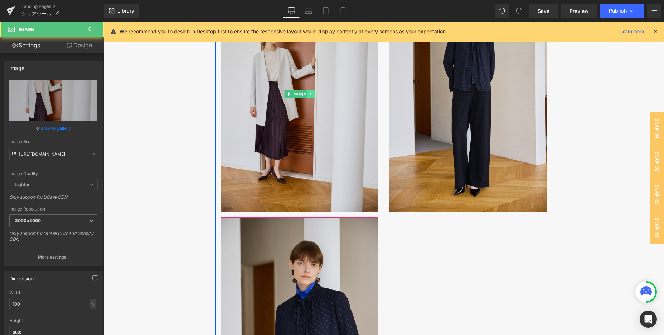
click at [314, 93] on link at bounding box center [312, 94] width 8 height 9
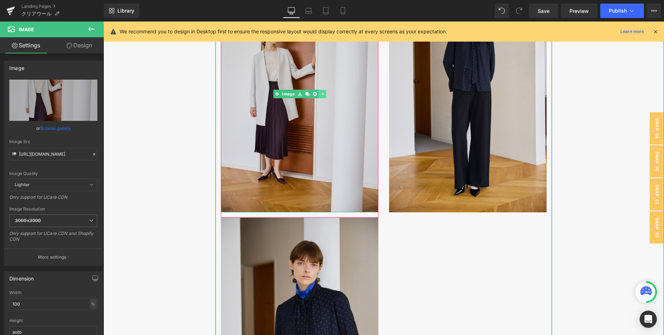
click at [314, 93] on icon at bounding box center [315, 94] width 4 height 4
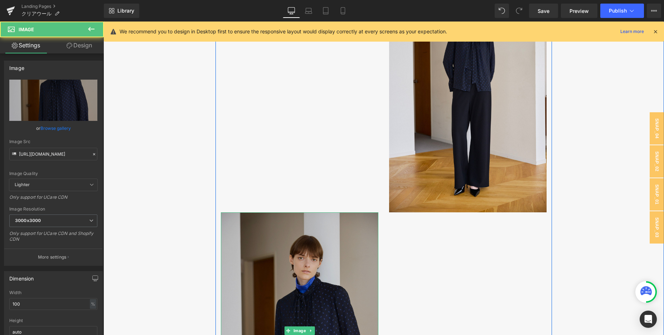
click at [297, 316] on img at bounding box center [300, 330] width 158 height 236
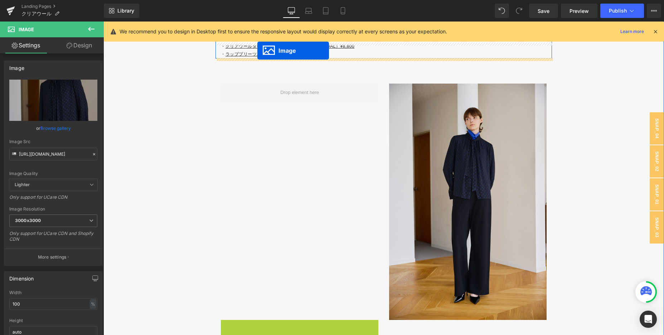
scroll to position [2188, 0]
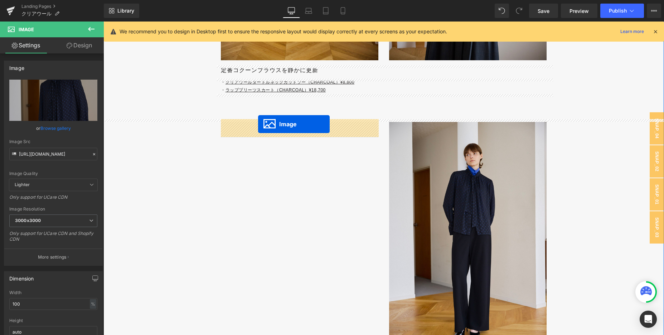
drag, startPoint x: 298, startPoint y: 331, endPoint x: 258, endPoint y: 124, distance: 211.1
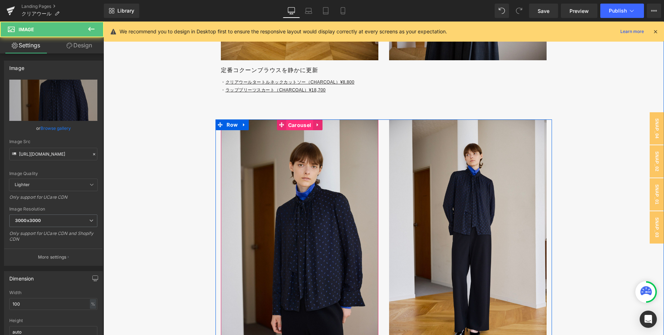
click at [297, 128] on span "Carousel" at bounding box center [300, 125] width 27 height 11
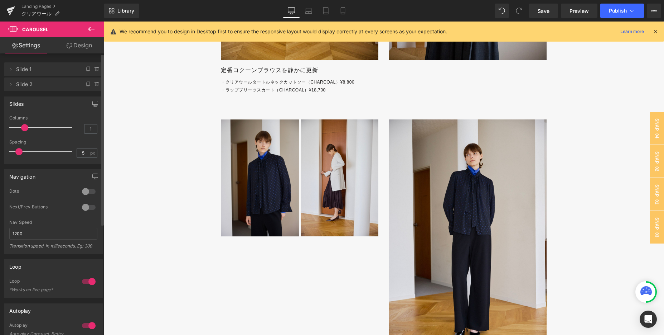
drag, startPoint x: 16, startPoint y: 128, endPoint x: 26, endPoint y: 128, distance: 10.0
click at [26, 128] on span at bounding box center [24, 127] width 7 height 7
click at [342, 6] on link "Mobile" at bounding box center [343, 11] width 17 height 14
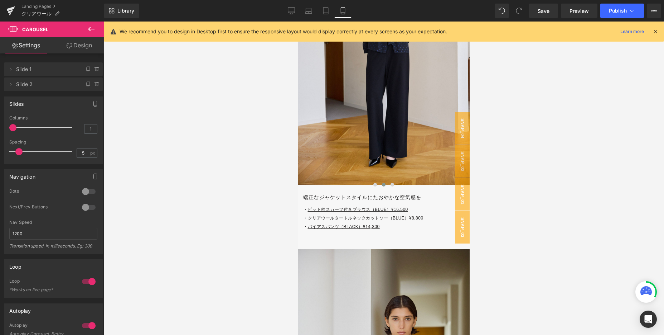
scroll to position [2636, 0]
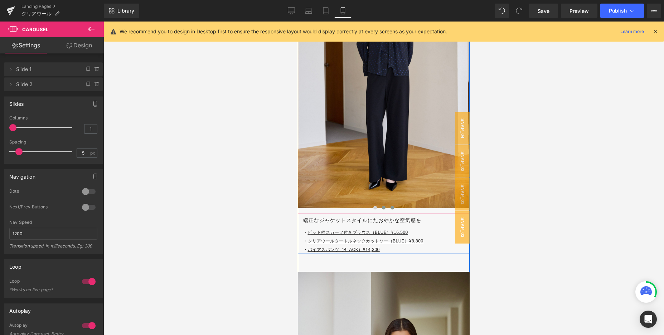
click at [393, 209] on span at bounding box center [393, 208] width 4 height 4
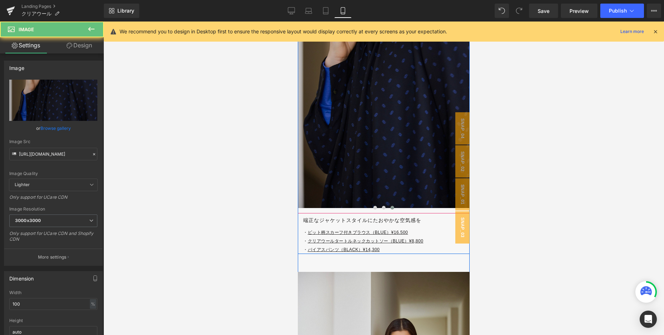
click at [375, 153] on img at bounding box center [384, 79] width 172 height 258
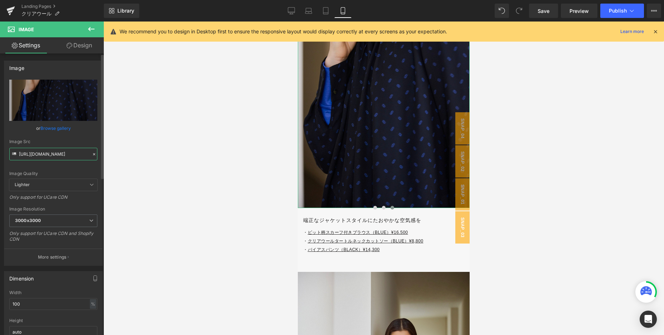
click at [44, 149] on input "[URL][DOMAIN_NAME]" at bounding box center [53, 154] width 88 height 13
click at [293, 8] on icon at bounding box center [291, 10] width 7 height 5
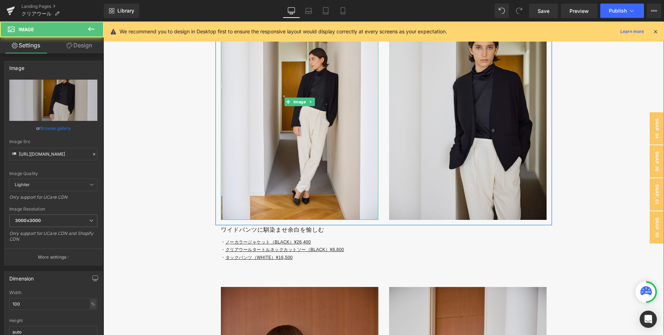
click at [332, 169] on img at bounding box center [300, 102] width 158 height 236
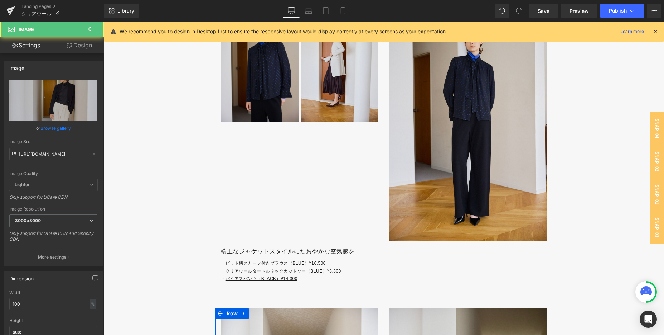
scroll to position [2222, 0]
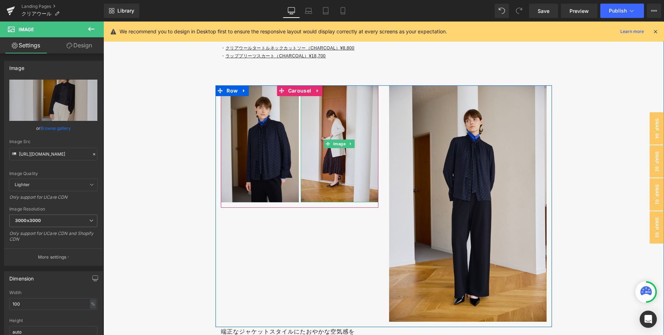
click at [332, 169] on img at bounding box center [340, 143] width 78 height 117
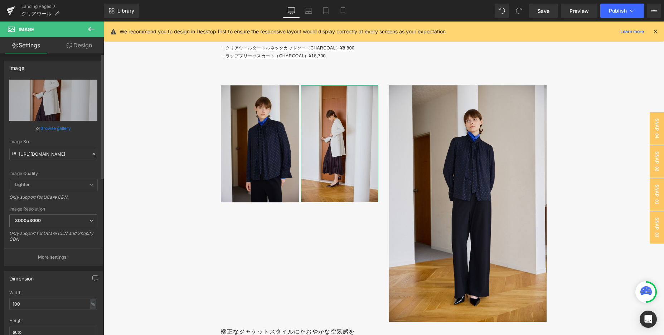
click at [92, 156] on icon at bounding box center [94, 154] width 5 height 5
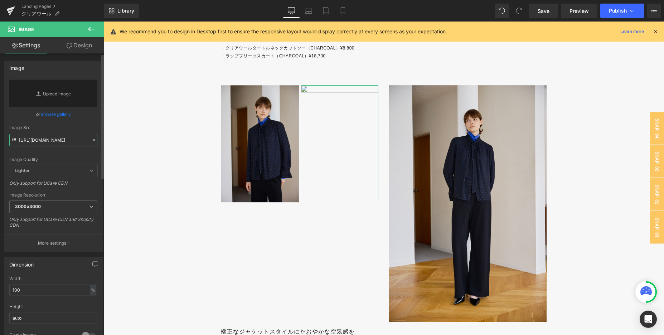
click at [56, 140] on input "[URL][DOMAIN_NAME]" at bounding box center [53, 140] width 88 height 13
paste input "[URL][DOMAIN_NAME]"
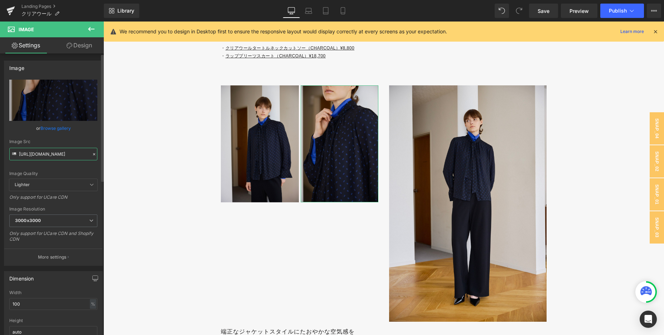
type input "[URL][DOMAIN_NAME]"
click at [77, 135] on div "Image Quality Lighter Lightest Lighter Lighter Lightest Only support for UCare …" at bounding box center [53, 129] width 88 height 99
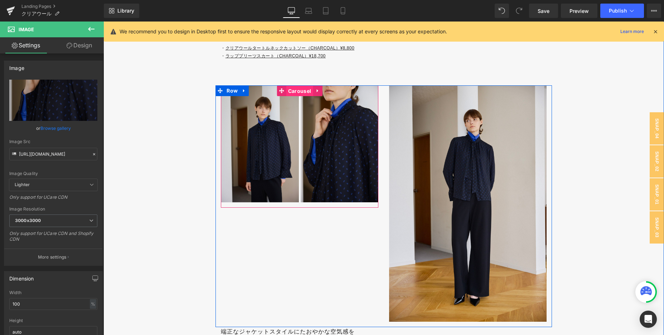
click at [301, 91] on span "Carousel" at bounding box center [300, 91] width 27 height 11
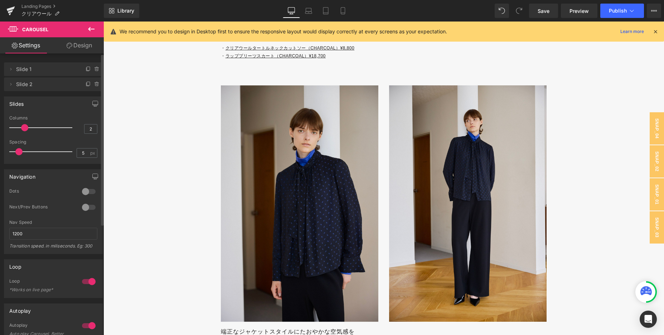
drag, startPoint x: 25, startPoint y: 129, endPoint x: 11, endPoint y: 129, distance: 14.0
click at [21, 129] on span at bounding box center [24, 127] width 7 height 7
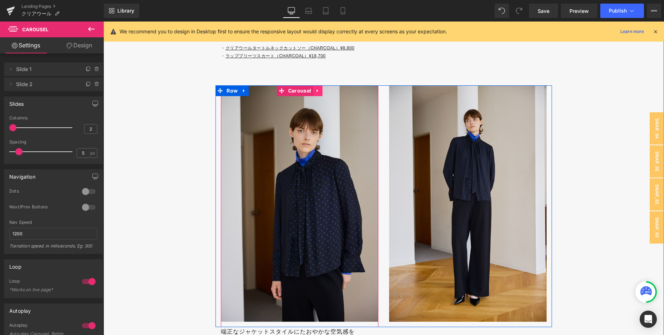
click at [318, 91] on icon at bounding box center [317, 90] width 5 height 5
click at [314, 90] on icon at bounding box center [313, 90] width 5 height 5
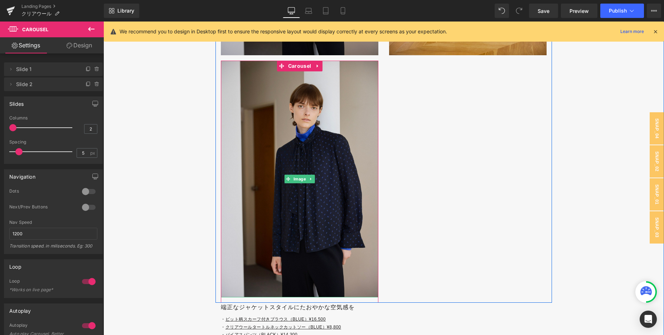
click at [316, 177] on img at bounding box center [300, 179] width 158 height 236
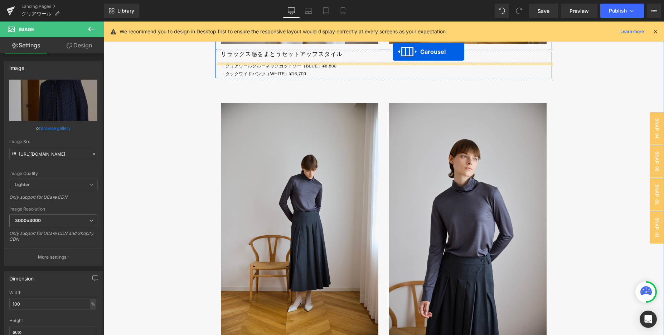
scroll to position [1887, 0]
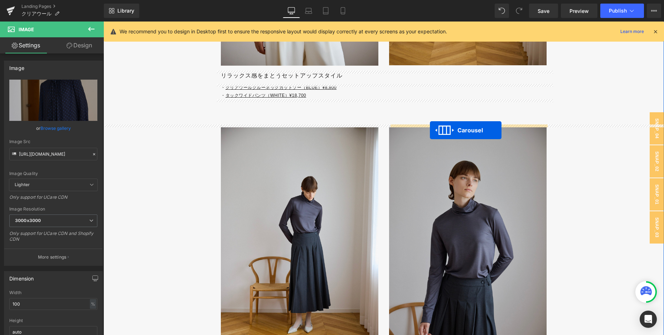
drag, startPoint x: 298, startPoint y: 45, endPoint x: 430, endPoint y: 130, distance: 157.1
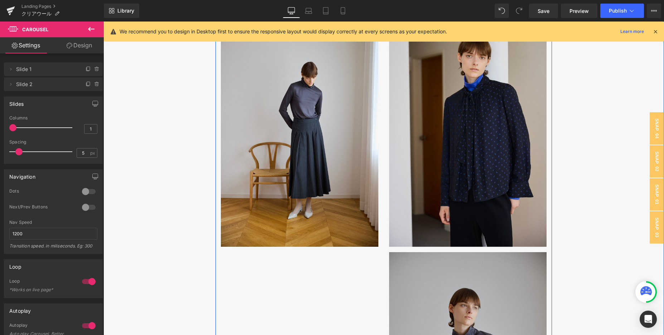
scroll to position [1962, 0]
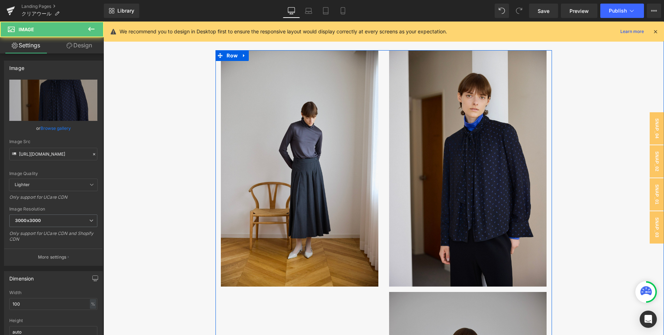
click at [430, 130] on img at bounding box center [468, 168] width 158 height 236
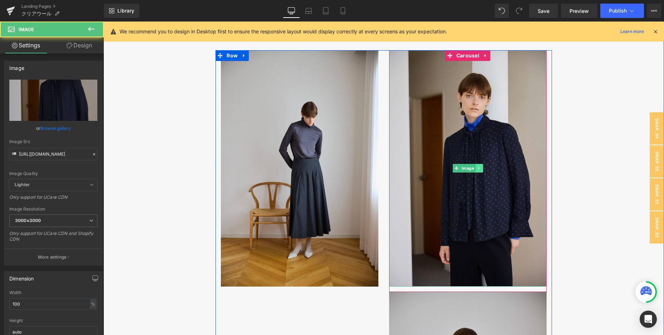
click at [479, 168] on icon at bounding box center [479, 168] width 1 height 3
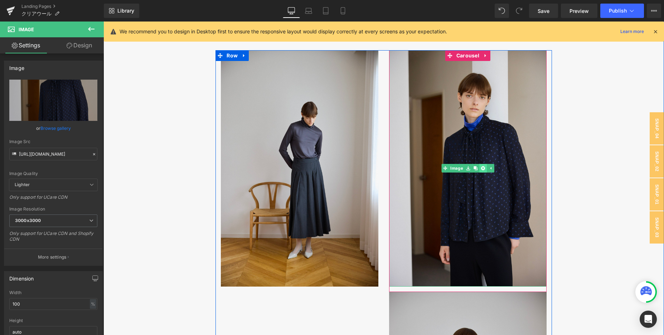
click at [483, 169] on icon at bounding box center [483, 168] width 4 height 4
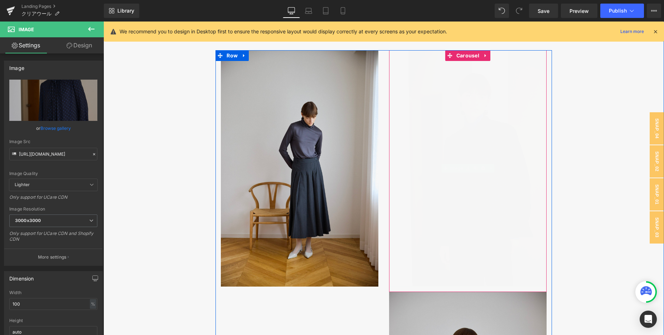
scroll to position [2034, 0]
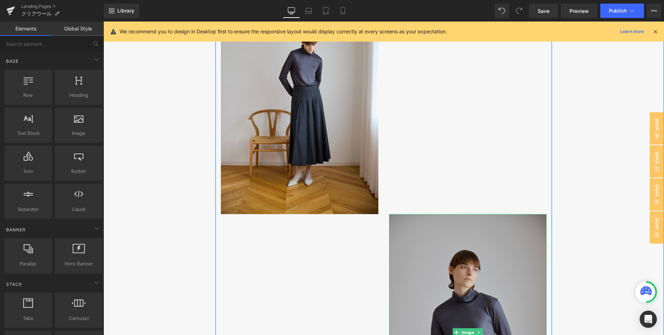
click at [468, 218] on img at bounding box center [468, 332] width 158 height 236
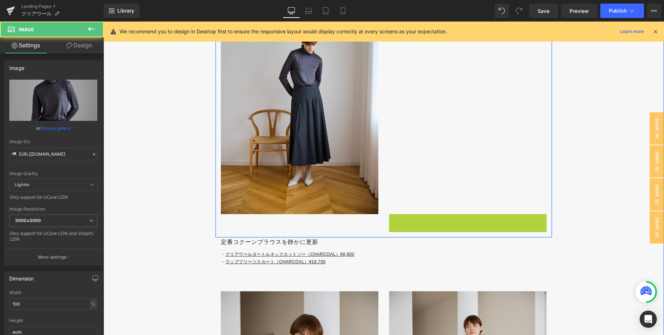
scroll to position [2041, 0]
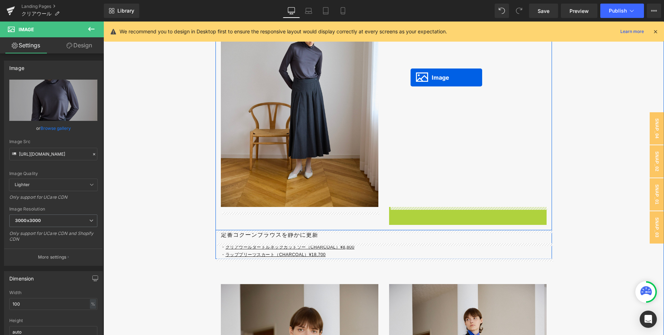
drag, startPoint x: 463, startPoint y: 333, endPoint x: 411, endPoint y: 76, distance: 261.8
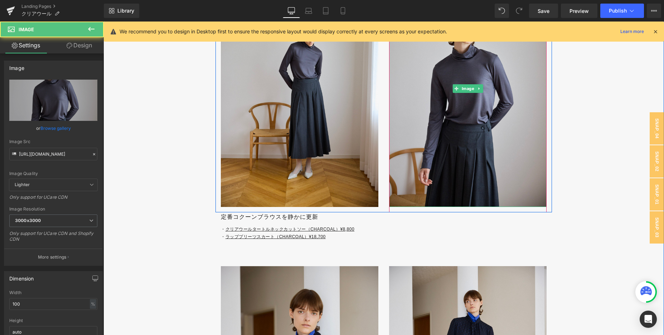
scroll to position [1902, 0]
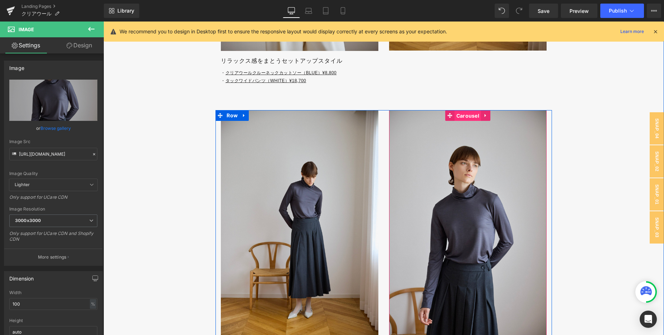
click at [466, 117] on span "Carousel" at bounding box center [468, 115] width 27 height 11
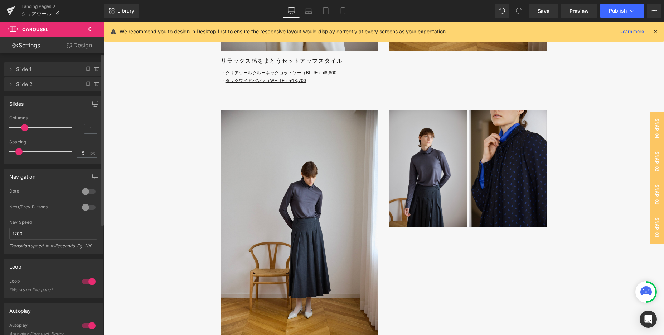
drag, startPoint x: 14, startPoint y: 128, endPoint x: 23, endPoint y: 128, distance: 9.0
click at [23, 128] on span at bounding box center [24, 127] width 7 height 7
click at [341, 10] on icon at bounding box center [343, 11] width 4 height 7
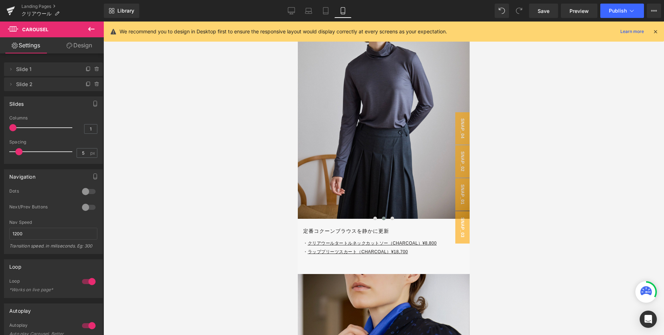
scroll to position [2329, 0]
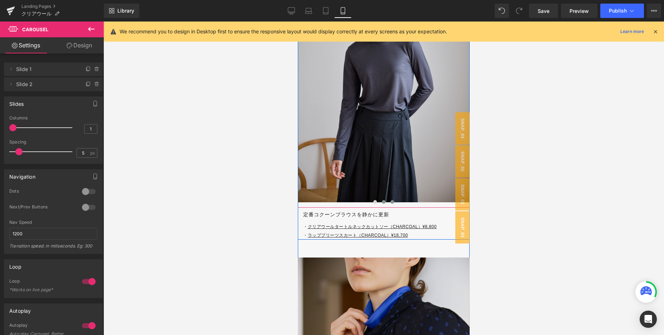
click at [393, 198] on button at bounding box center [392, 201] width 9 height 7
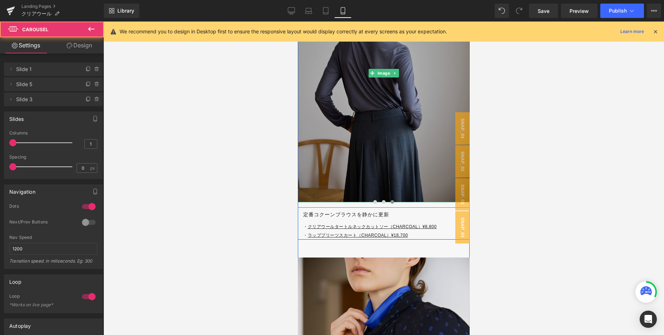
click at [368, 166] on img at bounding box center [384, 73] width 172 height 258
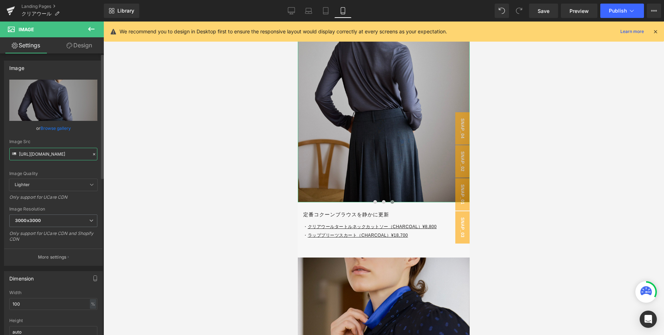
click at [69, 150] on input "[URL][DOMAIN_NAME]" at bounding box center [53, 154] width 88 height 13
click at [290, 12] on icon at bounding box center [291, 12] width 7 height 0
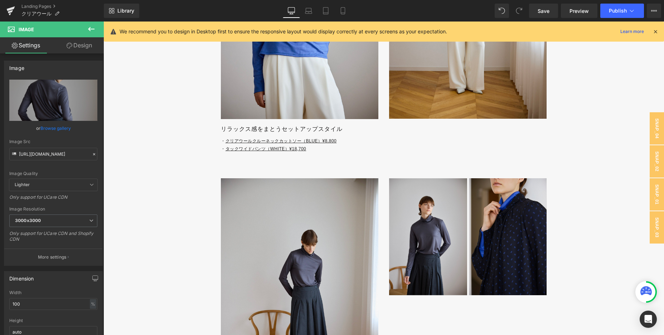
scroll to position [1804, 0]
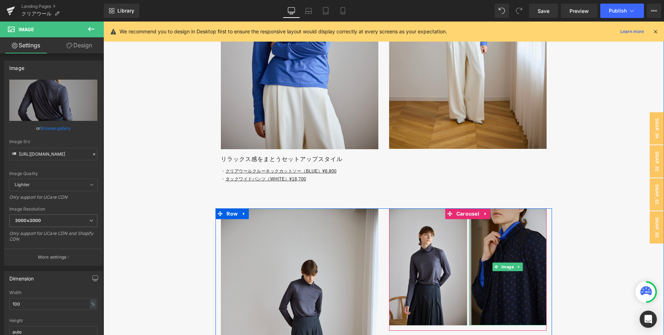
click at [490, 266] on img at bounding box center [508, 266] width 78 height 117
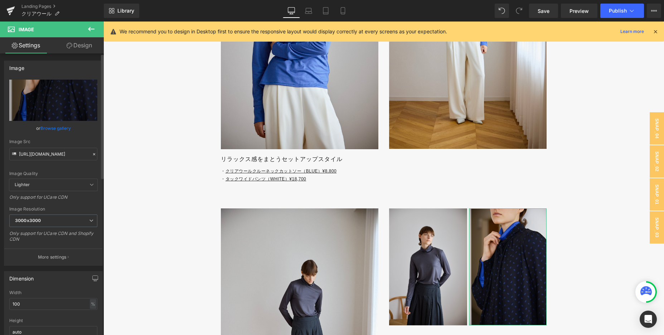
click at [92, 152] on icon at bounding box center [94, 154] width 5 height 5
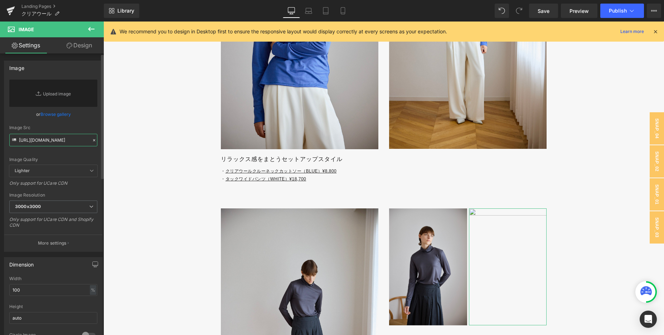
click at [62, 140] on input "[URL][DOMAIN_NAME]" at bounding box center [53, 140] width 88 height 13
paste input "[URL][DOMAIN_NAME]"
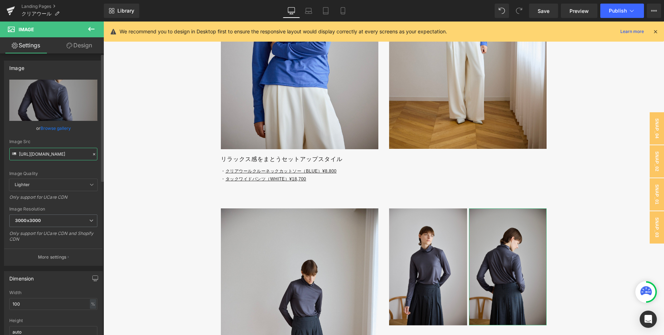
type input "[URL][DOMAIN_NAME]"
click at [81, 136] on div "Image Quality Lighter Lightest Lighter Lighter Lightest Only support for UCare …" at bounding box center [53, 129] width 88 height 99
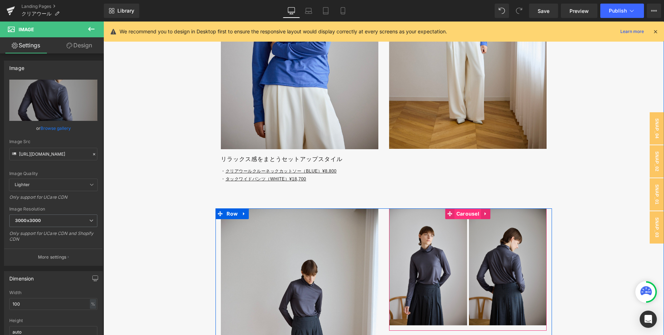
click at [460, 215] on span "Carousel" at bounding box center [468, 213] width 27 height 11
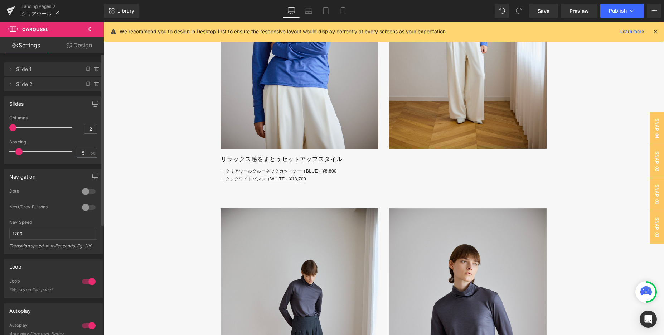
drag, startPoint x: 24, startPoint y: 127, endPoint x: 15, endPoint y: 127, distance: 8.2
click at [15, 127] on span at bounding box center [12, 127] width 7 height 7
click at [549, 13] on span "Save" at bounding box center [544, 11] width 12 height 8
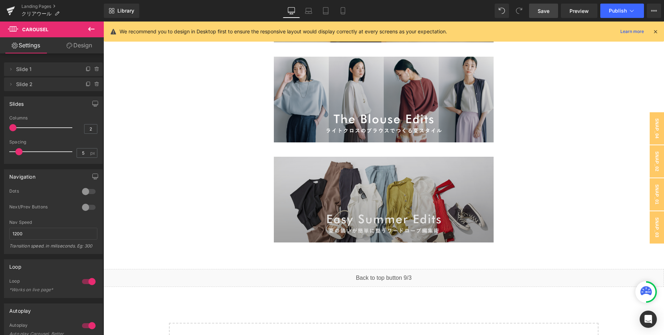
scroll to position [3758, 0]
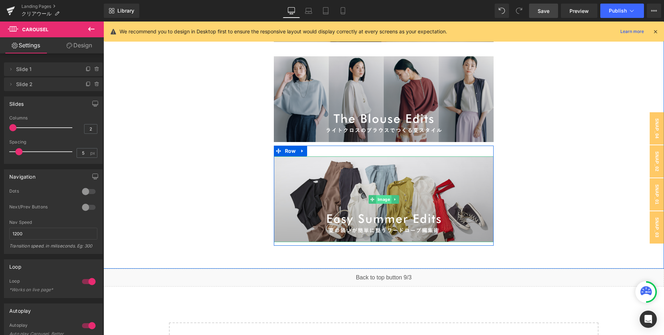
click at [379, 200] on span "Image" at bounding box center [383, 199] width 15 height 9
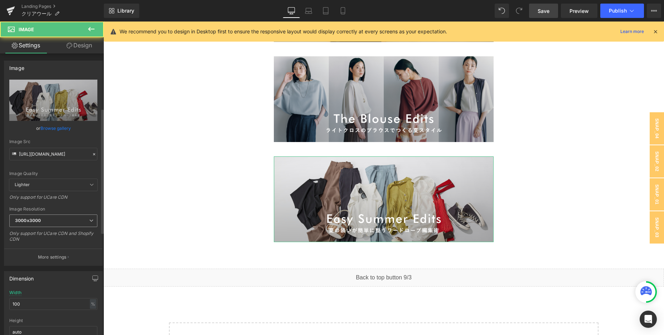
scroll to position [219, 0]
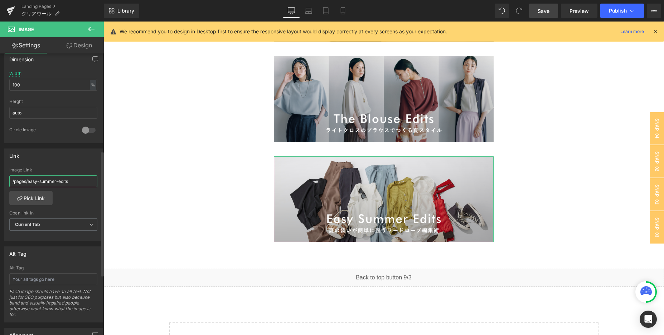
click at [75, 179] on input "/pages/easy-summer-edits" at bounding box center [53, 181] width 88 height 12
drag, startPoint x: 75, startPoint y: 179, endPoint x: -23, endPoint y: 179, distance: 98.5
click at [0, 179] on html "Image You are previewing how the will restyle your page. You can not edit Eleme…" at bounding box center [332, 167] width 664 height 335
type input "¥"
paste input "[URL][DOMAIN_NAME]"
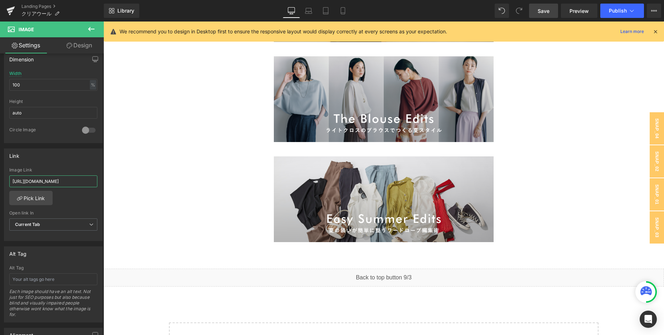
scroll to position [0, 35]
type input "[URL][DOMAIN_NAME]"
click at [53, 158] on div "Link" at bounding box center [53, 156] width 98 height 14
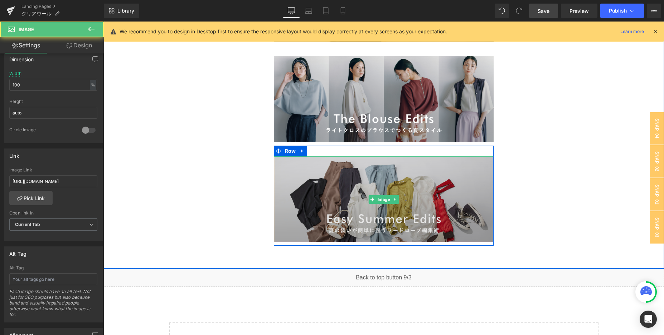
click at [329, 168] on img at bounding box center [384, 199] width 220 height 86
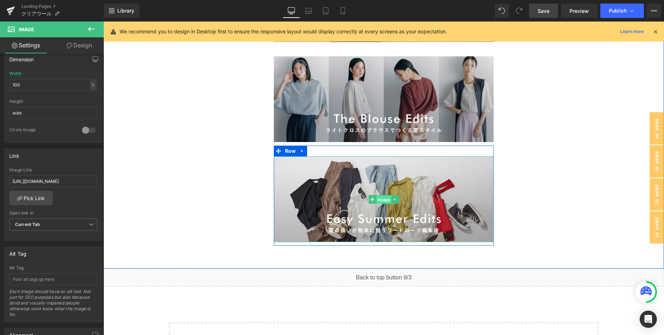
click at [384, 199] on span "Image" at bounding box center [383, 199] width 15 height 9
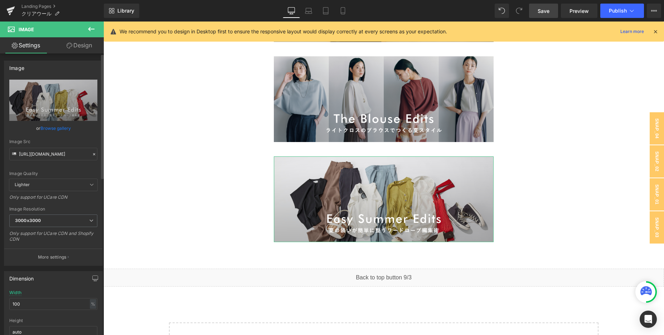
click at [92, 152] on icon at bounding box center [94, 154] width 5 height 5
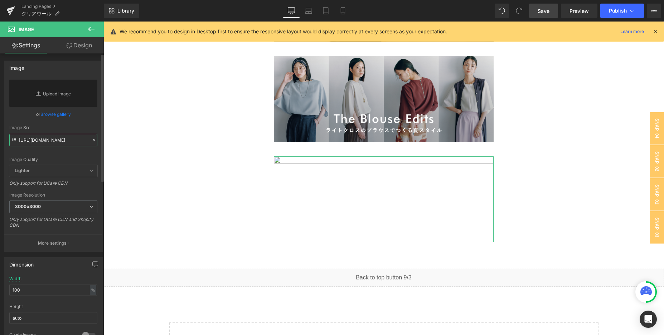
click at [53, 137] on input "[URL][DOMAIN_NAME]" at bounding box center [53, 140] width 88 height 13
paste input "[URL][DOMAIN_NAME]"
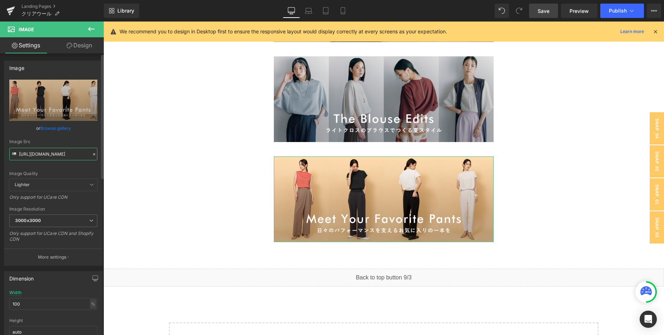
type input "[URL][DOMAIN_NAME]"
click at [77, 134] on div "Image Quality Lighter Lightest Lighter Lighter Lightest Only support for UCare …" at bounding box center [53, 129] width 88 height 99
click at [557, 11] on link "Save" at bounding box center [543, 11] width 29 height 14
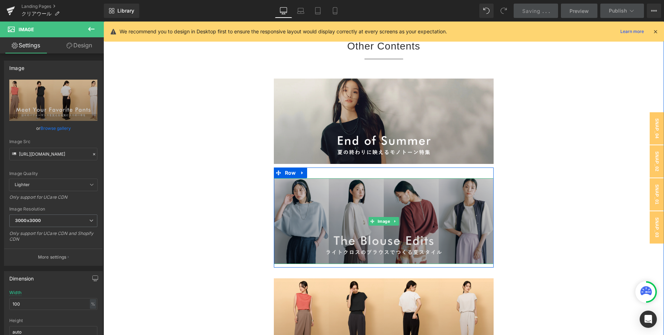
scroll to position [3635, 0]
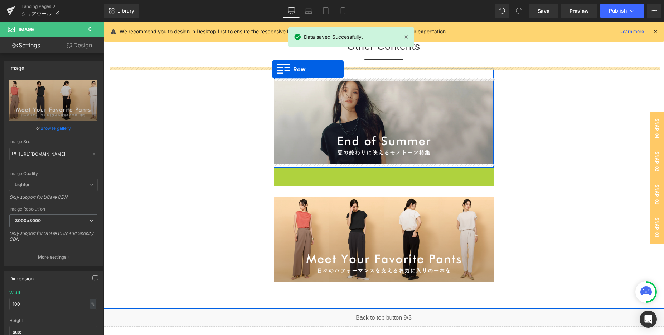
drag, startPoint x: 290, startPoint y: 172, endPoint x: 272, endPoint y: 69, distance: 104.4
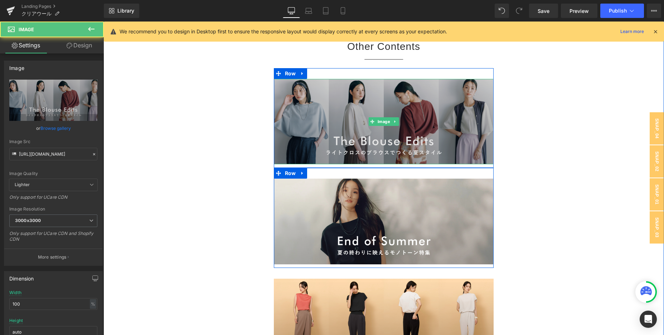
click at [302, 141] on img at bounding box center [384, 122] width 220 height 86
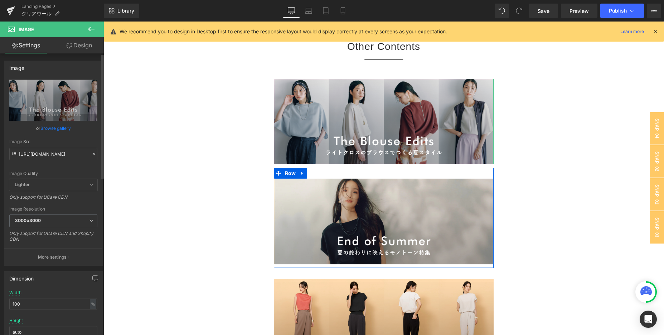
click at [92, 153] on icon at bounding box center [94, 154] width 5 height 5
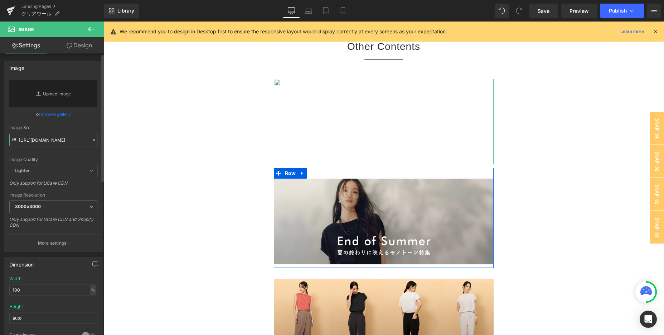
click at [52, 138] on input "[URL][DOMAIN_NAME]" at bounding box center [53, 140] width 88 height 13
paste input "[URL][DOMAIN_NAME]"
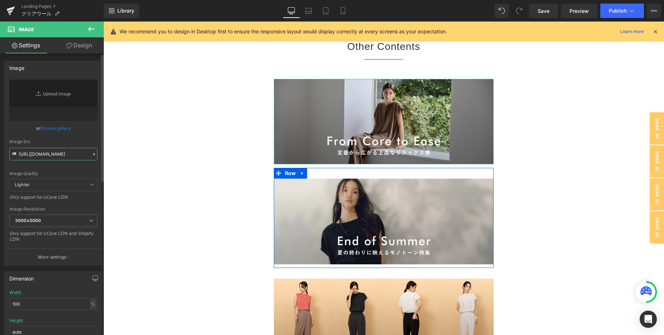
type input "[URL][DOMAIN_NAME]"
click at [88, 132] on div "Image Quality Lighter Lightest Lighter Lighter Lightest Only support for UCare …" at bounding box center [53, 129] width 88 height 99
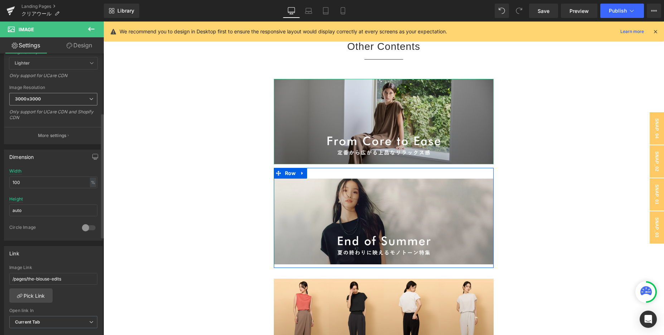
scroll to position [134, 0]
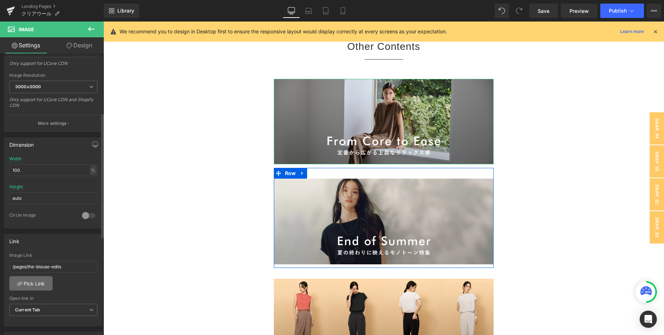
click at [44, 283] on link "Pick Link" at bounding box center [30, 283] width 43 height 14
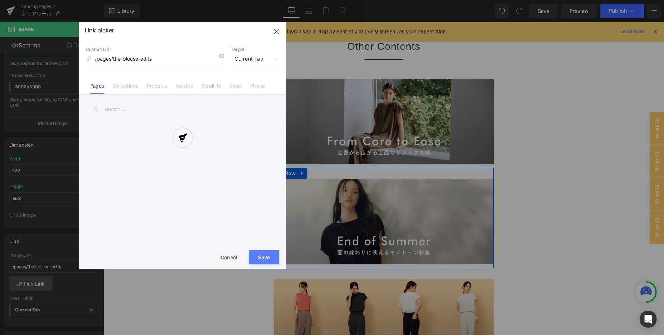
click at [111, 112] on div at bounding box center [183, 144] width 208 height 247
click at [116, 107] on div at bounding box center [183, 144] width 208 height 247
click at [112, 104] on input "text" at bounding box center [182, 109] width 193 height 16
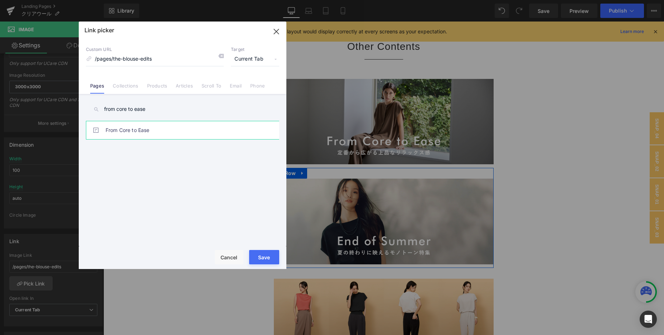
type input "from core to ease"
click at [154, 136] on link "From Core to Ease" at bounding box center [185, 130] width 158 height 18
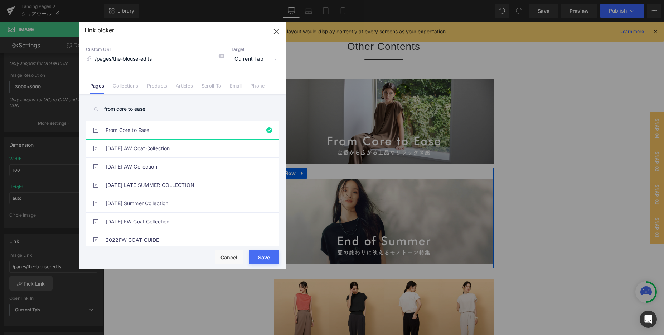
click at [269, 256] on button "Save" at bounding box center [264, 257] width 30 height 14
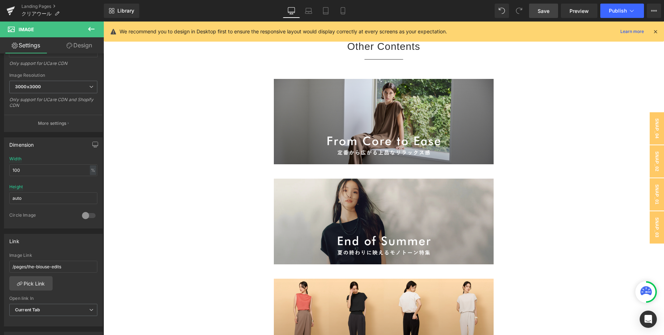
click at [553, 13] on link "Save" at bounding box center [543, 11] width 29 height 14
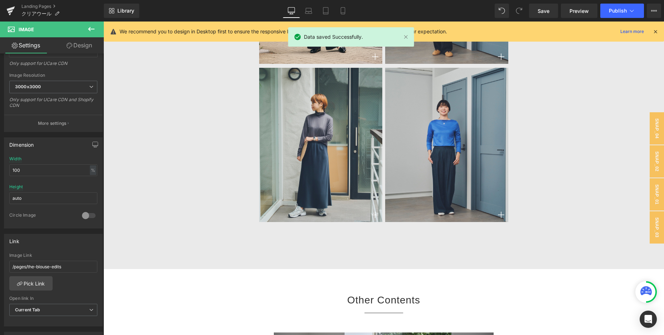
scroll to position [3389, 0]
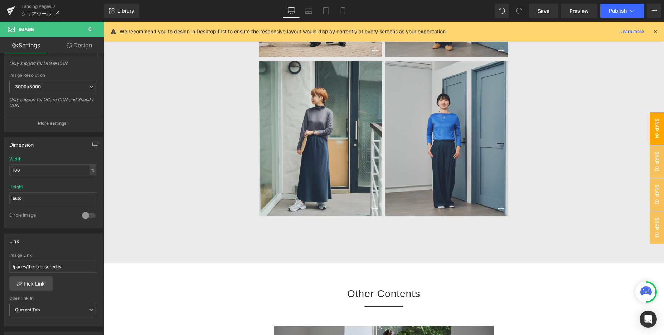
click at [654, 129] on span "snap_04" at bounding box center [657, 128] width 14 height 32
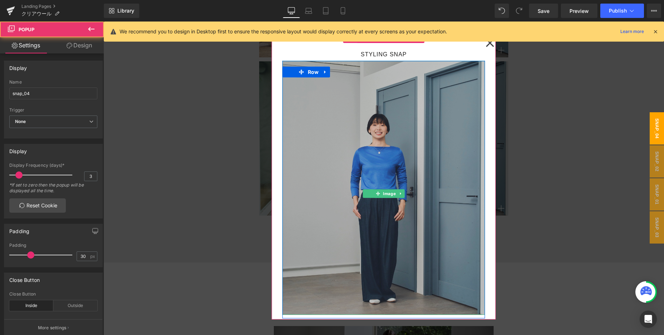
scroll to position [38, 0]
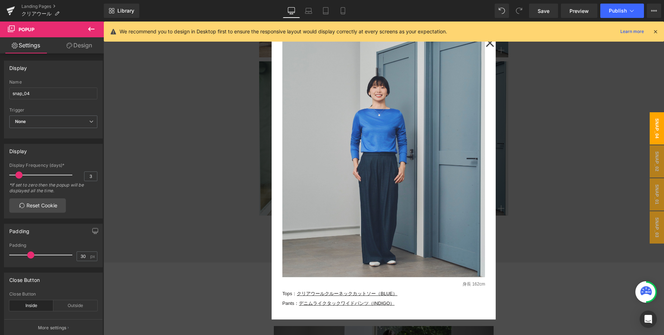
click at [574, 217] on div at bounding box center [384, 177] width 561 height 313
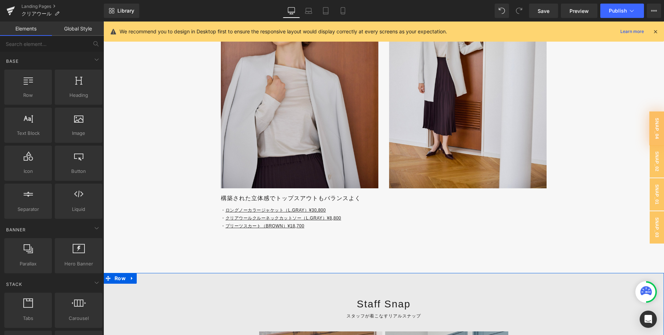
scroll to position [2929, 0]
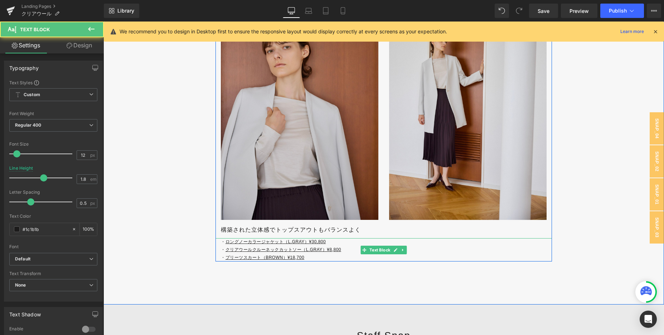
click at [277, 241] on u "ロングノーカラージャケット（L.GRAY）¥30,800" at bounding box center [276, 241] width 101 height 5
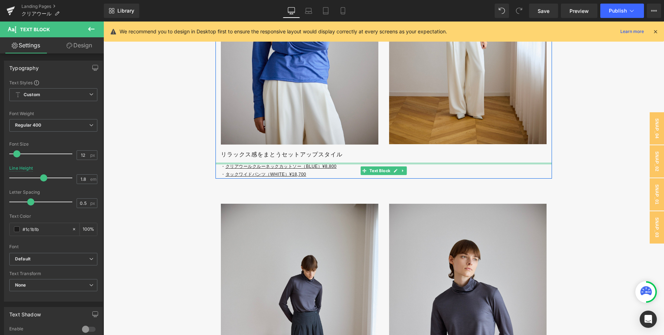
scroll to position [1809, 0]
click at [345, 167] on p "・ クリアウールクルーネックカットソー（BLUE）¥8,800" at bounding box center [386, 166] width 331 height 8
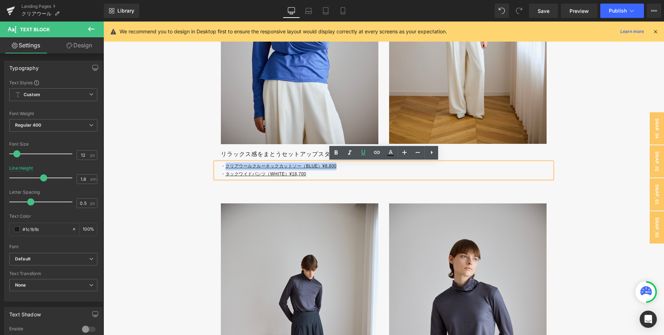
drag, startPoint x: 345, startPoint y: 167, endPoint x: 225, endPoint y: 165, distance: 120.4
click at [225, 165] on p "・ クリアウールクルーネックカットソー（BLUE）¥8,800" at bounding box center [386, 166] width 331 height 8
click at [375, 152] on icon at bounding box center [377, 152] width 9 height 9
click at [326, 181] on input "text" at bounding box center [301, 180] width 110 height 18
paste input "[URL][DOMAIN_NAME]"
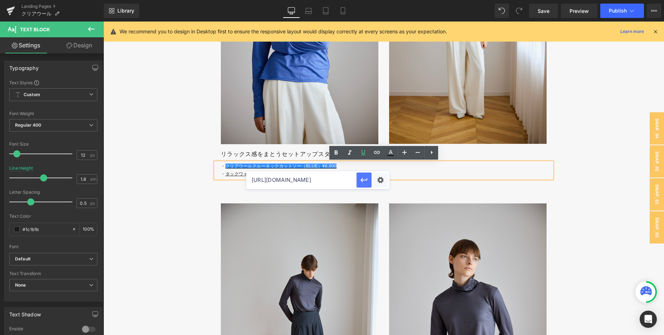
scroll to position [0, 77]
type input "[URL][DOMAIN_NAME]"
click at [367, 179] on icon "button" at bounding box center [364, 180] width 7 height 4
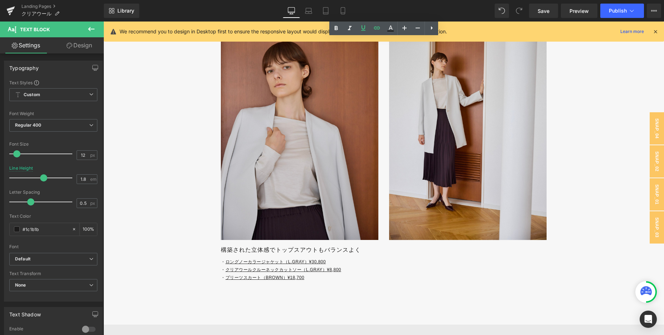
scroll to position [2962, 0]
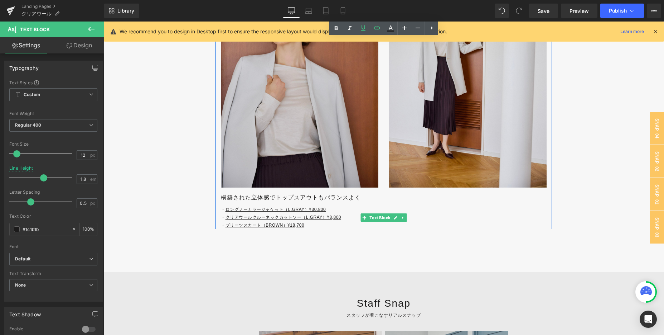
click at [235, 217] on u "クリアウールクルーネックカットソー（L.GRAY）¥8,800" at bounding box center [284, 217] width 116 height 5
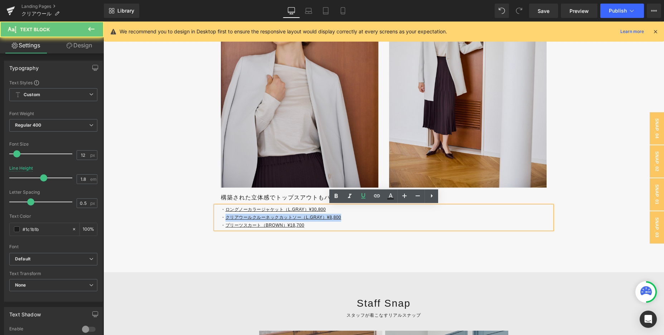
drag, startPoint x: 226, startPoint y: 216, endPoint x: 364, endPoint y: 216, distance: 137.5
click at [364, 216] on p "・ クリアウールクルーネックカットソー（L.GRAY）¥8,800" at bounding box center [386, 217] width 331 height 8
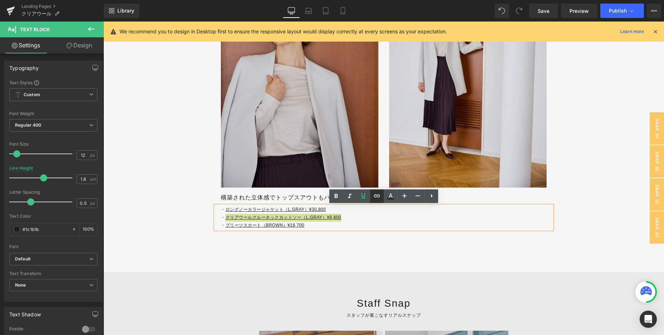
click at [380, 197] on icon at bounding box center [377, 195] width 6 height 3
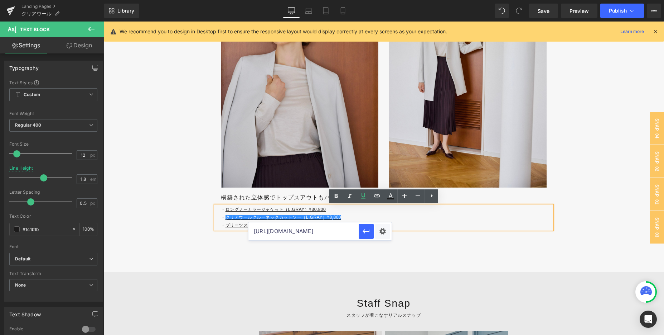
click at [337, 227] on input "[URL][DOMAIN_NAME]" at bounding box center [304, 231] width 110 height 18
paste input "[URL][DOMAIN_NAME]"
type input "[URL][DOMAIN_NAME]"
click at [362, 232] on icon "button" at bounding box center [366, 231] width 9 height 9
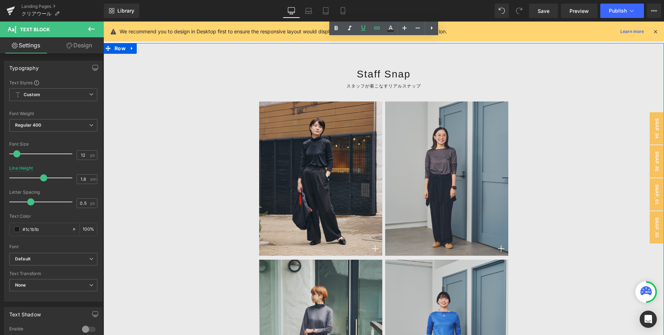
scroll to position [3211, 0]
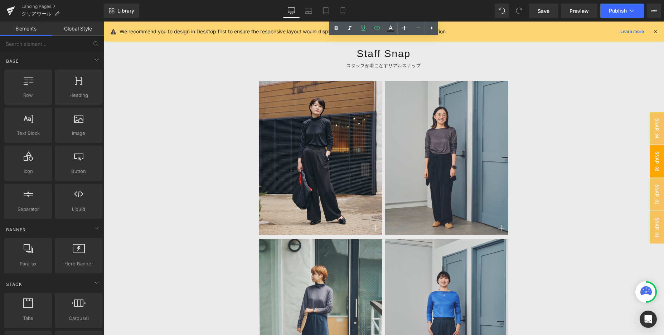
click at [656, 164] on span "snap_02" at bounding box center [657, 161] width 14 height 32
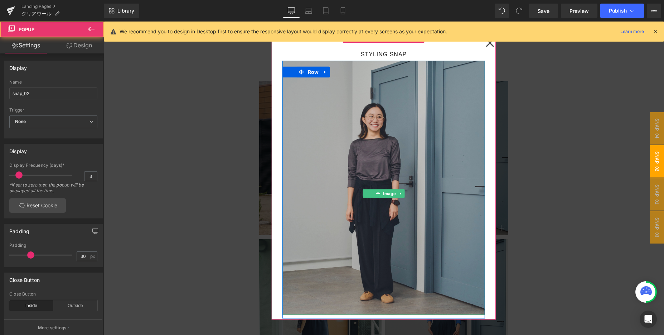
scroll to position [47, 0]
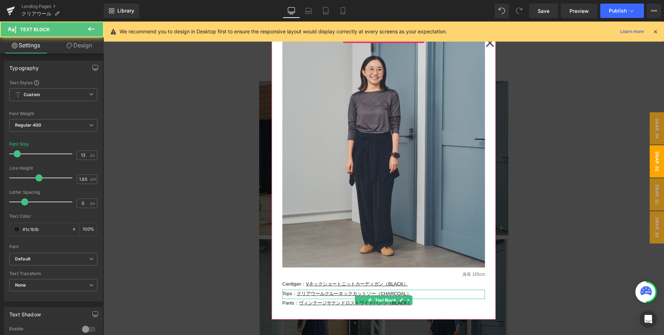
click at [299, 293] on u "クリアウールクルーネックカットソー（CHARCOAL）" at bounding box center [354, 292] width 114 height 5
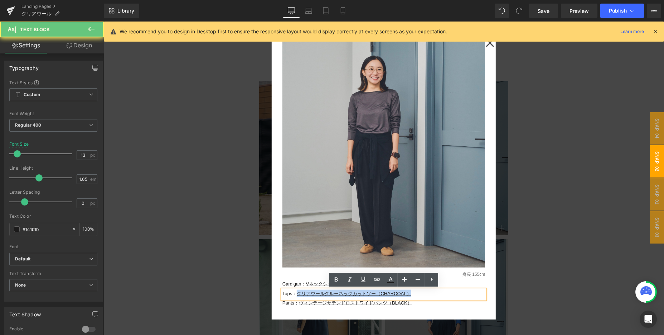
drag, startPoint x: 299, startPoint y: 293, endPoint x: 425, endPoint y: 293, distance: 126.1
click at [425, 293] on p "Tops： クリアウールクルーネックカットソー（CHARCOAL）" at bounding box center [384, 293] width 203 height 8
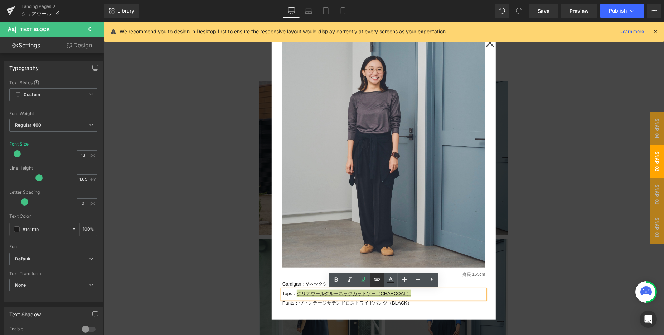
click at [374, 280] on icon at bounding box center [377, 279] width 9 height 9
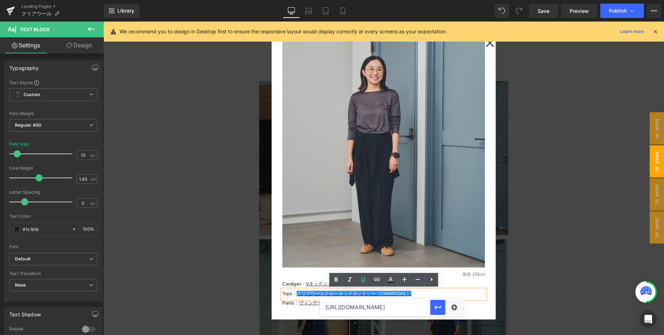
click at [355, 301] on input "[URL][DOMAIN_NAME]" at bounding box center [375, 307] width 110 height 18
paste input "[URL][DOMAIN_NAME]"
type input "[URL][DOMAIN_NAME]"
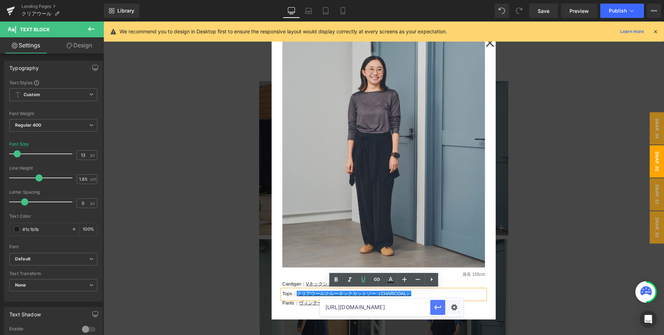
click at [433, 310] on button "button" at bounding box center [438, 306] width 15 height 15
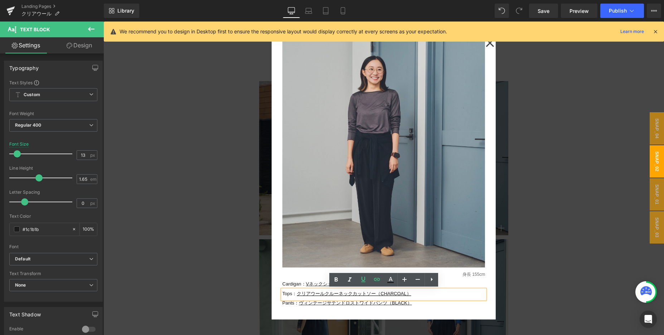
click at [537, 252] on div at bounding box center [384, 177] width 561 height 313
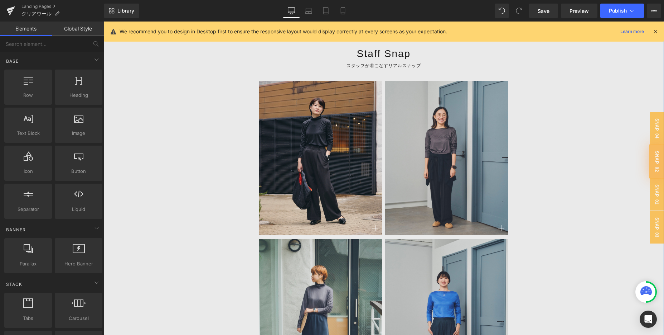
scroll to position [3334, 0]
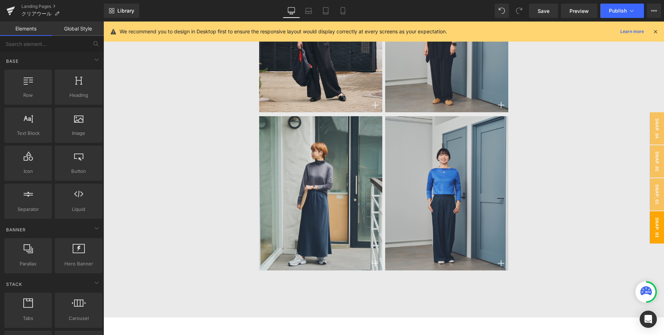
click at [652, 218] on span "snap_03" at bounding box center [657, 227] width 14 height 32
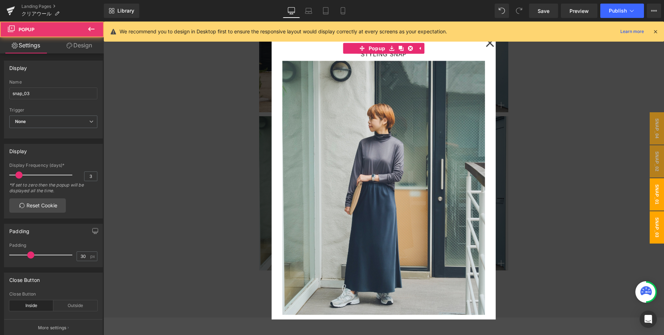
click at [657, 180] on span "snap_01" at bounding box center [657, 194] width 14 height 32
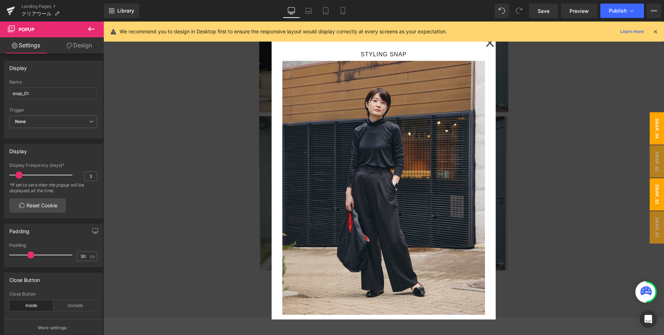
click at [654, 132] on span "snap_04" at bounding box center [657, 128] width 14 height 32
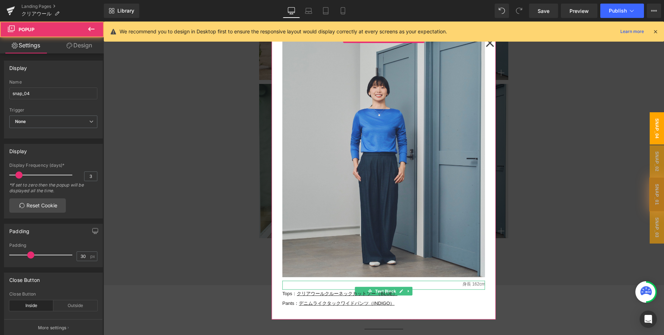
scroll to position [3367, 0]
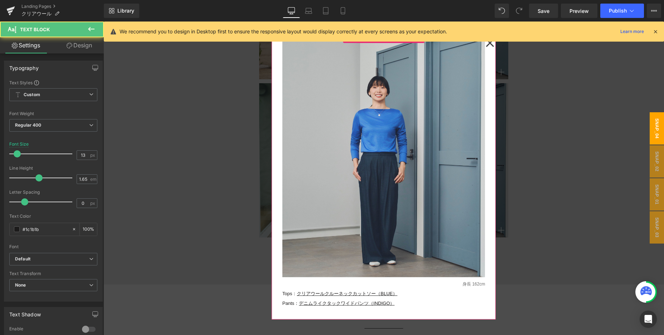
click at [307, 294] on u "クリアウールクルーネックカットソー（BLUE）" at bounding box center [347, 292] width 101 height 5
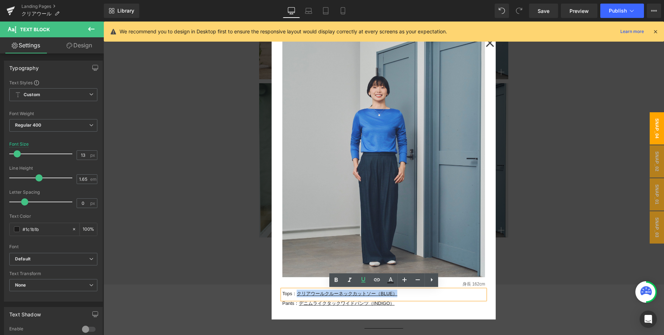
drag, startPoint x: 299, startPoint y: 294, endPoint x: 432, endPoint y: 294, distance: 132.9
click at [432, 294] on p "Tops： クリアウールクルーネックカットソー（BLUE）" at bounding box center [384, 293] width 203 height 8
click at [379, 281] on icon at bounding box center [377, 279] width 9 height 9
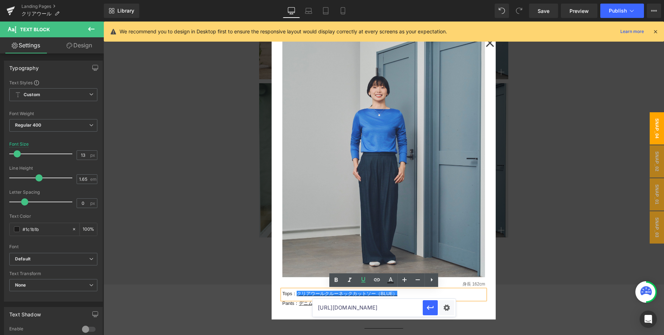
click at [362, 304] on input "[URL][DOMAIN_NAME]" at bounding box center [368, 307] width 110 height 18
paste input "[URL][DOMAIN_NAME]"
type input "[URL][DOMAIN_NAME]"
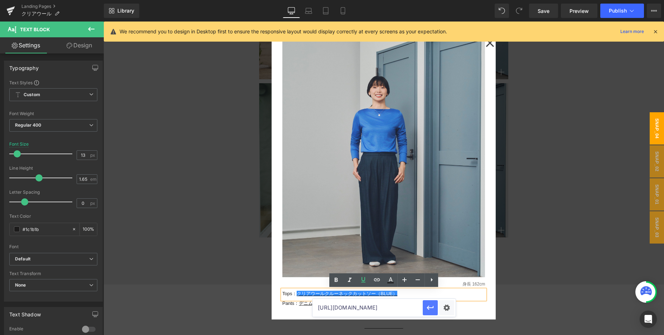
click at [430, 307] on icon "button" at bounding box center [430, 307] width 7 height 4
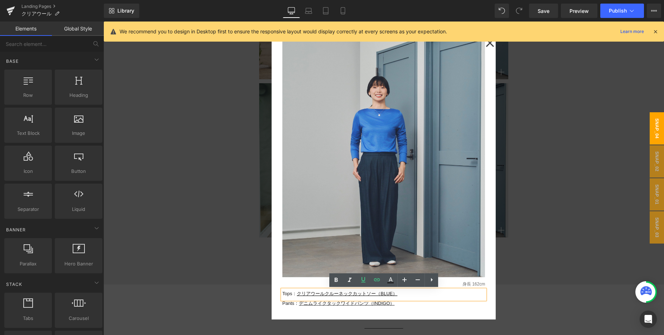
click at [532, 172] on div at bounding box center [384, 177] width 561 height 313
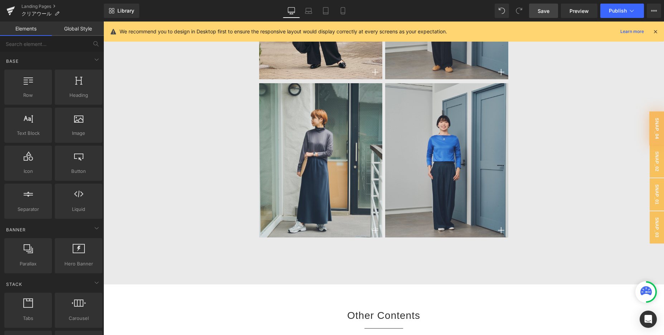
click at [544, 13] on span "Save" at bounding box center [544, 11] width 12 height 8
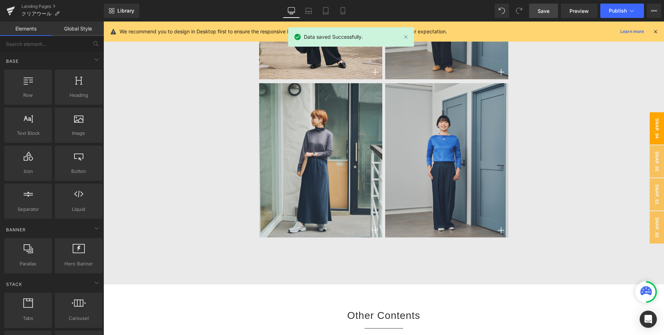
click at [654, 135] on span "snap_04" at bounding box center [657, 128] width 14 height 32
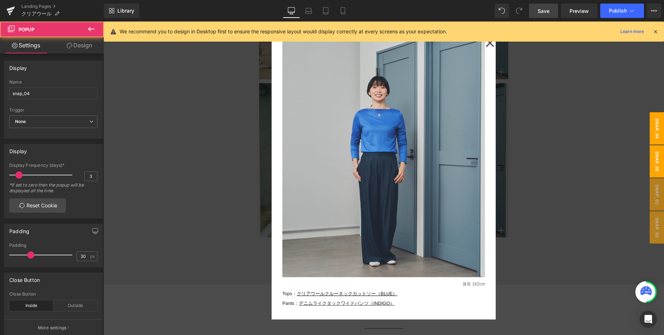
click at [653, 167] on span "snap_02" at bounding box center [657, 161] width 14 height 32
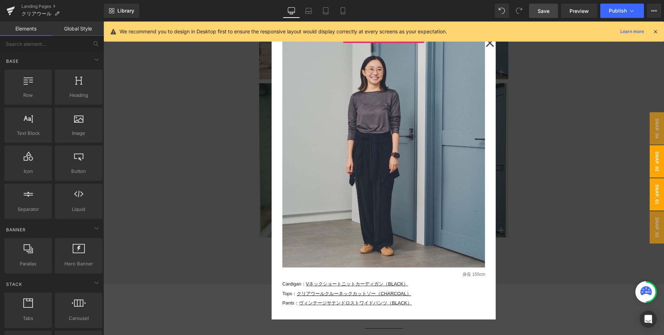
click at [652, 197] on span "snap_01" at bounding box center [657, 194] width 14 height 32
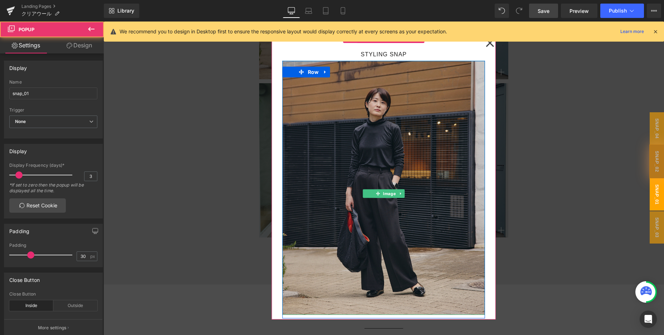
scroll to position [47, 0]
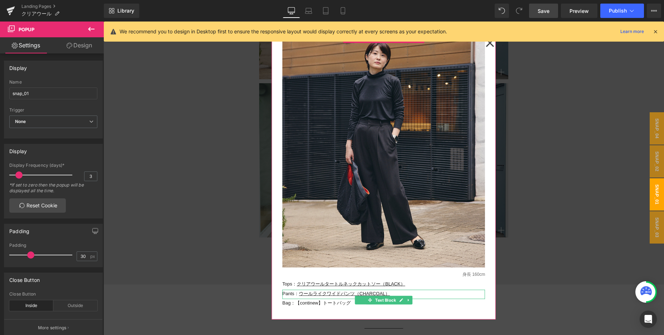
click at [297, 292] on p "Pants： ウールライクワイドパンツ（CHARCOAL ）" at bounding box center [384, 293] width 203 height 8
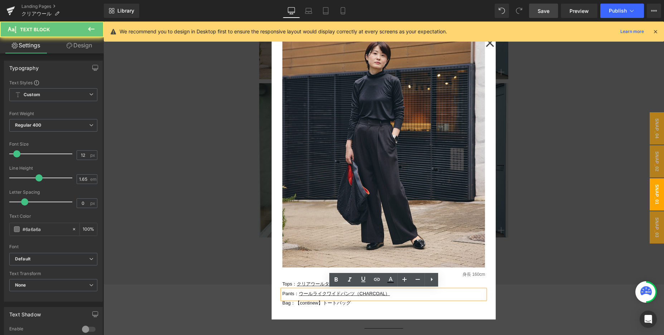
click at [297, 277] on p "身長 160cm" at bounding box center [384, 274] width 203 height 7
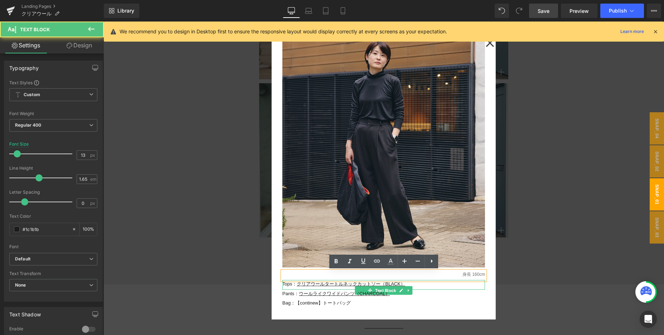
click at [297, 284] on p "Tops： クリアウールタートルネックカットソー（BLACK）" at bounding box center [384, 284] width 203 height 8
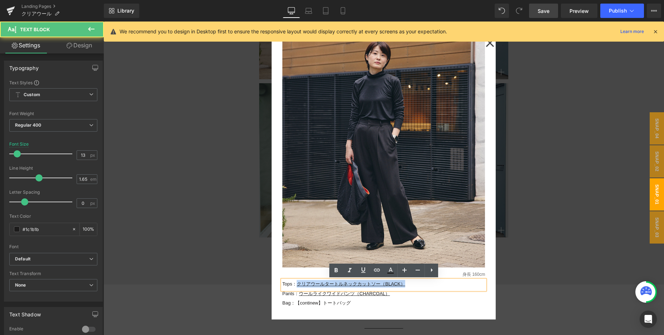
drag, startPoint x: 297, startPoint y: 284, endPoint x: 432, endPoint y: 284, distance: 134.3
click at [432, 284] on p "Tops： クリアウールタートルネックカットソー（BLACK）" at bounding box center [384, 284] width 203 height 8
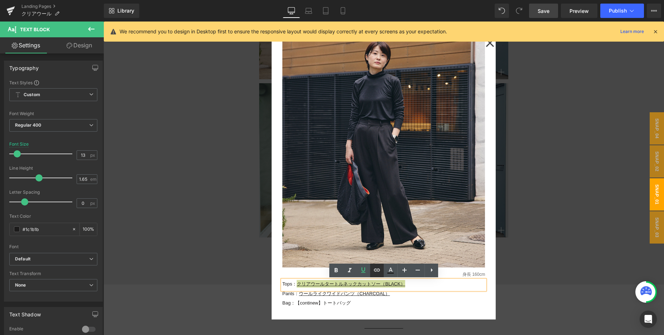
click at [379, 270] on icon at bounding box center [377, 269] width 6 height 3
click at [360, 297] on input "[URL][DOMAIN_NAME]" at bounding box center [372, 298] width 110 height 18
paste input "[URL][DOMAIN_NAME]"
type input "[URL][DOMAIN_NAME]"
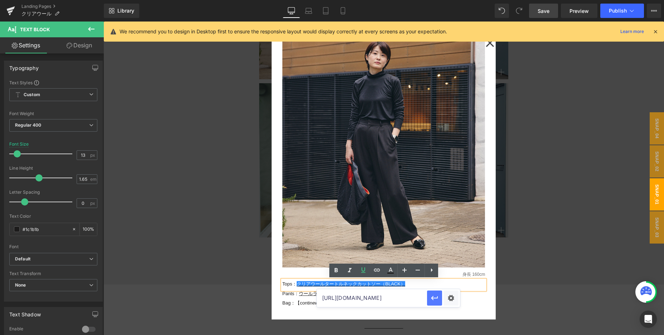
scroll to position [0, 0]
click at [431, 296] on icon "button" at bounding box center [435, 297] width 9 height 9
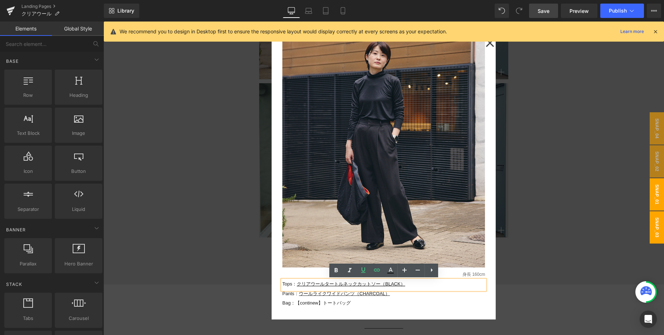
click at [655, 224] on span "snap_03" at bounding box center [657, 227] width 14 height 32
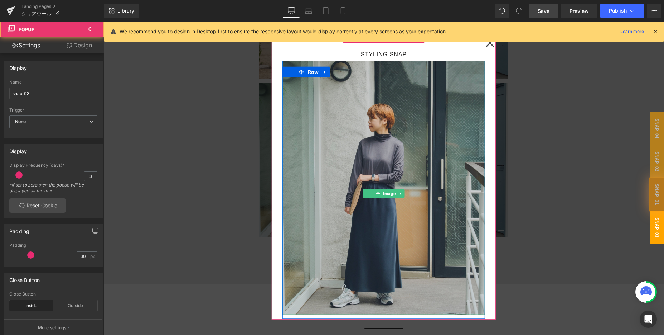
scroll to position [47, 0]
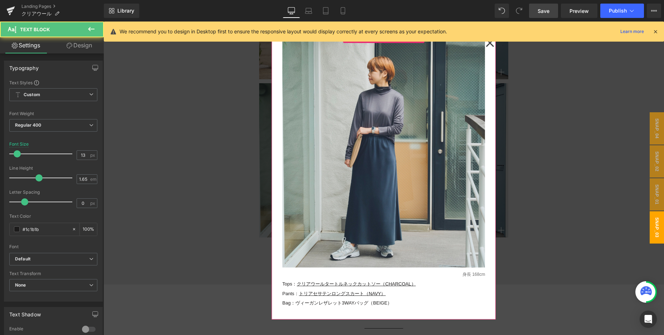
click at [307, 284] on u "クリアウールタートルネックカットソー（CHARCOAL）" at bounding box center [356, 283] width 119 height 5
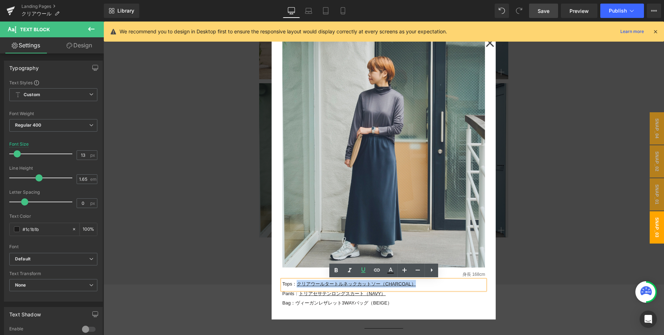
drag, startPoint x: 299, startPoint y: 283, endPoint x: 434, endPoint y: 283, distance: 135.0
click at [434, 283] on p "Tops： クリアウールタートルネックカットソー（CHARCOAL）" at bounding box center [384, 284] width 203 height 8
click at [379, 272] on icon at bounding box center [377, 269] width 9 height 9
click at [355, 299] on input "[URL][DOMAIN_NAME]" at bounding box center [377, 298] width 110 height 18
paste input "[URL][DOMAIN_NAME]"
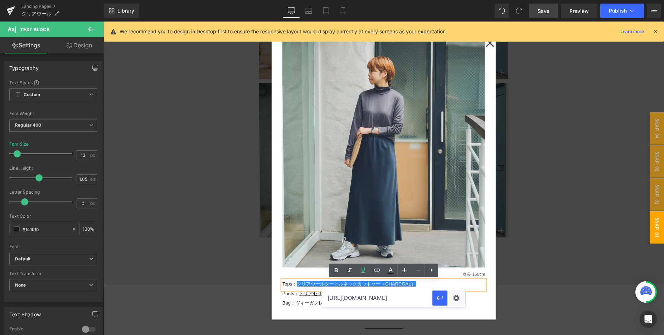
scroll to position [0, 79]
type input "[URL][DOMAIN_NAME]"
click at [436, 298] on icon "button" at bounding box center [440, 297] width 9 height 9
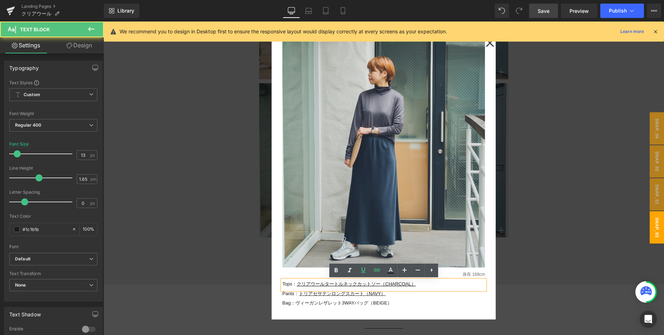
click at [352, 295] on p "Pants： トリアセサテンロングスカート（NAVY）" at bounding box center [384, 293] width 203 height 8
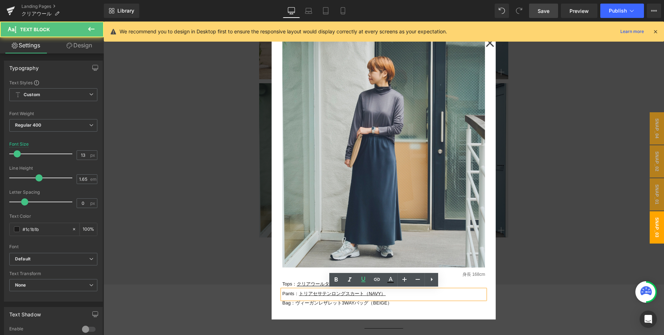
click at [352, 295] on p "Pants： トリアセサテンロングスカート（NAVY）" at bounding box center [384, 293] width 203 height 8
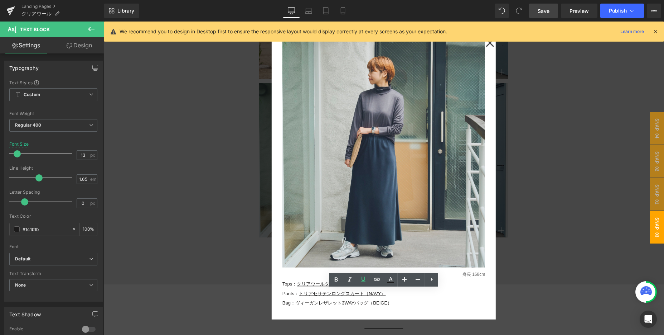
click at [537, 12] on link "Save" at bounding box center [543, 11] width 29 height 14
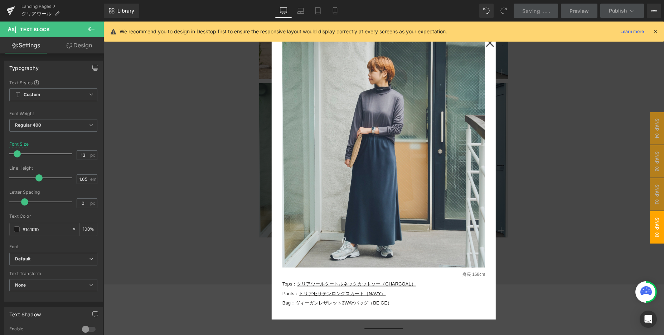
click at [202, 218] on div at bounding box center [384, 177] width 561 height 313
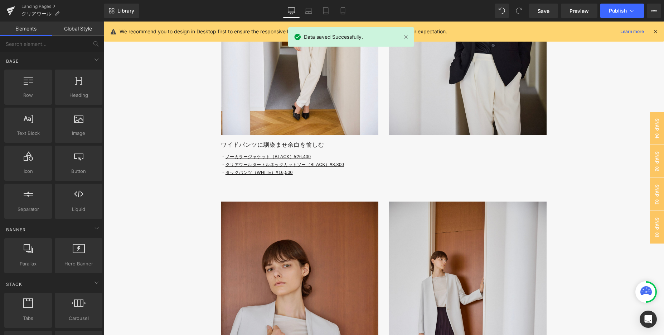
scroll to position [2711, 0]
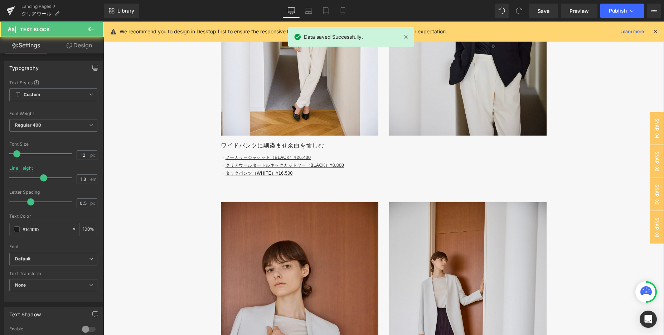
click at [230, 165] on u "クリアウールタートルネックカットソー（BLACK）¥8,800" at bounding box center [285, 165] width 119 height 5
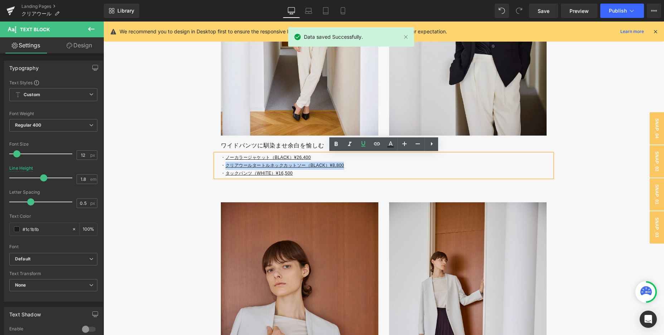
drag, startPoint x: 225, startPoint y: 165, endPoint x: 384, endPoint y: 164, distance: 158.7
click at [384, 165] on p "・ クリアウールタートルネックカットソー（BLACK）¥8,800" at bounding box center [386, 166] width 331 height 8
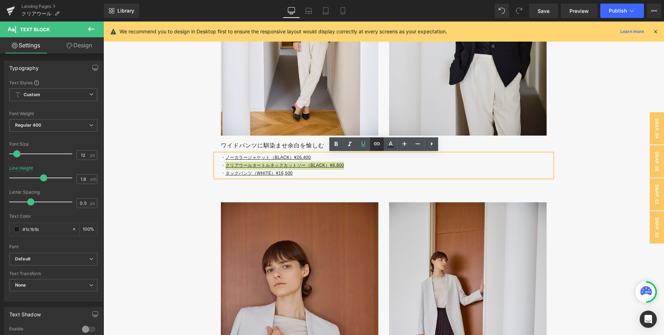
click at [377, 146] on icon at bounding box center [377, 143] width 9 height 9
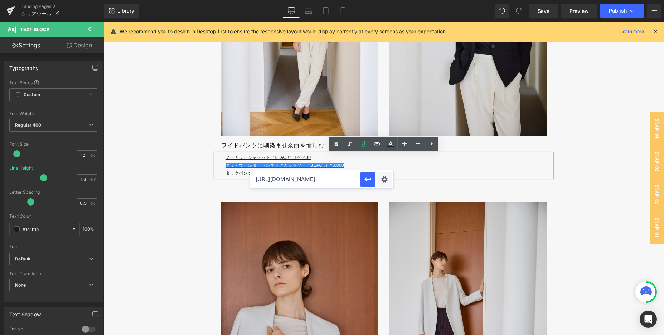
click at [332, 182] on input "[URL][DOMAIN_NAME]" at bounding box center [305, 179] width 110 height 18
paste input "[URL][DOMAIN_NAME]"
type input "[URL][DOMAIN_NAME]"
click at [371, 178] on icon "button" at bounding box center [368, 179] width 7 height 4
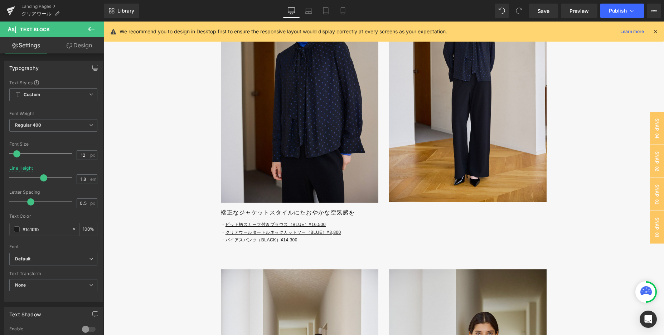
scroll to position [2346, 0]
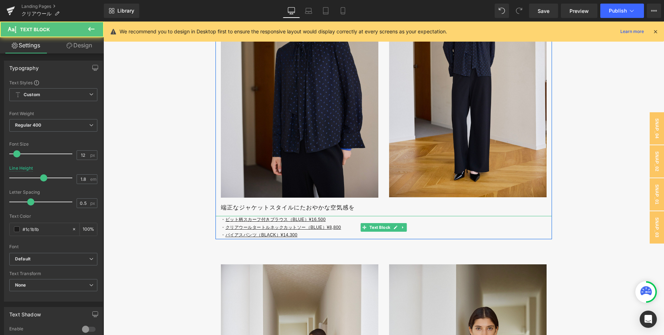
click at [238, 229] on u "クリアウールタートルネックカットソー（BLUE）¥8,800" at bounding box center [284, 227] width 116 height 5
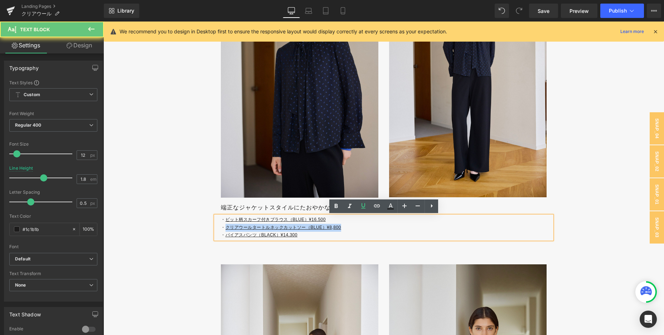
drag, startPoint x: 226, startPoint y: 228, endPoint x: 426, endPoint y: 228, distance: 199.9
click at [426, 228] on p "・ クリアウールタートルネックカットソー（BLUE）¥8,800" at bounding box center [386, 227] width 331 height 8
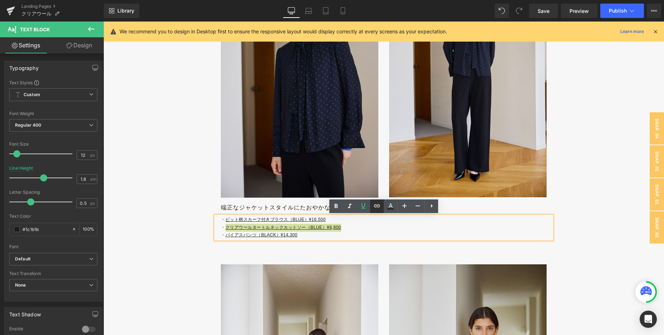
click at [378, 206] on icon at bounding box center [377, 205] width 9 height 9
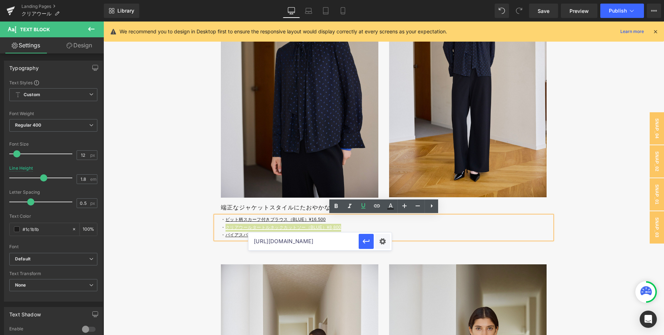
click at [341, 240] on input "[URL][DOMAIN_NAME]" at bounding box center [304, 241] width 110 height 18
paste input "[URL][DOMAIN_NAME]"
type input "[URL][DOMAIN_NAME]"
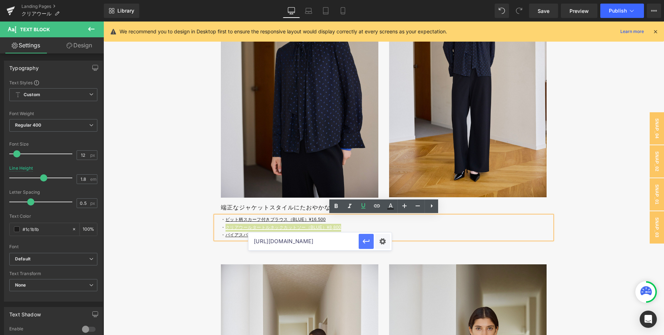
click at [361, 241] on button "button" at bounding box center [366, 241] width 15 height 15
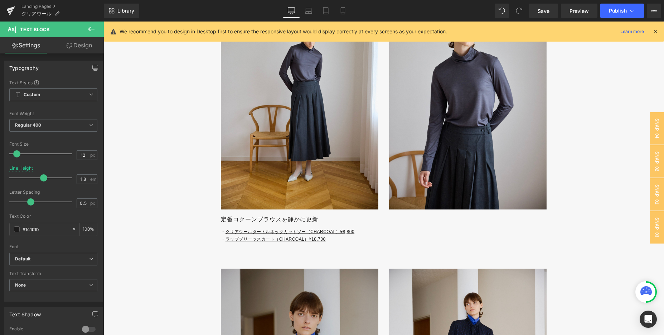
scroll to position [2018, 0]
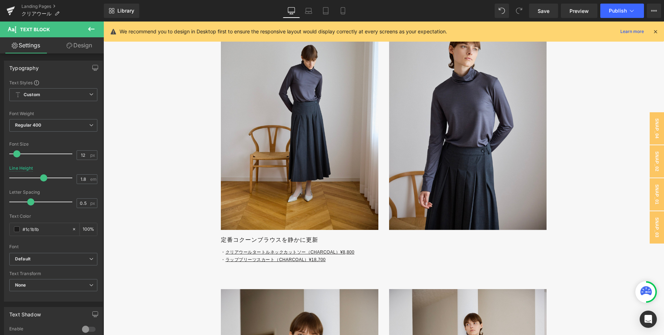
click at [229, 259] on u "ラッププリーツスカート（CHARCOAL）¥18,700" at bounding box center [276, 259] width 100 height 5
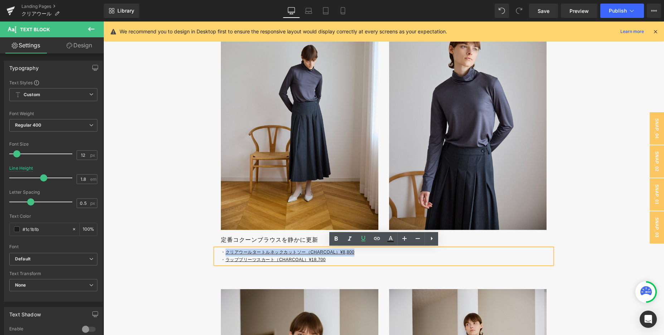
drag, startPoint x: 226, startPoint y: 253, endPoint x: 409, endPoint y: 250, distance: 182.7
click at [409, 250] on p "・ クリアウールタートルネックカットソー（CHARCOAL）¥8,800" at bounding box center [386, 252] width 331 height 8
click at [375, 239] on icon at bounding box center [377, 237] width 6 height 3
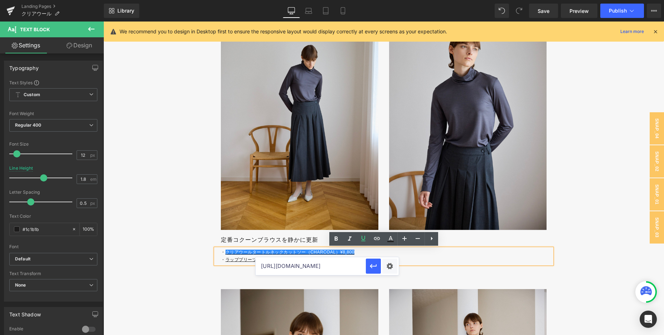
click at [324, 266] on input "[URL][DOMAIN_NAME]" at bounding box center [311, 266] width 110 height 18
paste input "[URL][DOMAIN_NAME]"
type input "[URL][DOMAIN_NAME]"
click at [373, 263] on icon "button" at bounding box center [373, 265] width 9 height 9
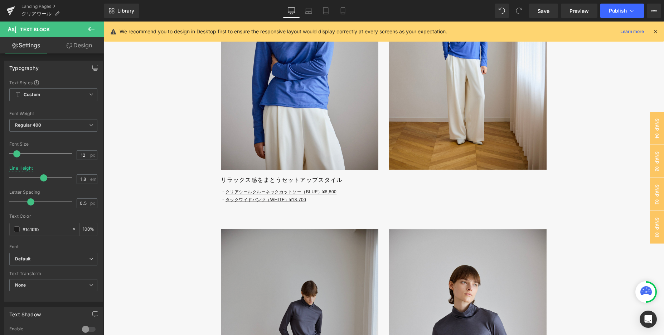
scroll to position [1780, 0]
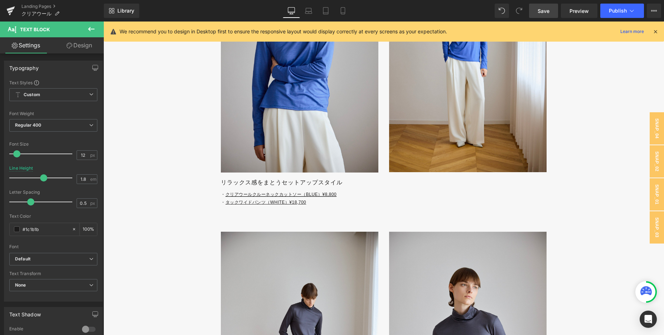
click at [539, 16] on link "Save" at bounding box center [543, 11] width 29 height 14
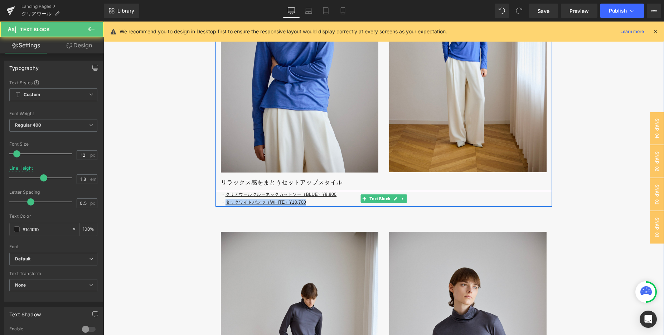
drag, startPoint x: 227, startPoint y: 203, endPoint x: 335, endPoint y: 203, distance: 107.8
click at [335, 203] on p "・ タックワイドパンツ（WHITE）¥18,700" at bounding box center [386, 202] width 331 height 8
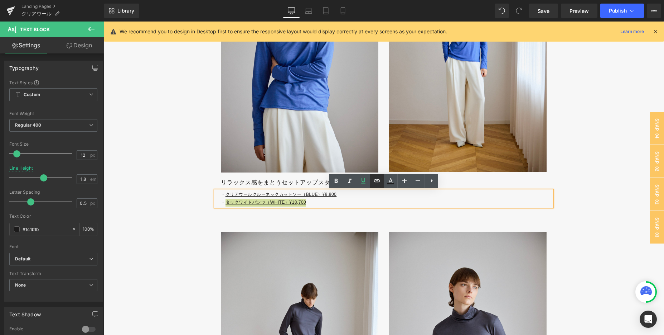
click at [383, 182] on link at bounding box center [377, 181] width 14 height 14
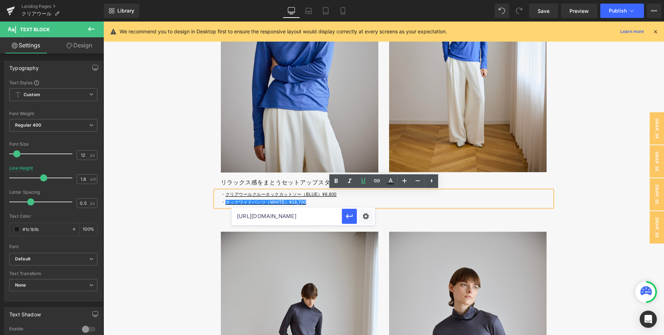
click at [307, 219] on input "[URL][DOMAIN_NAME]" at bounding box center [287, 216] width 110 height 18
paste input "[URL][DOMAIN_NAME]"
type input "[URL][DOMAIN_NAME]"
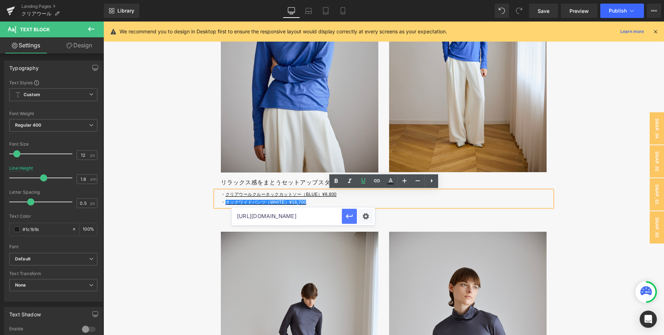
click at [349, 216] on icon "button" at bounding box center [349, 216] width 7 height 4
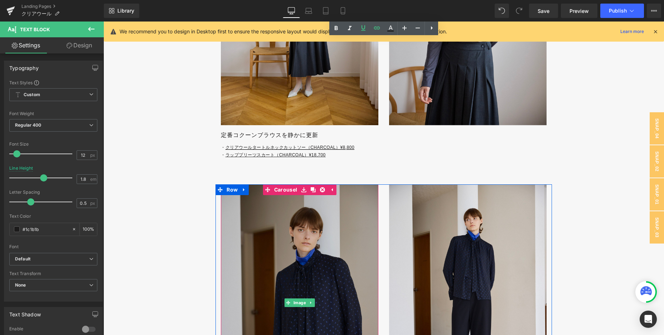
scroll to position [2124, 0]
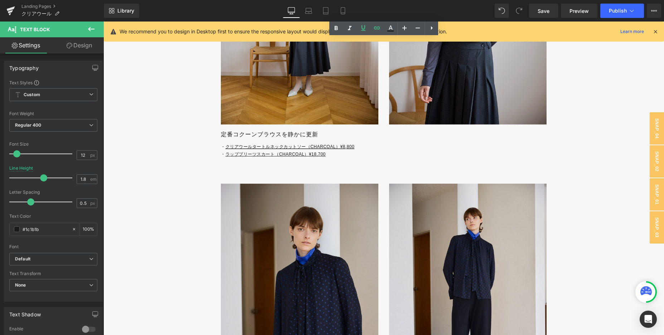
click at [228, 154] on u "ラッププリーツスカート（CHARCOAL）¥18,700" at bounding box center [276, 154] width 100 height 5
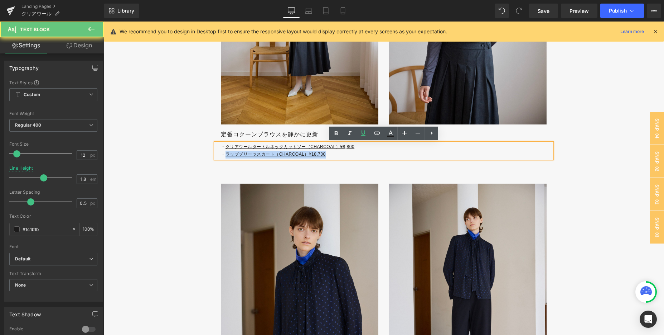
drag, startPoint x: 226, startPoint y: 154, endPoint x: 355, endPoint y: 154, distance: 128.6
click at [355, 154] on p "・ ラッププリーツスカート（CHARCOAL）¥18,700" at bounding box center [386, 154] width 331 height 8
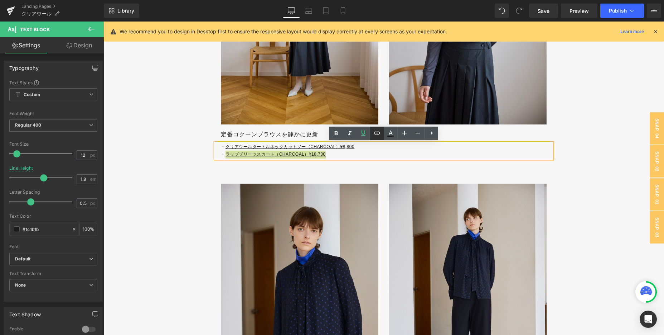
click at [374, 134] on icon at bounding box center [377, 132] width 6 height 3
click at [320, 173] on input "[URL][DOMAIN_NAME]" at bounding box center [297, 168] width 110 height 18
paste input "[URL][DOMAIN_NAME]"
type input "[URL][DOMAIN_NAME]"
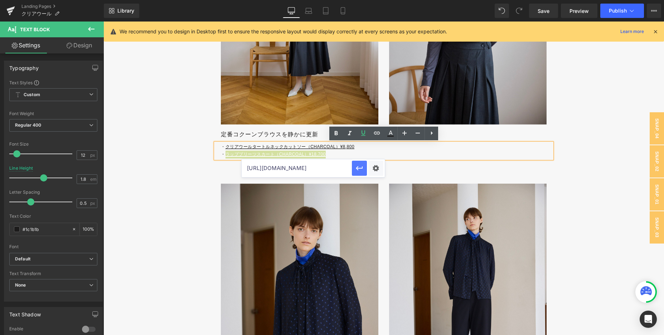
click at [355, 169] on icon "button" at bounding box center [359, 168] width 9 height 9
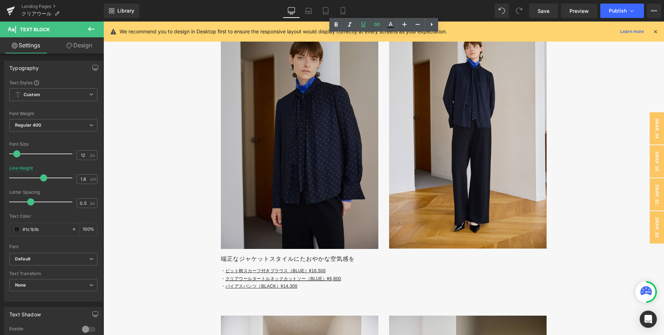
scroll to position [2307, 0]
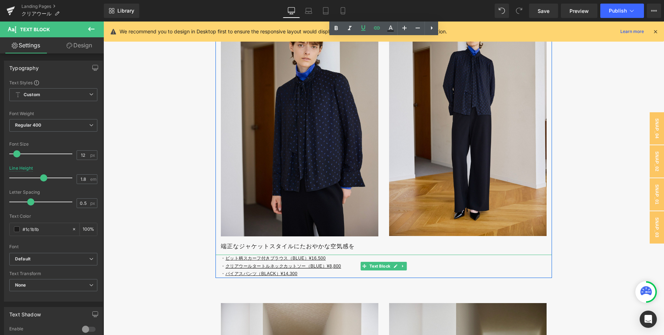
click at [228, 257] on u "ビット柄スカーフ付きブラウス（BLUE）¥16.500" at bounding box center [276, 257] width 100 height 5
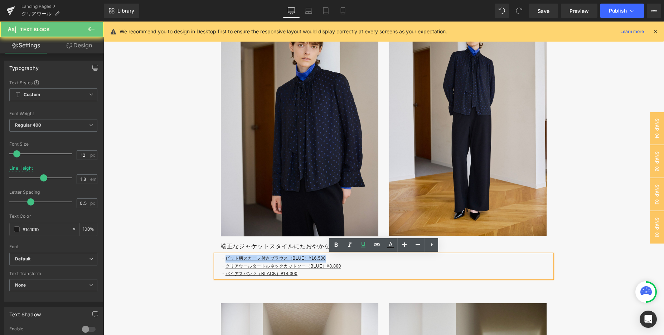
drag, startPoint x: 225, startPoint y: 257, endPoint x: 356, endPoint y: 257, distance: 131.1
click at [356, 257] on p "・ ビット柄スカーフ付きブラウス（BLUE）¥16.500" at bounding box center [386, 258] width 331 height 8
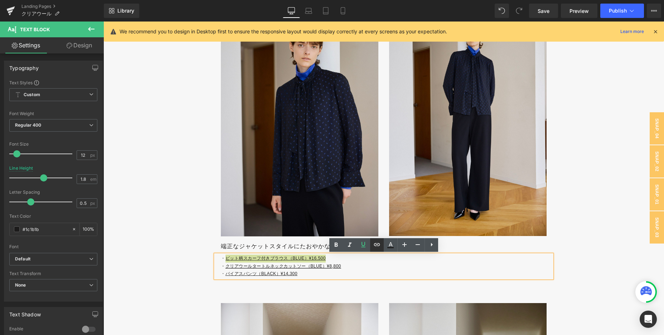
click at [376, 243] on icon at bounding box center [377, 244] width 9 height 9
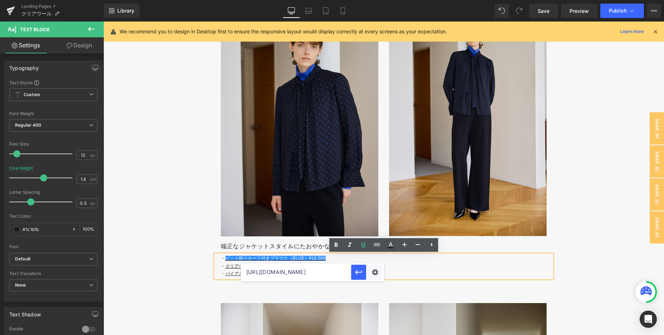
click at [311, 271] on input "[URL][DOMAIN_NAME]" at bounding box center [296, 272] width 110 height 18
paste input "[URL][DOMAIN_NAME]"
type input "[URL][DOMAIN_NAME]"
click at [357, 271] on icon "button" at bounding box center [358, 272] width 7 height 4
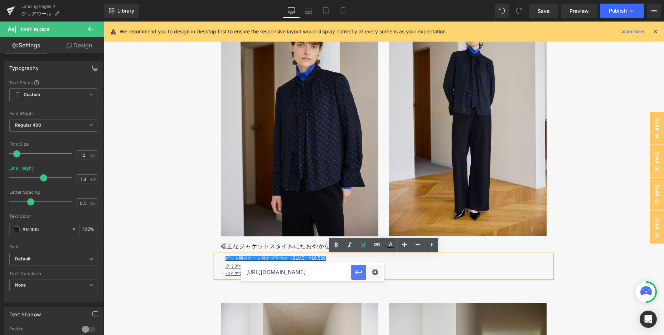
scroll to position [0, 0]
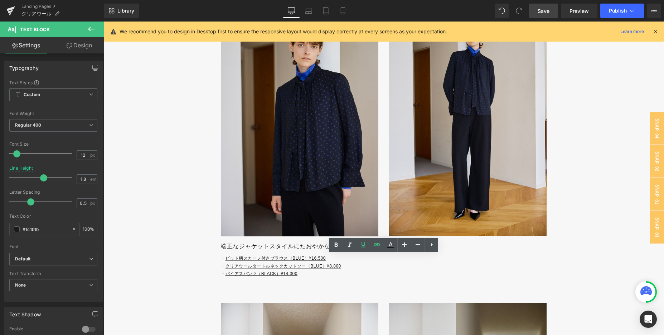
click at [554, 10] on link "Save" at bounding box center [543, 11] width 29 height 14
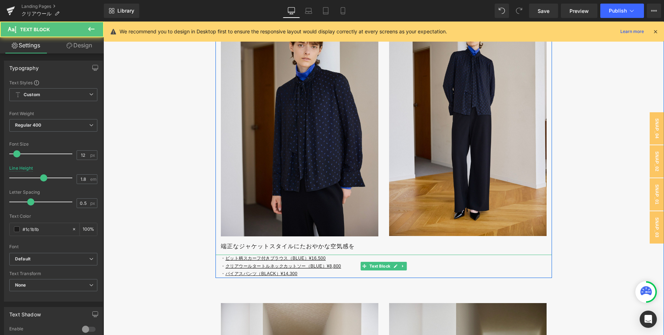
click at [227, 274] on u "バイアスパンツ（BLACK）¥14,300" at bounding box center [262, 273] width 72 height 5
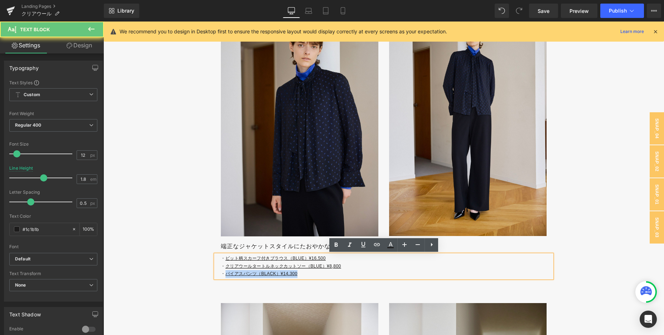
drag, startPoint x: 227, startPoint y: 274, endPoint x: 327, endPoint y: 274, distance: 100.3
click at [327, 274] on p "・ バイアスパンツ（BLACK）¥14,300" at bounding box center [386, 274] width 331 height 8
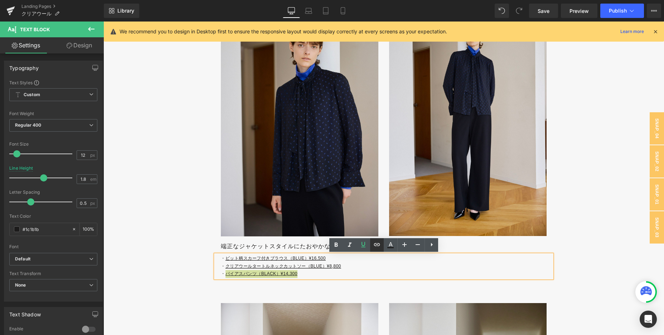
click at [380, 242] on icon at bounding box center [377, 244] width 9 height 9
click at [311, 288] on input "[URL][DOMAIN_NAME]" at bounding box center [282, 287] width 110 height 18
paste input "[URL][DOMAIN_NAME]"
type input "[URL][DOMAIN_NAME]"
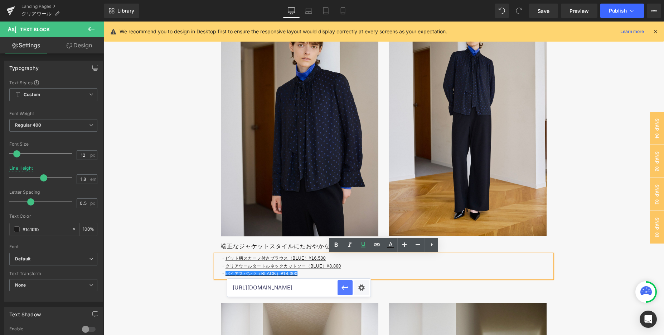
scroll to position [0, 0]
click at [343, 285] on icon "button" at bounding box center [345, 287] width 7 height 4
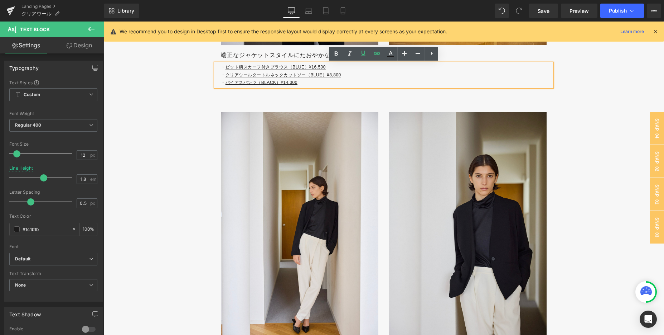
scroll to position [2623, 0]
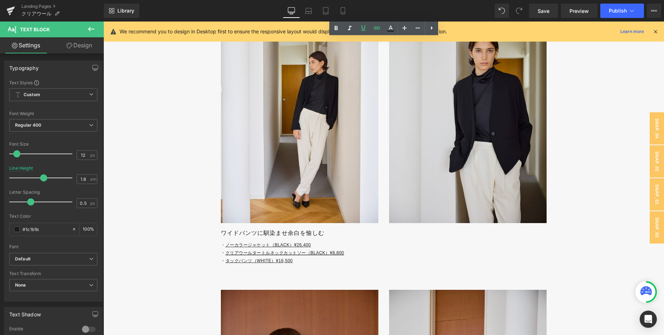
click at [549, 18] on div "Library Desktop Desktop Laptop Tablet Mobile Save Preview Publish Scheduled Vie…" at bounding box center [384, 10] width 561 height 21
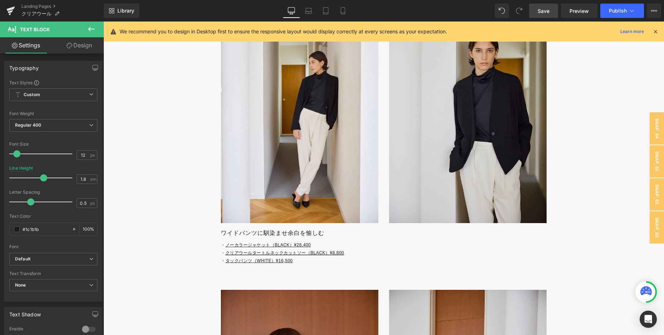
click at [548, 13] on span "Save" at bounding box center [544, 11] width 12 height 8
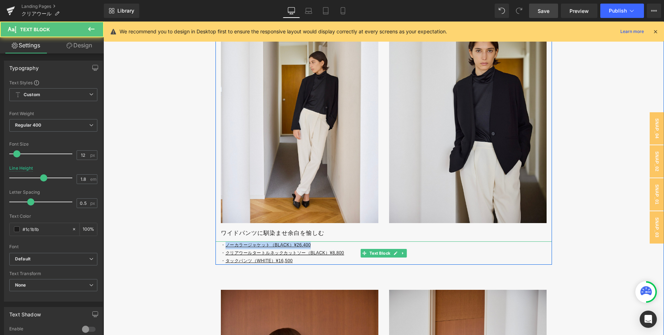
drag, startPoint x: 225, startPoint y: 245, endPoint x: 365, endPoint y: 245, distance: 139.3
click at [365, 245] on p "・ ノーカラージャケット（BLACK）¥26,400" at bounding box center [386, 245] width 331 height 8
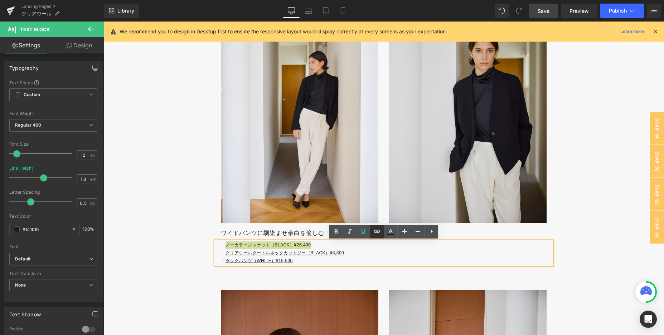
click at [374, 230] on icon at bounding box center [377, 231] width 9 height 9
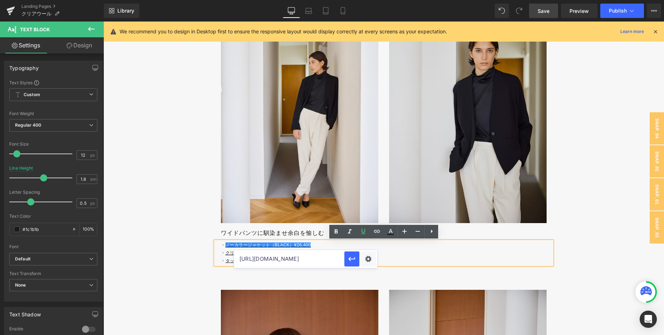
click at [309, 263] on input "[URL][DOMAIN_NAME]" at bounding box center [289, 259] width 110 height 18
paste input "[URL][DOMAIN_NAME]"
type input "[URL][DOMAIN_NAME]"
click at [347, 255] on button "button" at bounding box center [352, 258] width 15 height 15
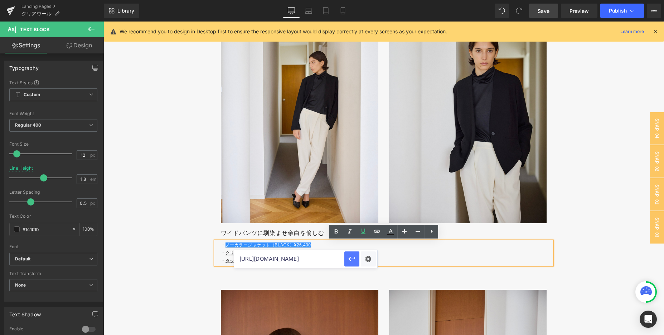
scroll to position [0, 0]
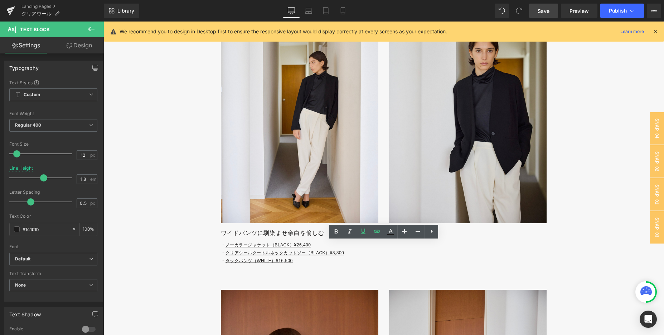
click at [544, 14] on span "Save" at bounding box center [544, 11] width 12 height 8
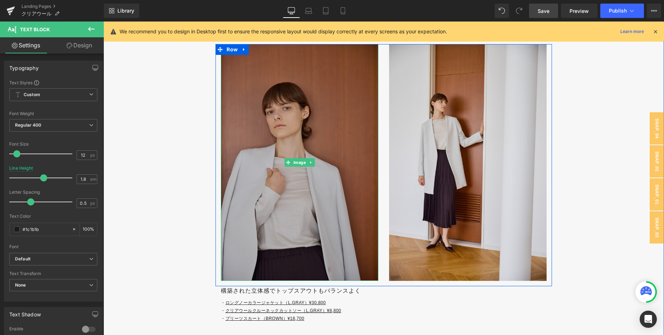
scroll to position [2883, 0]
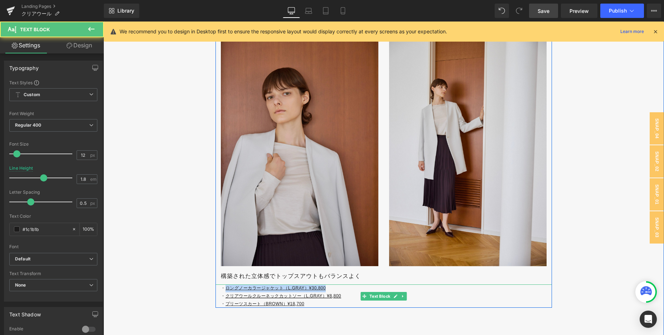
drag, startPoint x: 226, startPoint y: 289, endPoint x: 360, endPoint y: 289, distance: 134.3
click at [360, 289] on p "・ ロングノーカラージャケット（[PERSON_NAME]GRAY）¥30,800" at bounding box center [386, 288] width 331 height 8
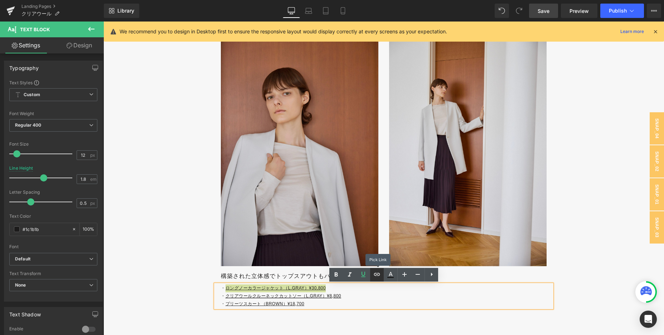
click at [373, 276] on icon at bounding box center [377, 274] width 9 height 9
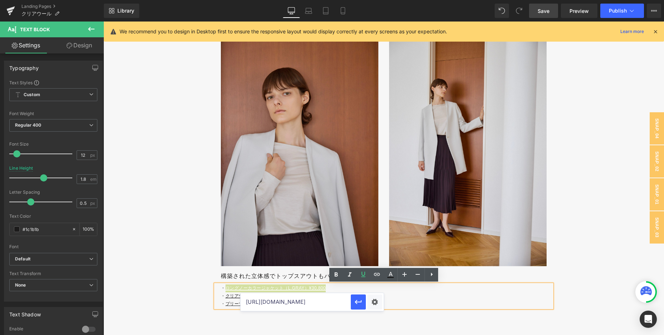
click at [317, 297] on input "[URL][DOMAIN_NAME]" at bounding box center [296, 302] width 110 height 18
paste input "[URL][DOMAIN_NAME]"
type input "[URL][DOMAIN_NAME]"
click at [356, 303] on icon "button" at bounding box center [358, 301] width 9 height 9
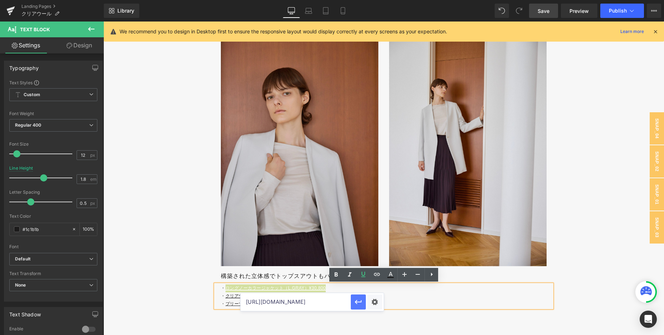
scroll to position [0, 0]
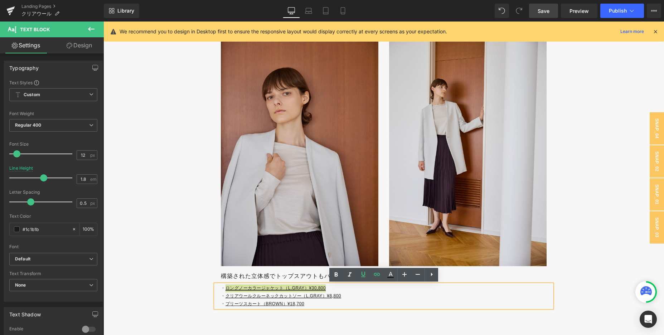
click at [552, 4] on link "Save" at bounding box center [543, 11] width 29 height 14
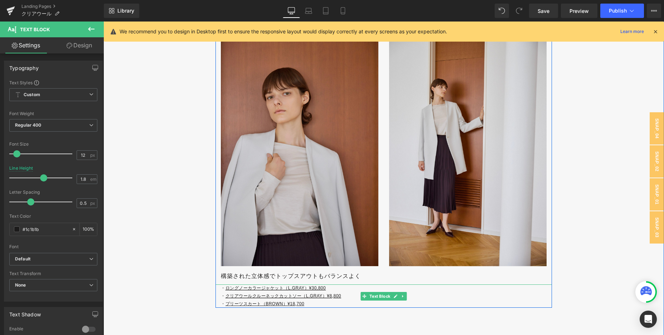
click at [226, 303] on u "プリーツスカート（BROWN）¥18,700" at bounding box center [265, 303] width 79 height 5
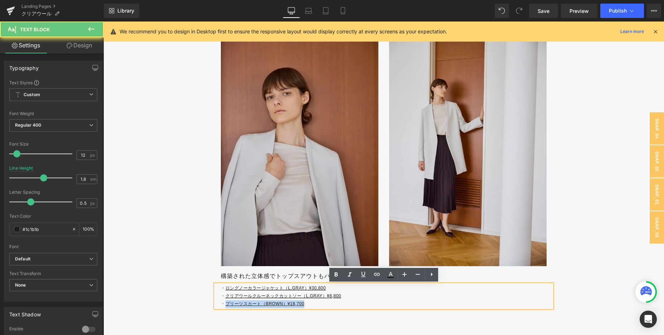
drag, startPoint x: 226, startPoint y: 303, endPoint x: 323, endPoint y: 303, distance: 97.4
click at [323, 303] on p "・ プリーツスカート（BROWN）¥18,700" at bounding box center [386, 304] width 331 height 8
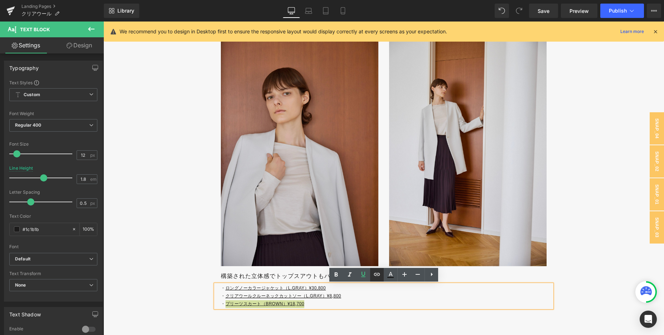
click at [378, 272] on icon at bounding box center [377, 274] width 9 height 9
click at [295, 318] on input "[URL][DOMAIN_NAME]" at bounding box center [286, 317] width 110 height 18
paste input "[URL][DOMAIN_NAME]"
type input "[URL][DOMAIN_NAME]"
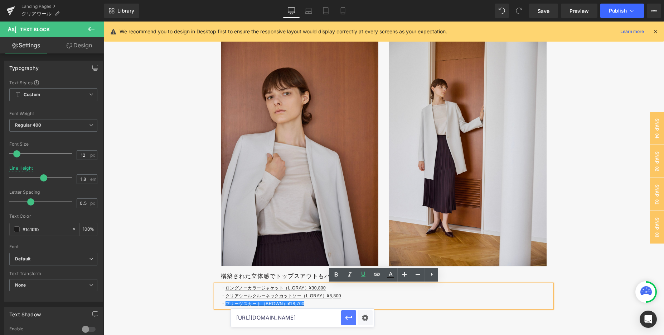
click at [348, 318] on icon "button" at bounding box center [349, 317] width 9 height 9
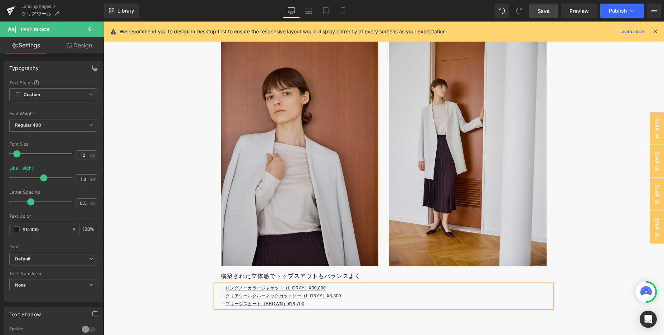
click at [544, 11] on span "Save" at bounding box center [544, 11] width 12 height 8
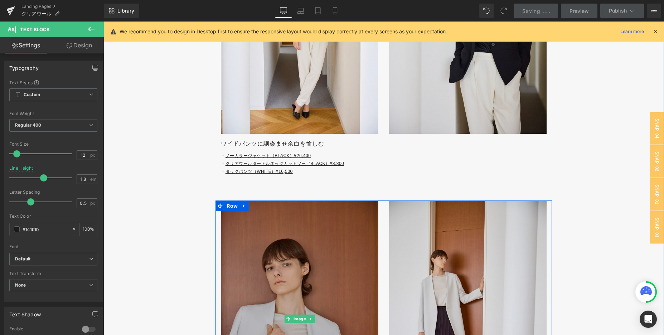
scroll to position [2679, 0]
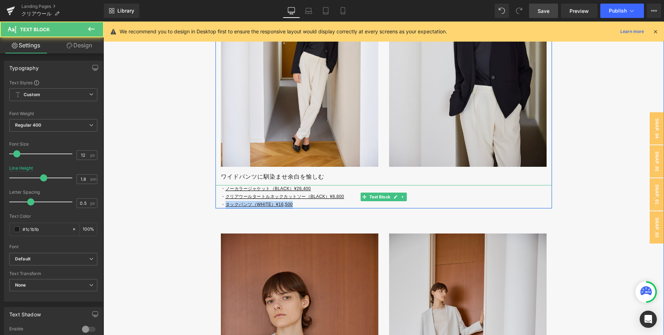
drag, startPoint x: 226, startPoint y: 203, endPoint x: 328, endPoint y: 203, distance: 101.7
click at [328, 203] on p "・ タックパンツ（WHITE）¥16,500" at bounding box center [386, 205] width 331 height 8
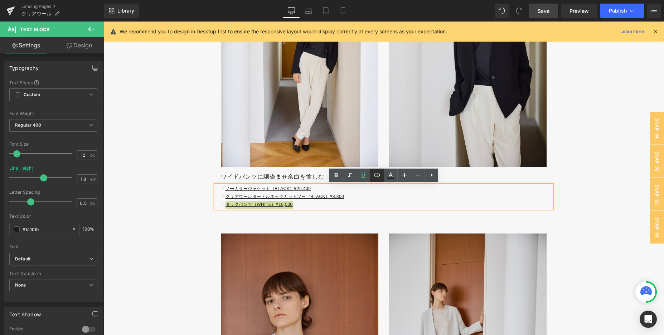
click at [375, 170] on link at bounding box center [377, 175] width 14 height 14
click at [294, 217] on input "[URL][DOMAIN_NAME]" at bounding box center [280, 218] width 110 height 18
paste input "[URL][DOMAIN_NAME]"
type input "[URL][DOMAIN_NAME]"
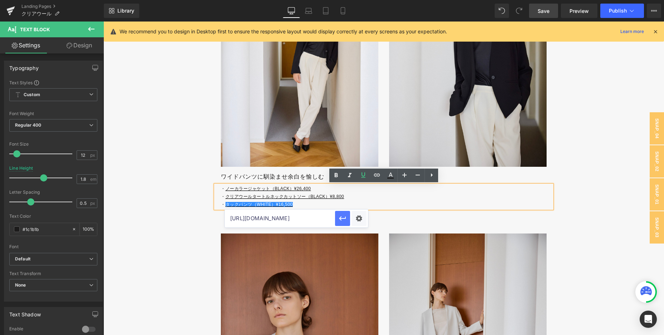
click at [345, 217] on icon "button" at bounding box center [342, 218] width 7 height 4
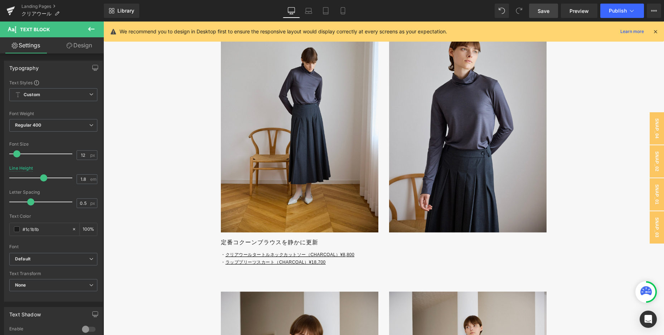
scroll to position [2018, 0]
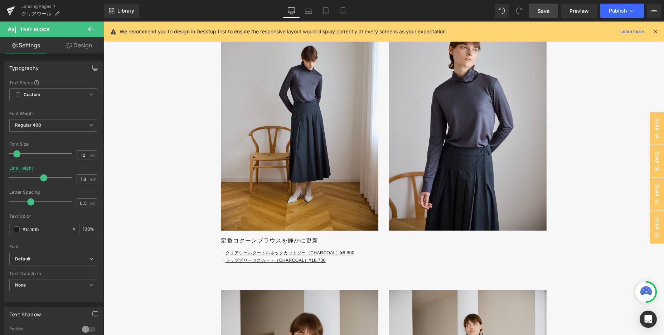
click at [553, 7] on link "Save" at bounding box center [543, 11] width 29 height 14
click at [543, 15] on link "Save" at bounding box center [543, 11] width 29 height 14
click at [547, 6] on link "Save" at bounding box center [543, 11] width 29 height 14
click at [547, 6] on link "Saving . . ." at bounding box center [536, 11] width 45 height 14
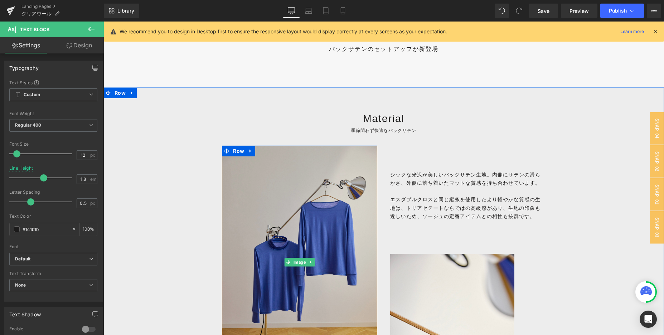
scroll to position [408, 0]
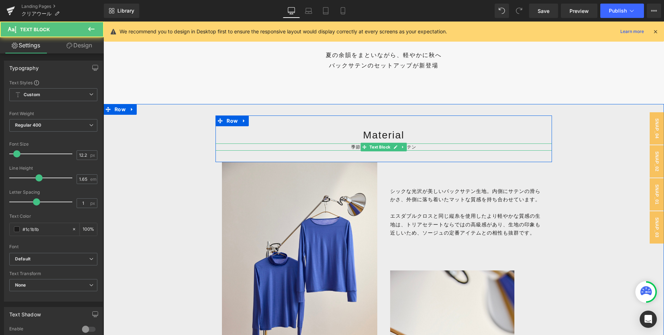
click at [345, 145] on p "季節問わず快適なバックサテン" at bounding box center [384, 146] width 337 height 7
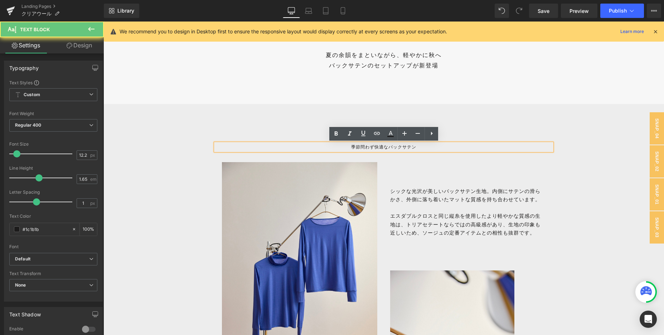
click at [345, 145] on p "季節問わず快適なバックサテン" at bounding box center [384, 146] width 337 height 7
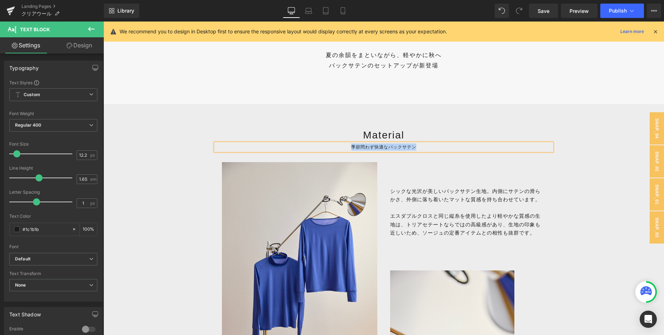
paste div
click at [342, 14] on link "Mobile" at bounding box center [343, 11] width 17 height 14
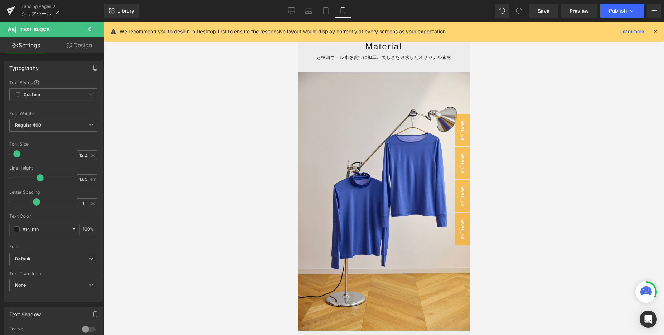
scroll to position [318, 0]
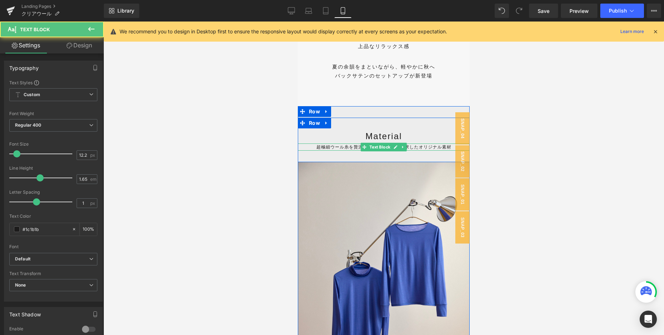
click at [348, 145] on p "超極細ウール糸を贅沢に加工。美しさを追求したオリジナル素材" at bounding box center [384, 146] width 172 height 7
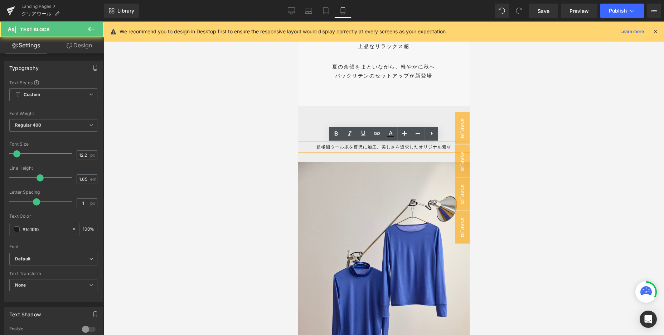
click at [383, 148] on p "超極細ウール糸を贅沢に加工。美しさを追求したオリジナル素材" at bounding box center [384, 146] width 172 height 7
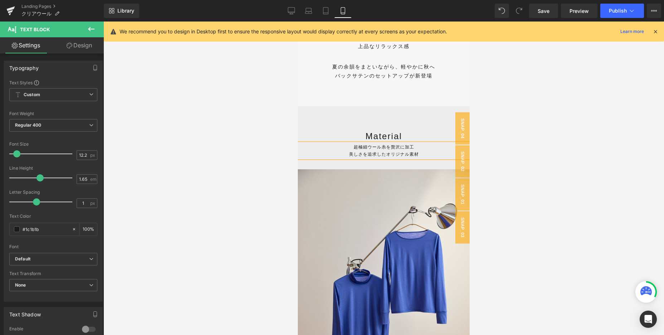
click at [237, 227] on div at bounding box center [384, 177] width 561 height 313
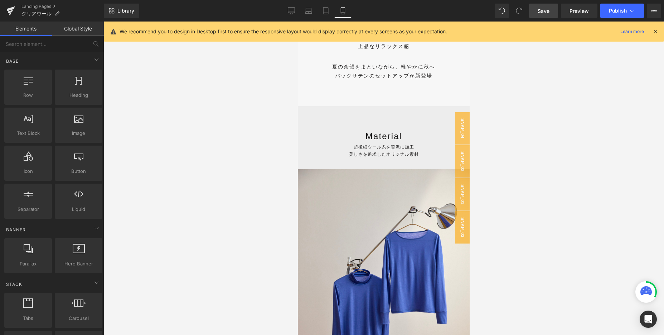
click at [549, 8] on span "Save" at bounding box center [544, 11] width 12 height 8
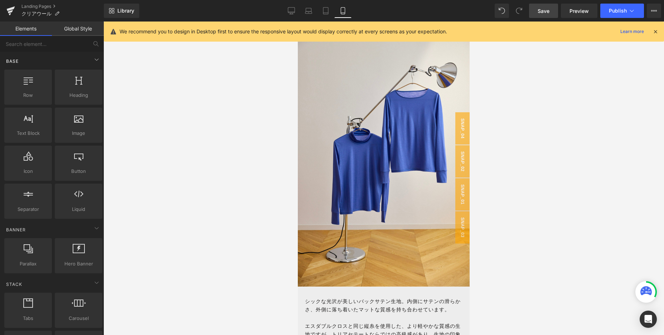
scroll to position [473, 0]
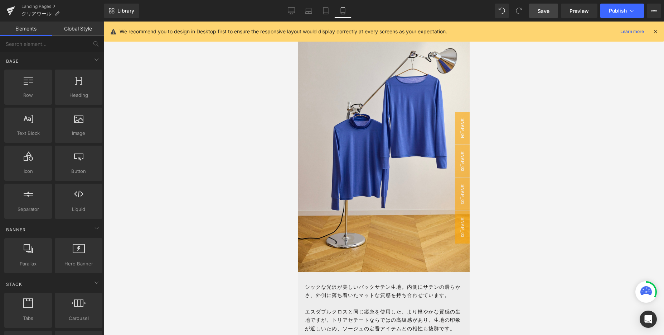
click at [329, 293] on p "シックな光沢が美しいバックサテン生地。内側にサテンの滑らかさ、外側に落ち着いたマットな質感を持ち合わせています。" at bounding box center [384, 291] width 158 height 16
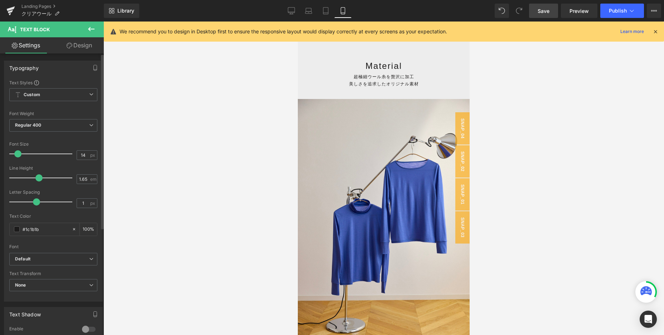
scroll to position [471, 0]
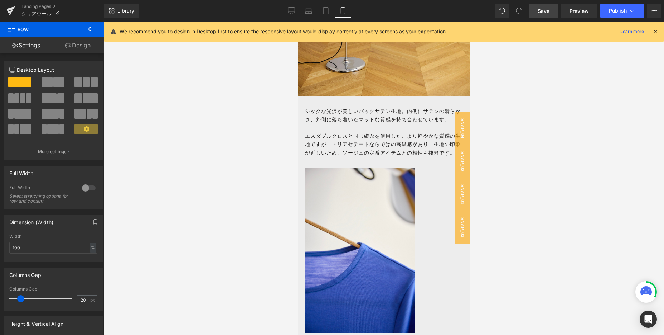
scroll to position [672, 0]
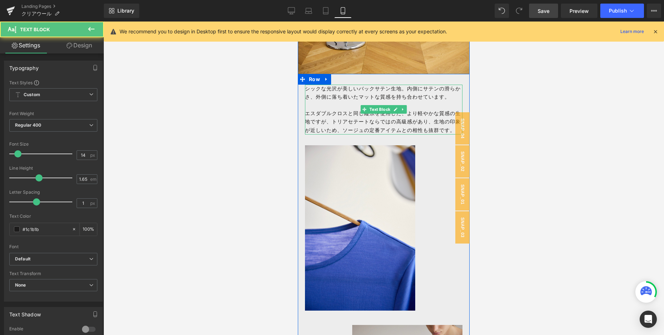
click at [337, 112] on span "エスダブルクロスと同じ縦糸を使用した、より軽やかな質感の生地ですが、トリアセテートならではの高級感があり、生地の印象が近しいため、ソージュの定番アイテムとの相…" at bounding box center [383, 121] width 156 height 22
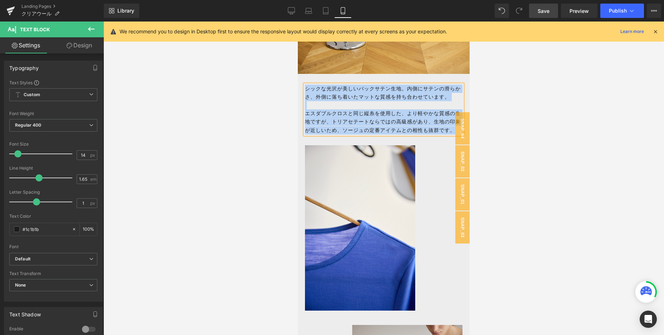
copy div "シックな光沢が美しいバックサテン生地。内側にサテンの滑らかさ、外側に落ち着いたマットな質感を持ち合わせています。 エスダブルクロスと同じ縦糸を使用した、より軽…"
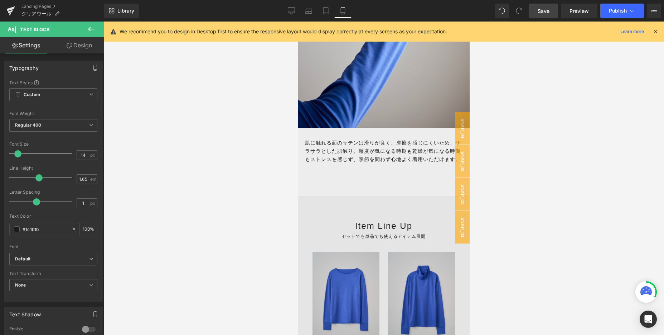
scroll to position [1485, 0]
click at [314, 161] on p "肌に触れる面のサテンは滑りが良く、摩擦を感じにくいため、サラサラとした肌触り。湿度が気になる時期も乾燥が気になる時期もストレスを感じず、季節を問わず心地よく着…" at bounding box center [384, 151] width 158 height 25
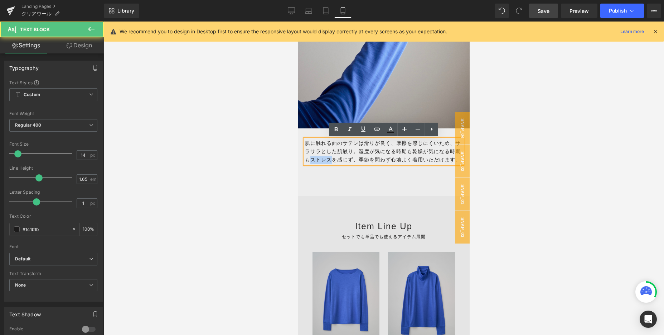
click at [314, 161] on p "肌に触れる面のサテンは滑りが良く、摩擦を感じにくいため、サラサラとした肌触り。湿度が気になる時期も乾燥が気になる時期もストレスを感じず、季節を問わず心地よく着…" at bounding box center [384, 151] width 158 height 25
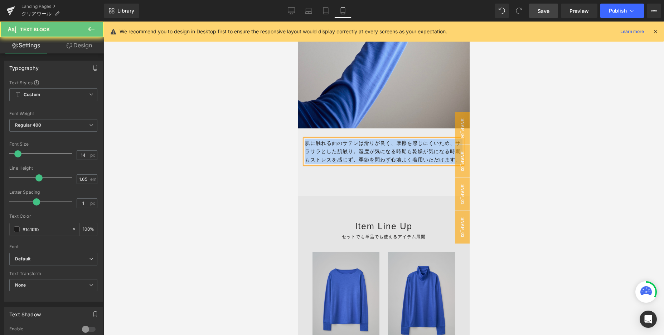
copy p "肌に触れる面のサテンは滑りが良く、摩擦を感じにくいため、サラサラとした肌触り。湿度が気になる時期も乾燥が気になる時期もストレスを感じず、季節を問わず心地よく着…"
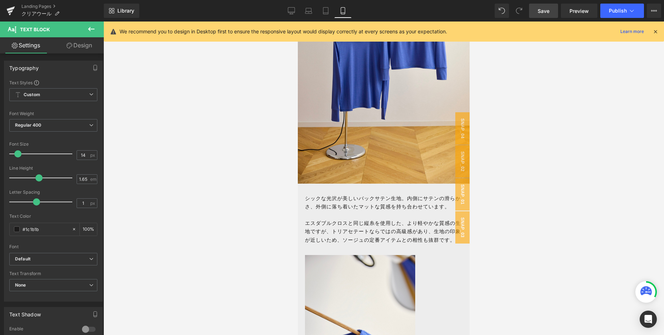
scroll to position [538, 0]
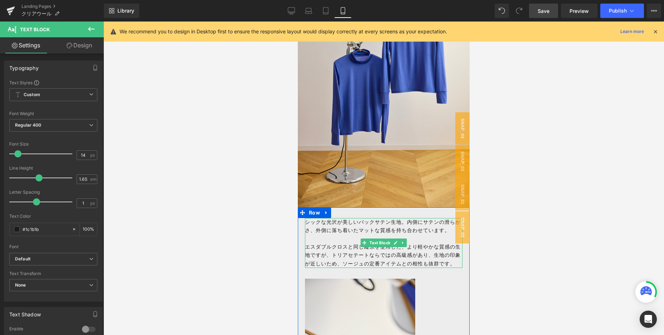
click at [330, 243] on p "エスダブルクロスと同じ縦糸を使用した、より軽やかな質感の生地ですが、トリアセテートならではの高級感があり、生地の印象が近しいため、ソージュの定番アイテムとの相…" at bounding box center [384, 254] width 158 height 25
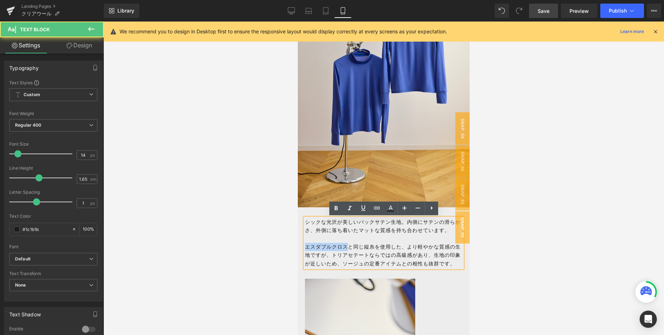
click at [330, 243] on p "エスダブルクロスと同じ縦糸を使用した、より軽やかな質感の生地ですが、トリアセテートならではの高級感があり、生地の印象が近しいため、ソージュの定番アイテムとの相…" at bounding box center [384, 254] width 158 height 25
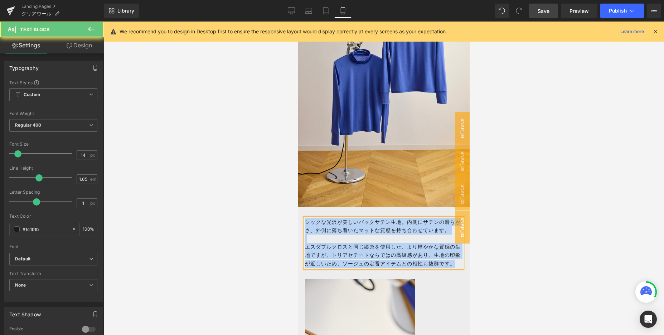
paste div
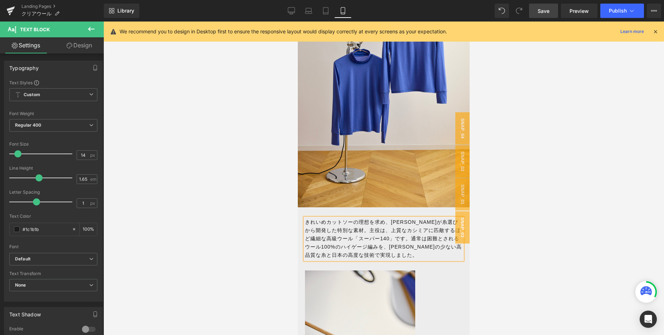
click at [384, 237] on p "きれいめカットソーの理想を求め、[PERSON_NAME]が糸選びから開発した特別な素材。主役は、上質なカシミアに匹敵するほど繊細な高級ウール「スーパー140…" at bounding box center [384, 238] width 158 height 41
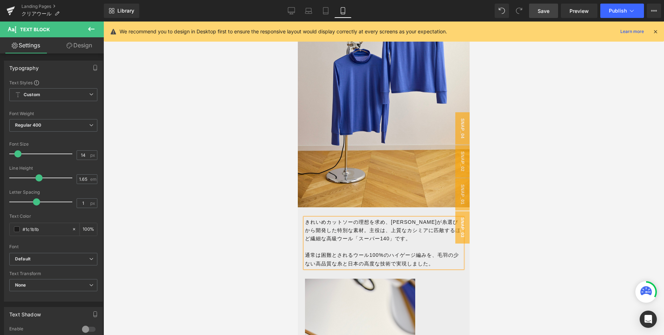
click at [364, 264] on p "通常は困難とされるウール100%のハイゲージ編みを、毛羽の少ない高品質な糸と日本の高度な技術で実現しました。" at bounding box center [384, 259] width 158 height 16
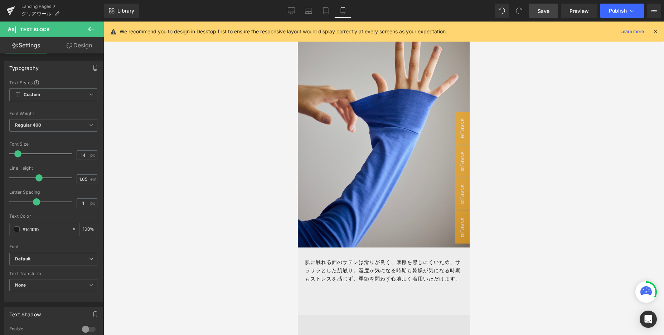
scroll to position [1377, 0]
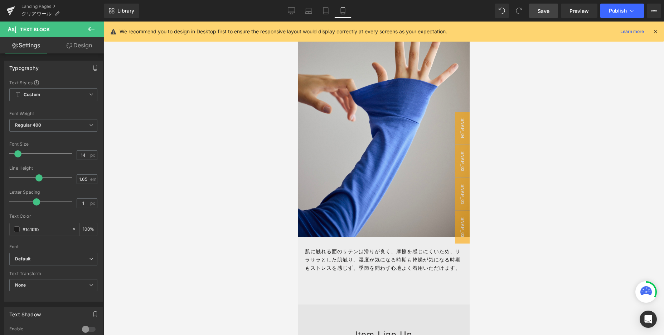
click at [336, 250] on p "肌に触れる面のサテンは滑りが良く、摩擦を感じにくいため、サラサラとした肌触り。湿度が気になる時期も乾燥が気になる時期もストレスを感じず、季節を問わず心地よく着…" at bounding box center [384, 259] width 158 height 25
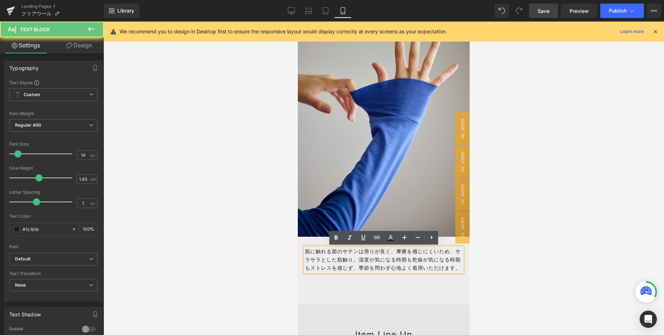
click at [336, 250] on p "肌に触れる面のサテンは滑りが良く、摩擦を感じにくいため、サラサラとした肌触り。湿度が気になる時期も乾燥が気になる時期もストレスを感じず、季節を問わず心地よく着…" at bounding box center [384, 259] width 158 height 25
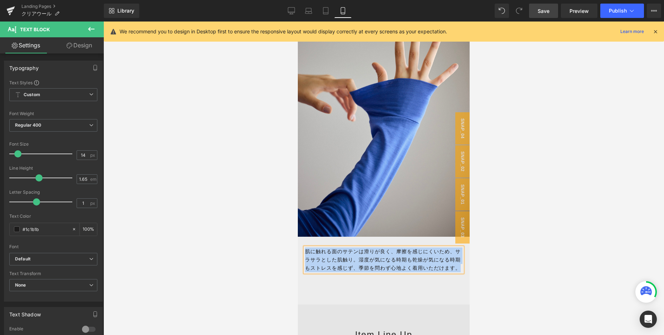
paste div
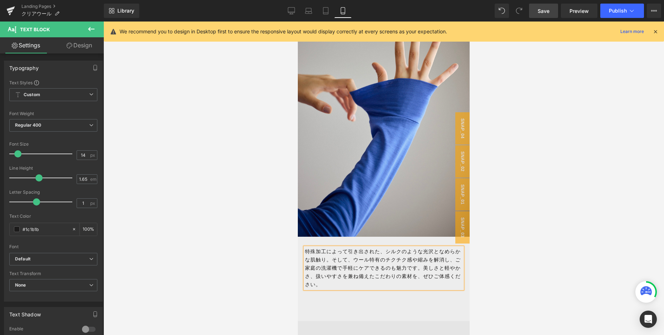
click at [264, 280] on div at bounding box center [384, 177] width 561 height 313
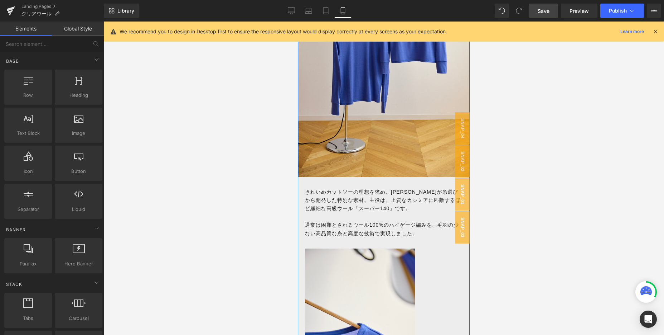
scroll to position [563, 0]
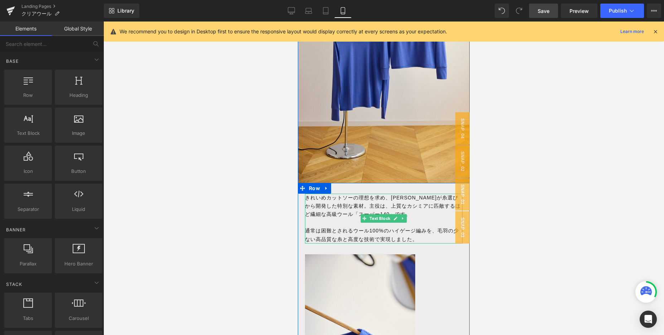
click at [323, 200] on p "きれいめカットソーの理想を求め、[PERSON_NAME]が糸選びから開発した特別な素材。主役は、上質なカシミアに匹敵するほど繊細な高級ウール「スーパー140…" at bounding box center [384, 205] width 158 height 25
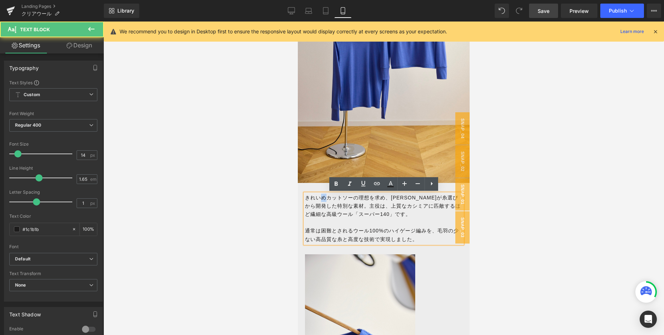
click at [323, 200] on p "きれいめカットソーの理想を求め、[PERSON_NAME]が糸選びから開発した特別な素材。主役は、上質なカシミアに匹敵するほど繊細な高級ウール「スーパー140…" at bounding box center [384, 205] width 158 height 25
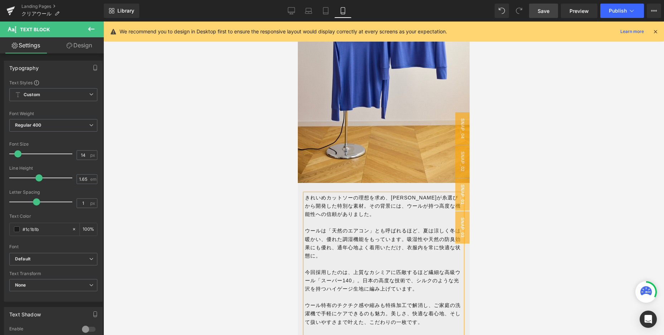
scroll to position [610, 0]
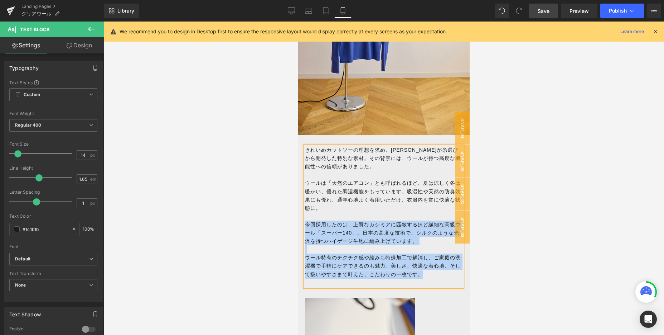
drag, startPoint x: 306, startPoint y: 223, endPoint x: 422, endPoint y: 271, distance: 125.6
click at [422, 271] on div "きれいめカットソーの理想を求め、[PERSON_NAME]が糸選びから開発した特別な素材。その背景には、ウールが持つ高度な機能性への信頼がありました。 ウール…" at bounding box center [384, 216] width 158 height 141
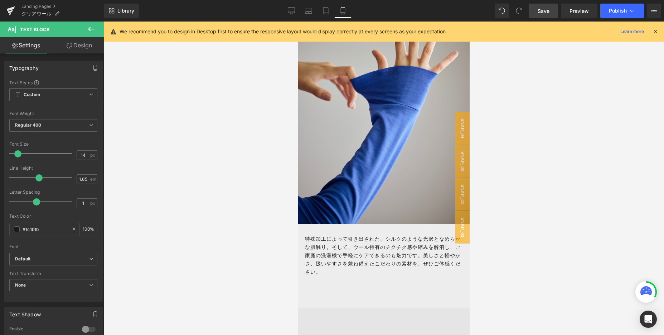
scroll to position [1407, 0]
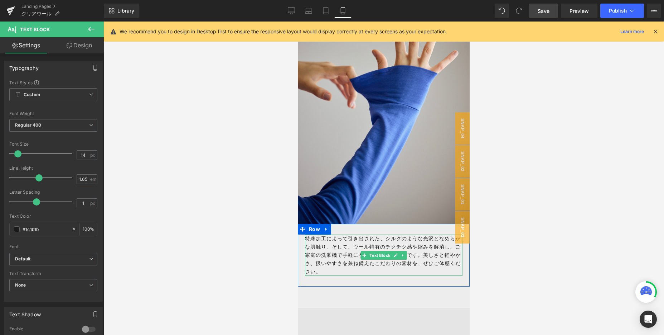
click at [321, 248] on p "特殊加工によって引き出された、シルクのような光沢となめらかな肌触り。そして、ウール特有のチクチク感や縮みを解消し、ご家庭の洗濯機で手軽にケアできるのも魅力です…" at bounding box center [384, 254] width 158 height 41
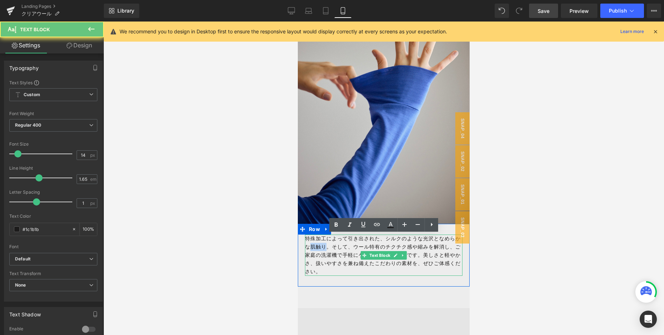
click at [321, 248] on p "特殊加工によって引き出された、シルクのような光沢となめらかな肌触り。そして、ウール特有のチクチク感や縮みを解消し、ご家庭の洗濯機で手軽にケアできるのも魅力です…" at bounding box center [384, 254] width 158 height 41
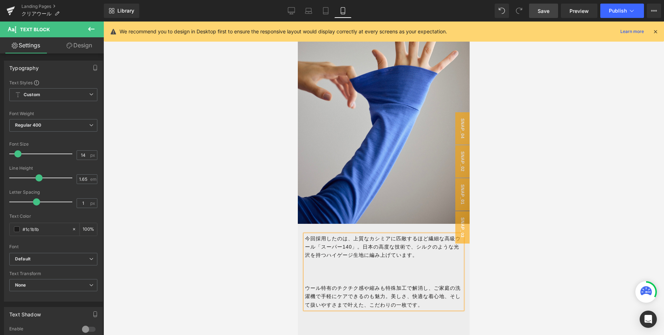
click at [307, 287] on p "ウール特有のチクチク感や縮みも特殊加工で解消し、ご家庭の洗濯機で手軽にケアできるのも魅力。美しさ、快適な着心地、そして扱いやすさまで叶えた、こだわりの一枚です。" at bounding box center [384, 296] width 158 height 25
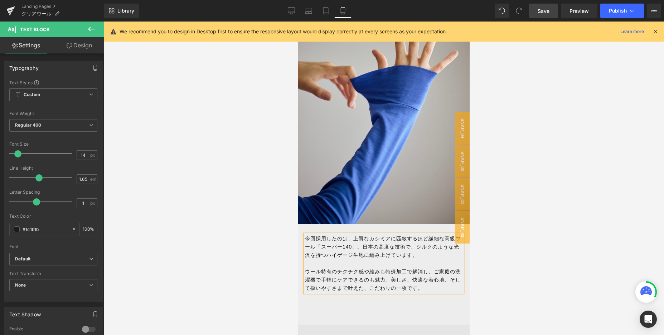
click at [548, 5] on link "Save" at bounding box center [543, 11] width 29 height 14
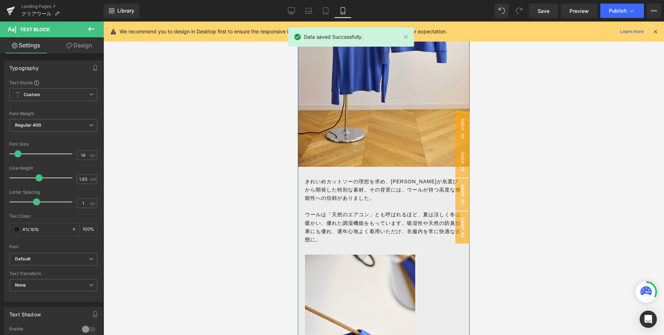
scroll to position [578, 0]
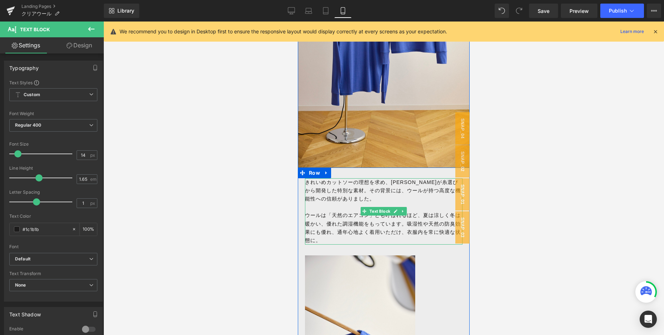
click at [331, 198] on p "きれいめカットソーの理想を求め、[PERSON_NAME]が糸選びから開発した特別な素材。その背景には、ウールが持つ高度な機能性への信頼がありました。" at bounding box center [384, 190] width 158 height 25
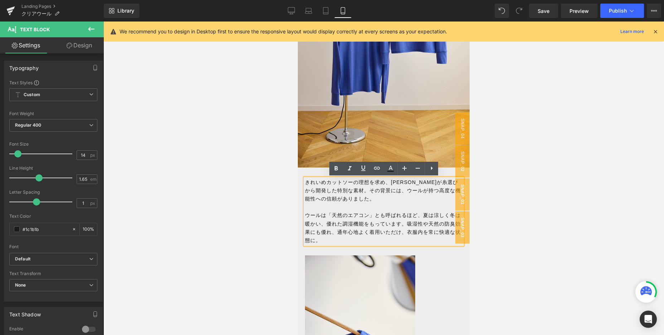
click at [342, 199] on p "きれいめカットソーの理想を求め、[PERSON_NAME]が糸選びから開発した特別な素材。その背景には、ウールが持つ高度な機能性への信頼がありました。" at bounding box center [384, 190] width 158 height 25
click at [381, 188] on p "きれいめカットソーの理想を求め、[PERSON_NAME]が糸選びから開発した特別な素材。その背景には、ウールが持つ高度な機能性への信頼がありました。" at bounding box center [384, 190] width 158 height 25
click at [342, 199] on p "きれいめカットソーの理想を求め、[PERSON_NAME]が糸選びから開発した特別な素材。その背景には、ウールが持つ高度な機能性への信頼がありました。" at bounding box center [384, 190] width 158 height 25
click at [330, 183] on p "きれいめカットソーの理想を求め、[PERSON_NAME]が糸選びから開発した特別な素材。その背景には、ウールが持つ高度な機能性への期待から。" at bounding box center [384, 190] width 158 height 25
click at [378, 191] on p "きれいめカットソーの理想を求め、[PERSON_NAME]が糸選びから開発した特別な素材。その背景には、ウールが持つ高度な機能性への期待から。" at bounding box center [384, 190] width 158 height 25
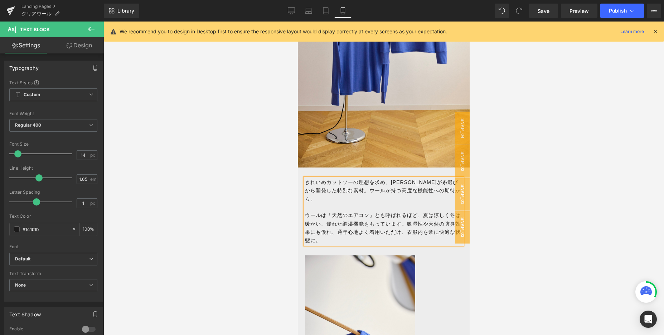
click at [438, 192] on p "きれいめカットソーの理想を求め、[PERSON_NAME]が糸選びから開発した特別な素材。ウールが持つ高度な機能性への期待から。" at bounding box center [384, 190] width 158 height 25
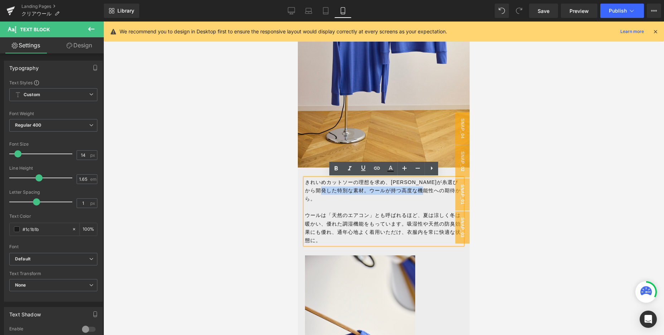
drag, startPoint x: 343, startPoint y: 190, endPoint x: 443, endPoint y: 189, distance: 99.9
click at [443, 189] on p "きれいめカットソーの理想を求め、[PERSON_NAME]が糸選びから開発した特別な素材。ウールが持つ高度な機能性への期待から。" at bounding box center [384, 190] width 158 height 25
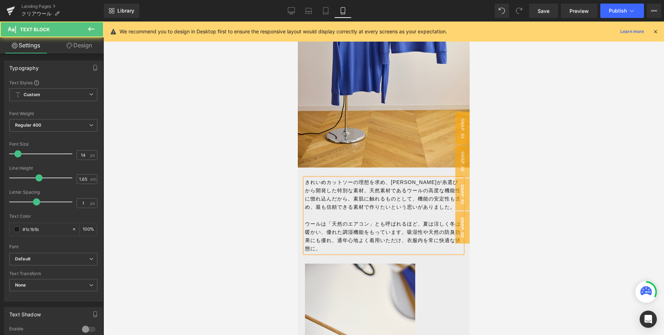
click at [342, 190] on p "きれいめカットソーの理想を求め、[PERSON_NAME]が糸選びから開発した特別な素材。天然素材であるウールの高度な機能性に惚れ込んだから。素肌に触れるもの…" at bounding box center [384, 194] width 158 height 33
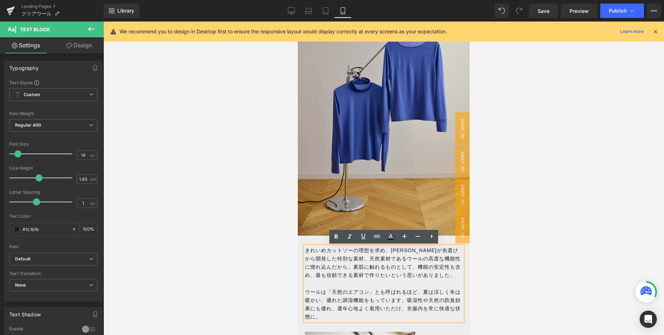
scroll to position [578, 0]
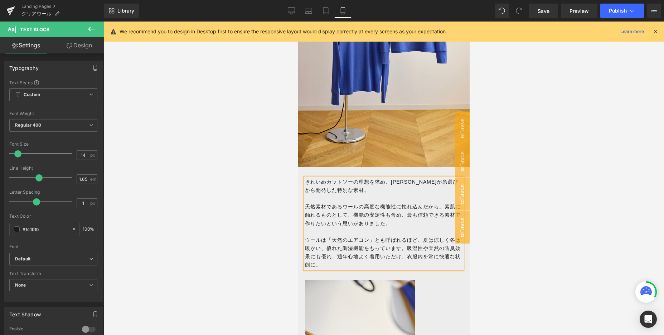
click at [342, 192] on p "きれいめカットソーの理想を求め、[PERSON_NAME]が糸選びから開発した特別な素材。" at bounding box center [384, 186] width 158 height 16
drag, startPoint x: 352, startPoint y: 213, endPoint x: 406, endPoint y: 213, distance: 53.7
click at [406, 213] on p "天然素材であるウールの高度な機能性に惚れ込んだから。素肌に触れるものとして、機能の安定性も含め、最も信頼できる素材で作りたいという思いがありました。" at bounding box center [384, 214] width 158 height 25
copy p "機能の安定性も含め、"
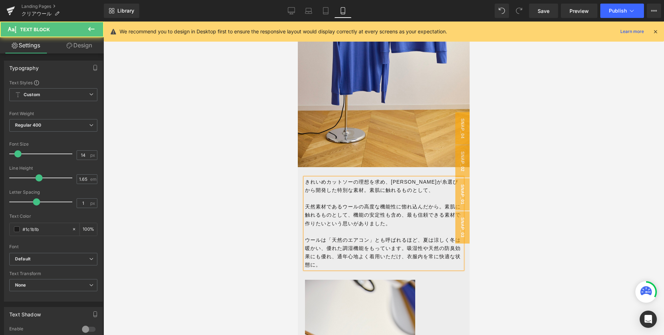
click at [407, 192] on p "きれいめカットソーの理想を求め、[PERSON_NAME]が糸選びから開発した特別な素材。素肌に触れるものとして、" at bounding box center [384, 186] width 158 height 16
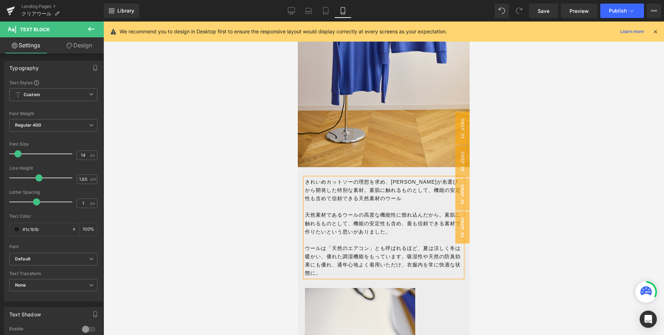
click at [391, 221] on p "天然素材であるウールの高度な機能性に惚れ込んだから。素肌に触れるものとして、機能の安定性も含め、最も信頼できる素材で作りたいという思いがありました。" at bounding box center [384, 223] width 158 height 25
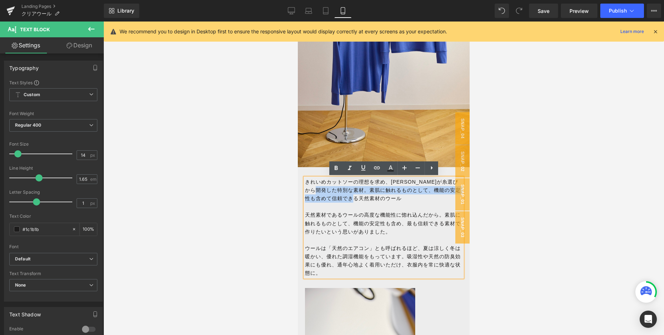
drag, startPoint x: 381, startPoint y: 194, endPoint x: 340, endPoint y: 189, distance: 41.5
click at [340, 189] on p "きれいめカットソーの理想を求め、[PERSON_NAME]が糸選びから開発した特別な素材。素肌に触れるものとして、機能の安定性も含めて信頼できる天然素材のウール" at bounding box center [384, 190] width 158 height 25
drag, startPoint x: 341, startPoint y: 189, endPoint x: 379, endPoint y: 197, distance: 38.4
click at [379, 197] on p "きれいめカットソーの理想を求め、[PERSON_NAME]が糸選びから開発した特別な素材。素肌に触れるものとして、機能の安定性も含めて信頼できる天然素材のウール" at bounding box center [384, 190] width 158 height 25
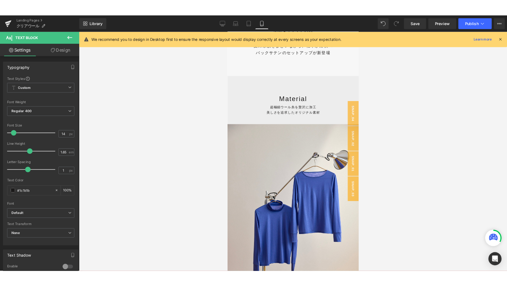
scroll to position [605, 0]
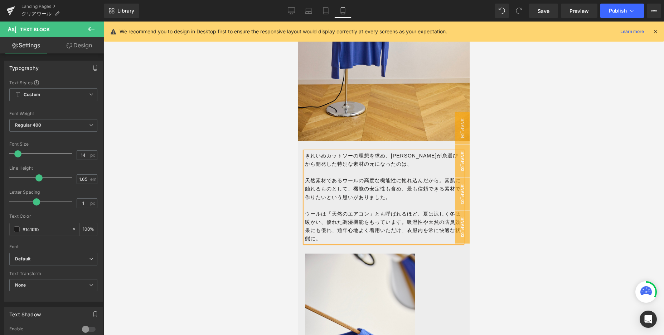
click at [306, 182] on p "天然素材であるウールの高度な機能性に惚れ込んだから。素肌に触れるものとして、機能の安定性も含め、最も信頼できる素材で作りたいという思いがありました。" at bounding box center [384, 188] width 158 height 25
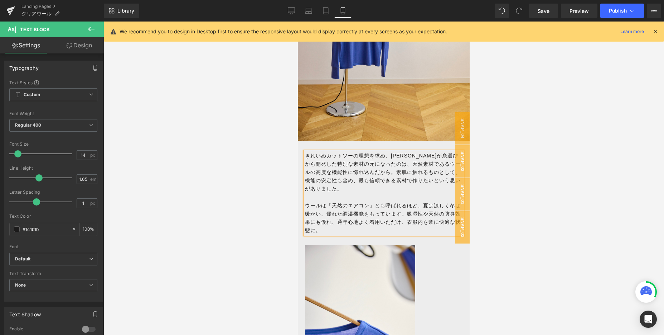
click at [439, 165] on span "天然素材であるウールの高度な機能性に惚れ込んだから。素肌に触れるものとして、機能の安定性も含め、最も信頼できる素材で作りたいという思いがありました。" at bounding box center [383, 176] width 156 height 30
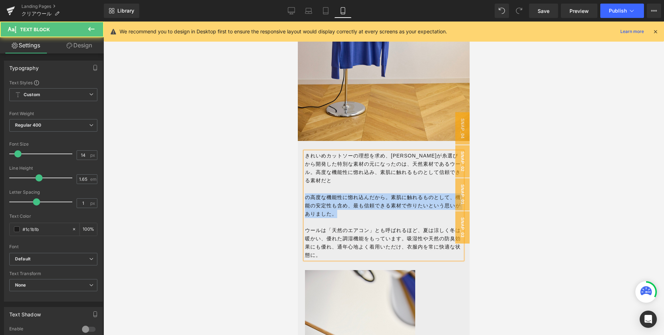
drag, startPoint x: 341, startPoint y: 202, endPoint x: 287, endPoint y: 187, distance: 55.8
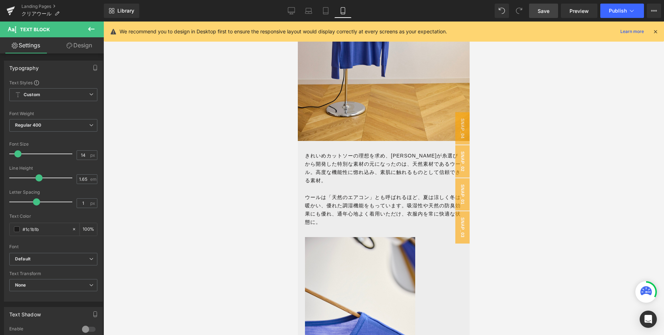
click at [545, 15] on link "Save" at bounding box center [543, 11] width 29 height 14
